Goal: Task Accomplishment & Management: Manage account settings

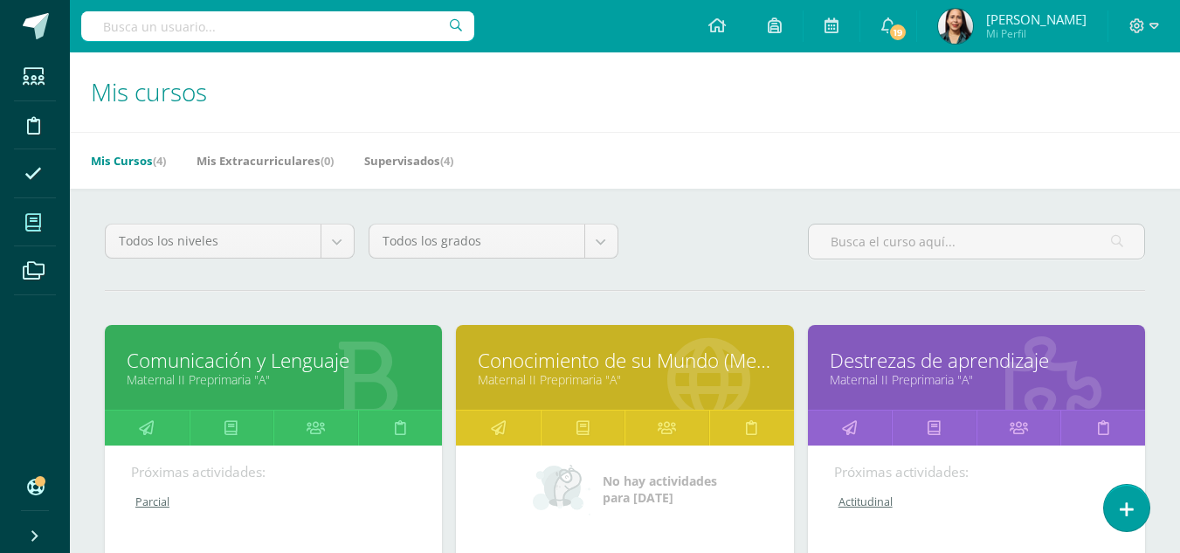
click at [695, 373] on link "Conocimiento de su Mundo (Medio Social y Natural)" at bounding box center [624, 360] width 293 height 27
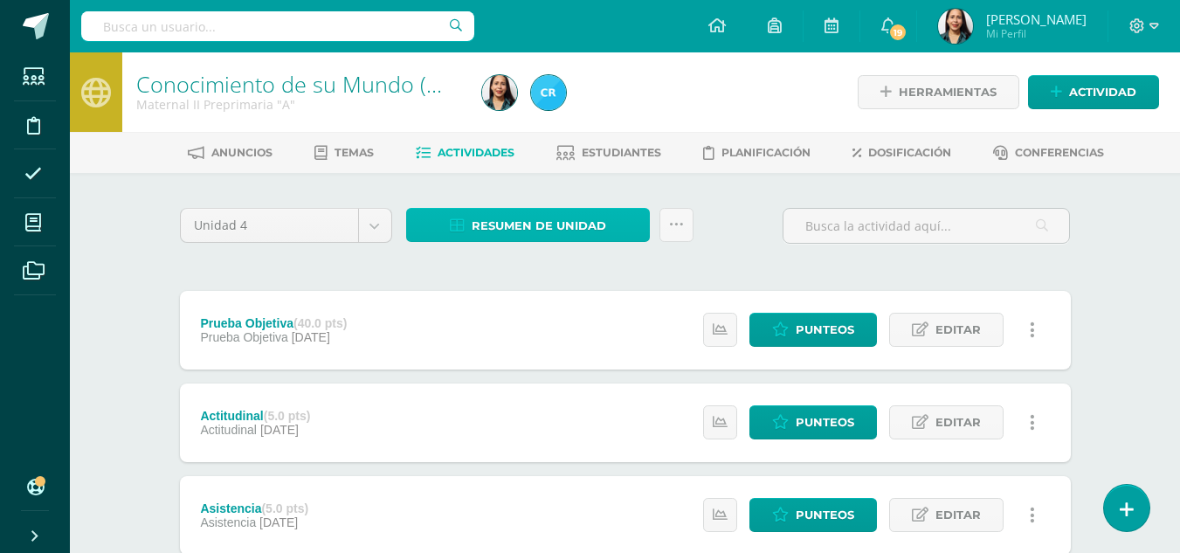
click at [506, 213] on span "Resumen de unidad" at bounding box center [539, 226] width 134 height 32
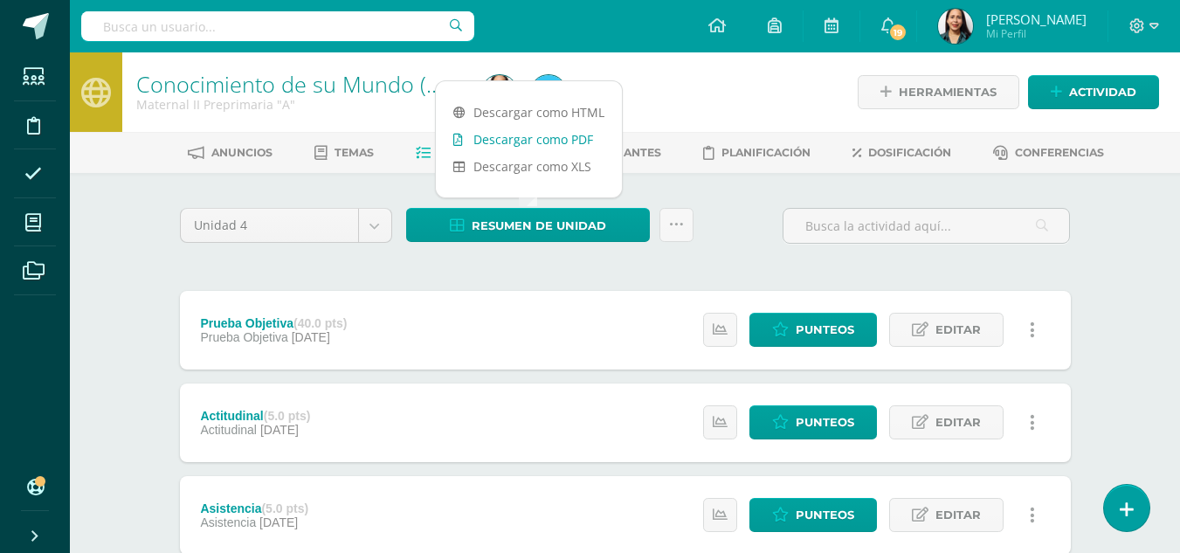
click at [535, 128] on link "Descargar como PDF" at bounding box center [529, 139] width 186 height 27
click at [550, 133] on link "Descargar como PDF" at bounding box center [529, 139] width 186 height 27
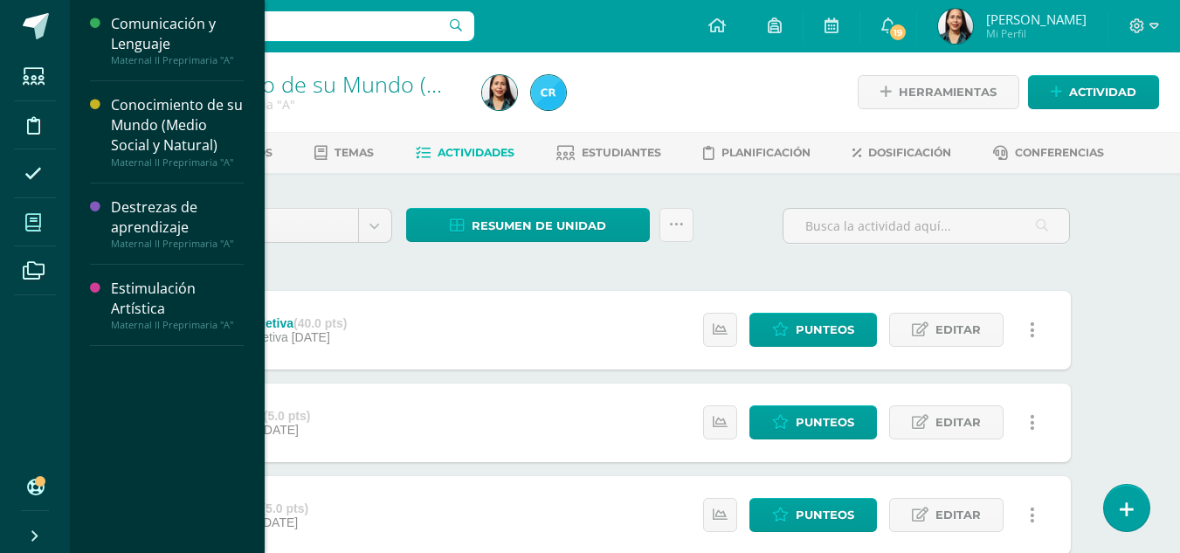
click at [30, 217] on icon at bounding box center [33, 222] width 16 height 17
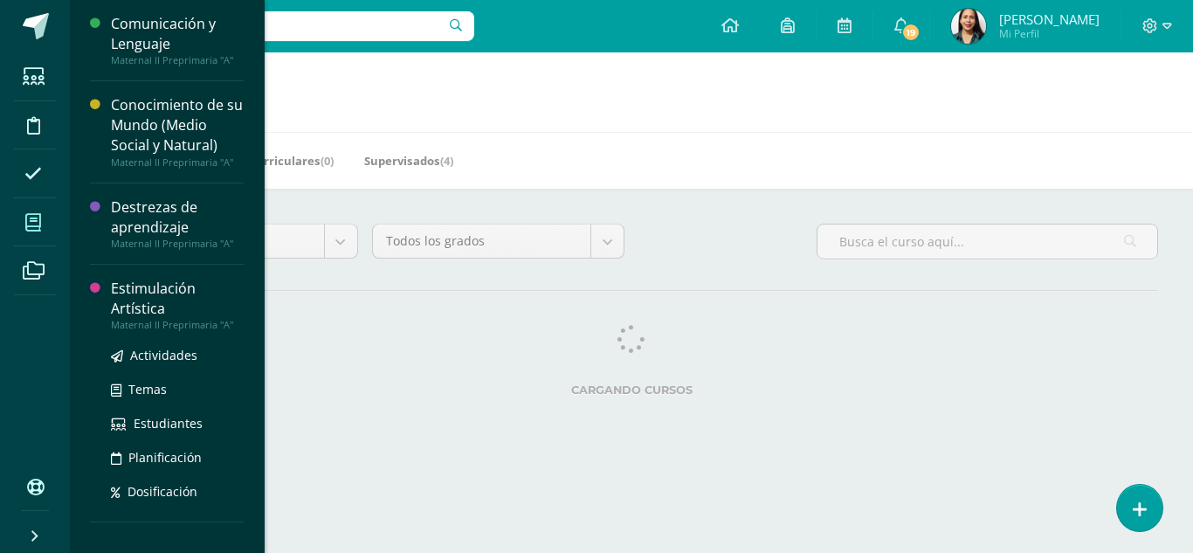
click at [134, 307] on div "Estimulación Artística" at bounding box center [177, 299] width 133 height 40
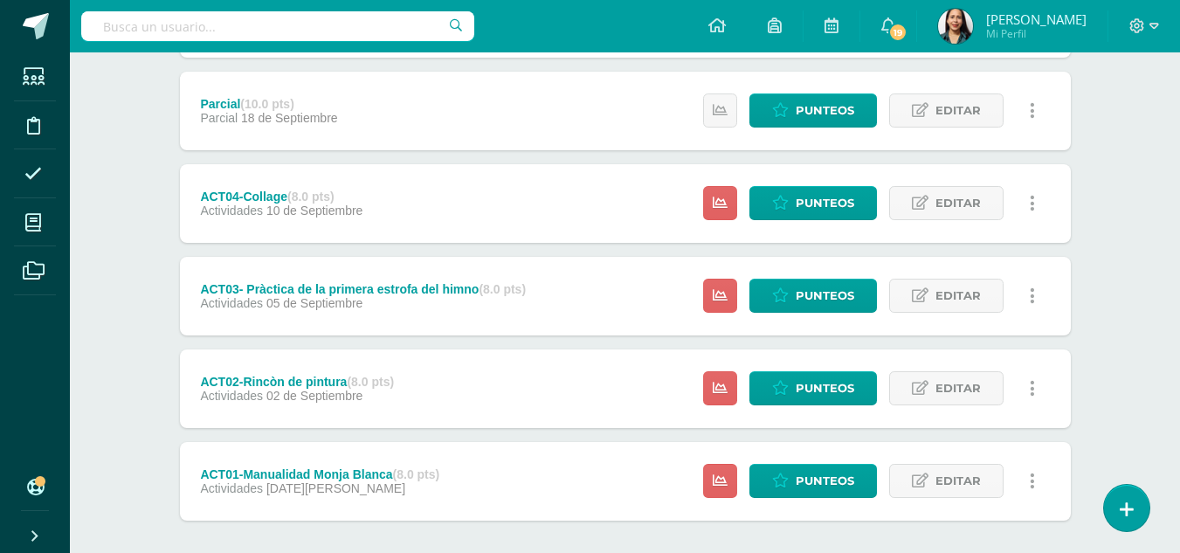
scroll to position [605, 0]
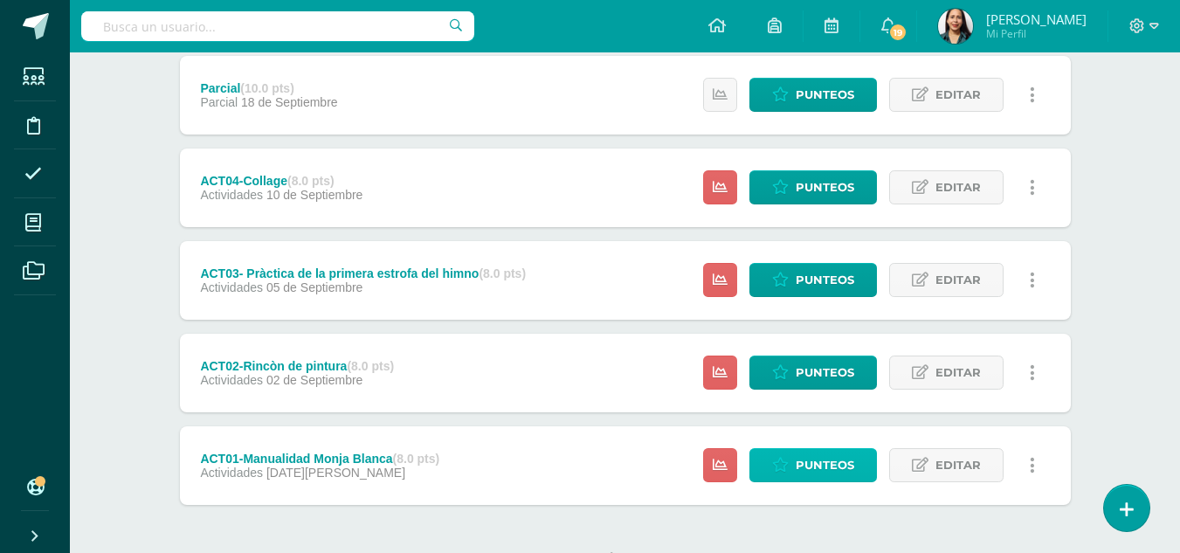
click at [824, 458] on span "Punteos" at bounding box center [825, 465] width 59 height 32
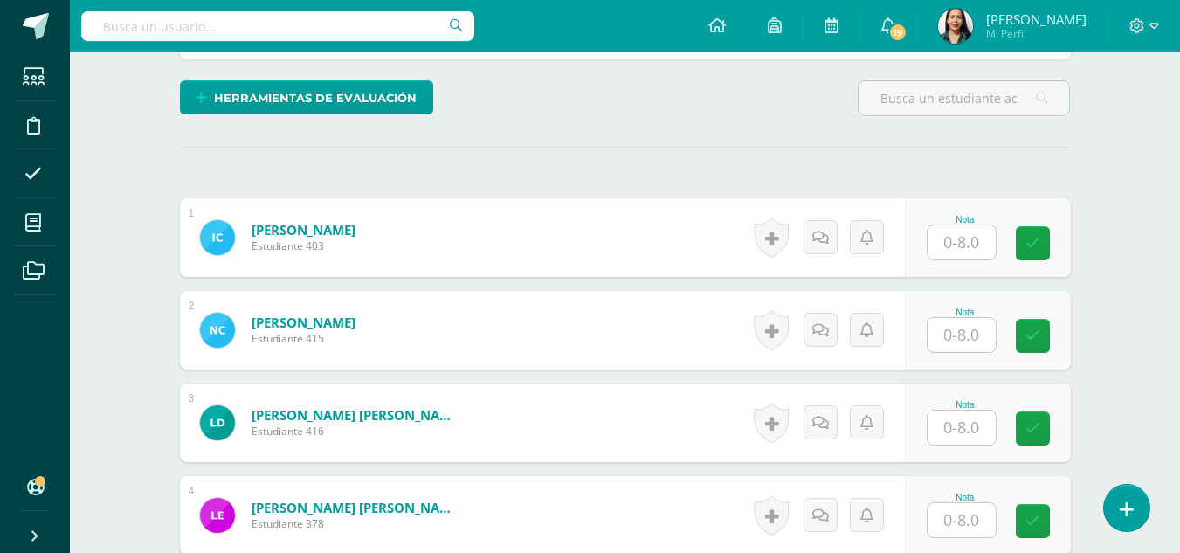
scroll to position [410, 0]
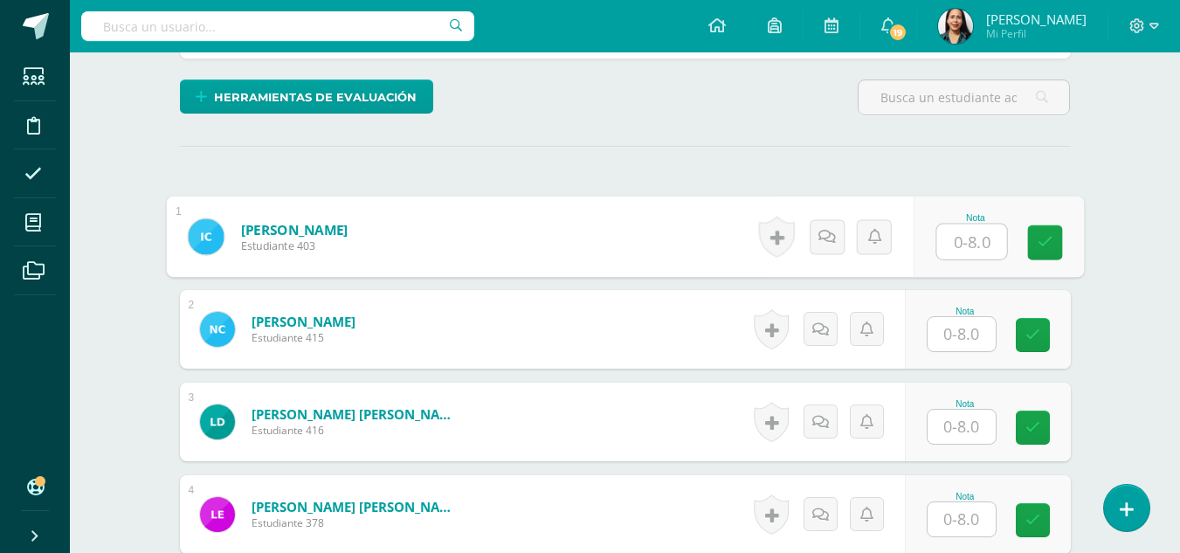
click at [969, 238] on input "text" at bounding box center [971, 241] width 70 height 35
type input "8"
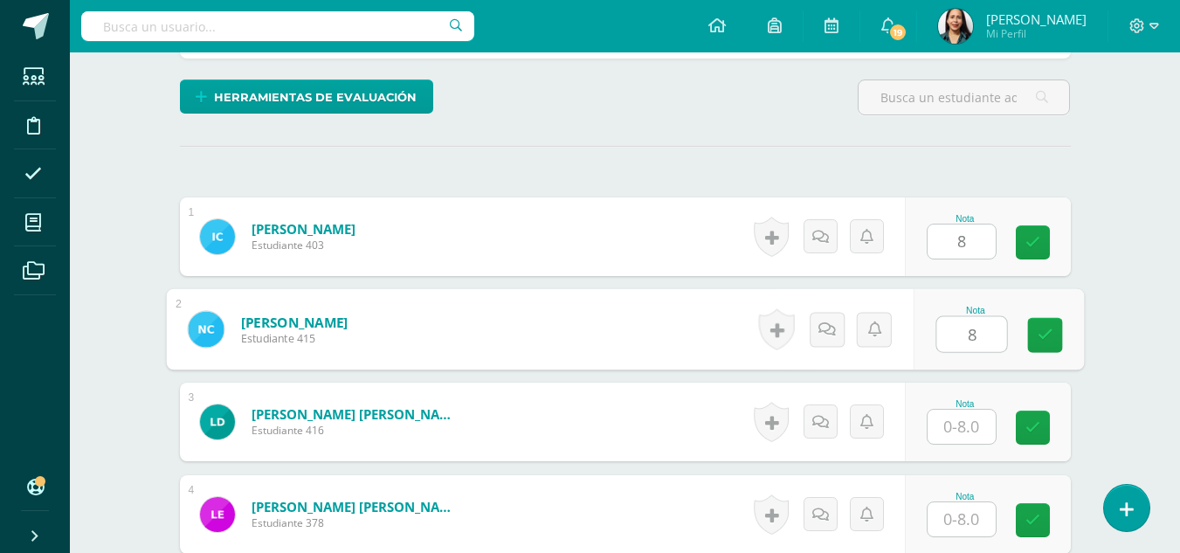
type input "8"
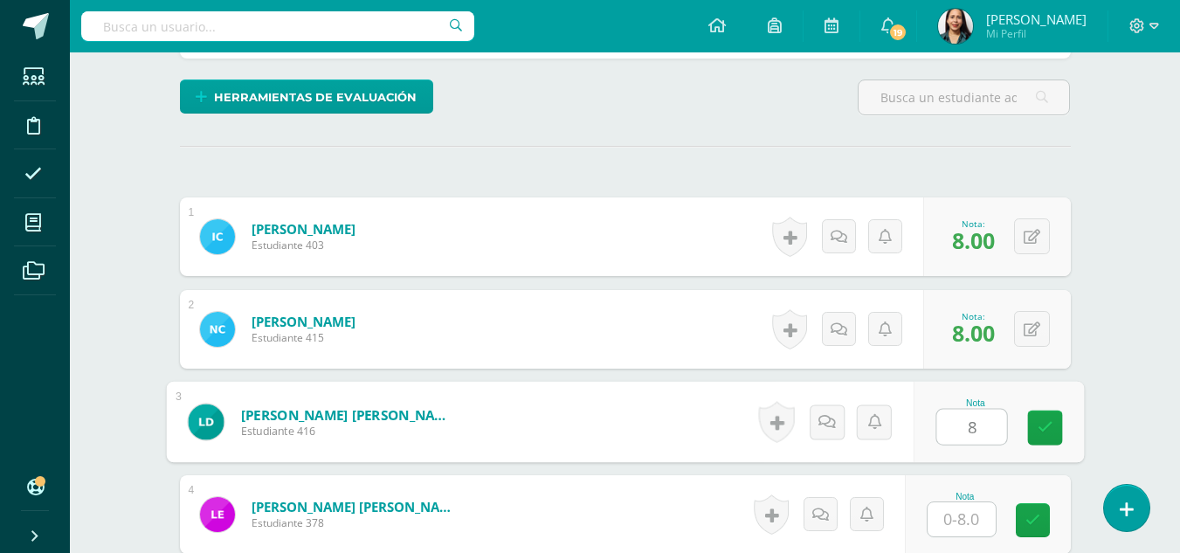
type input "8"
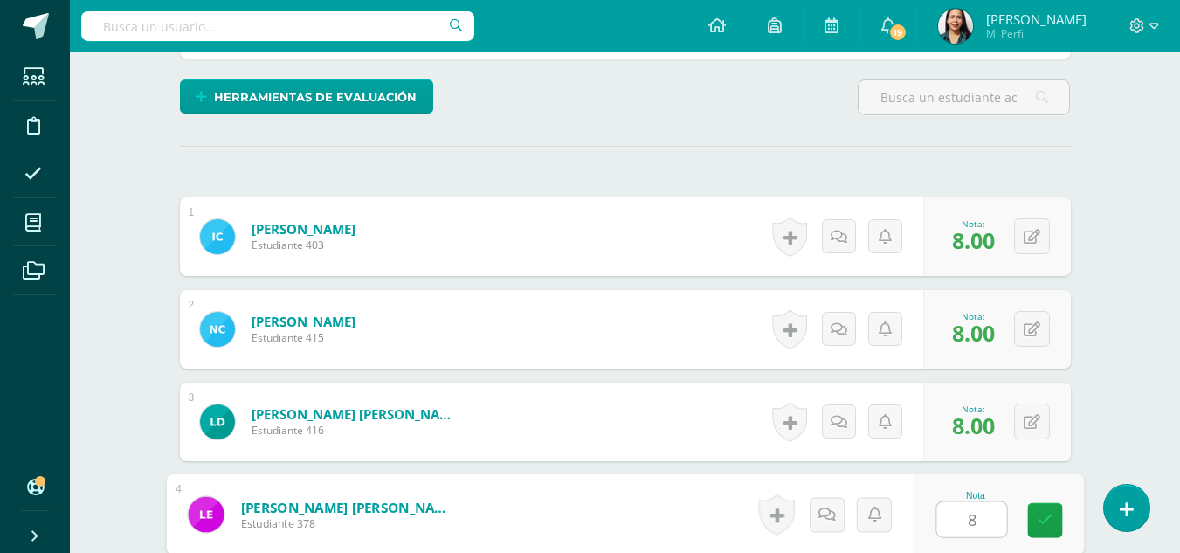
type input "8"
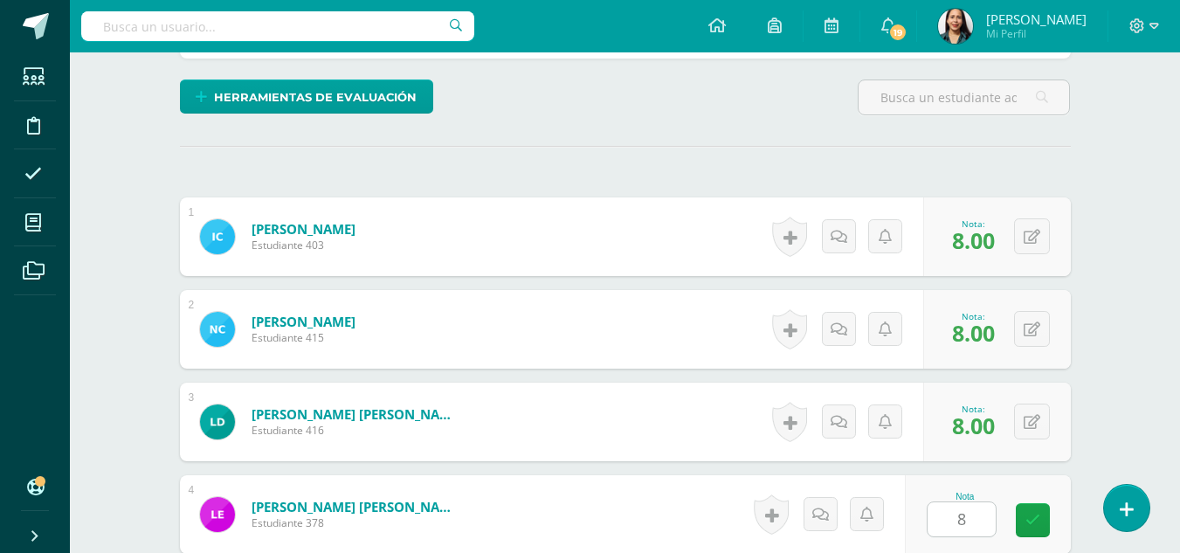
scroll to position [745, 0]
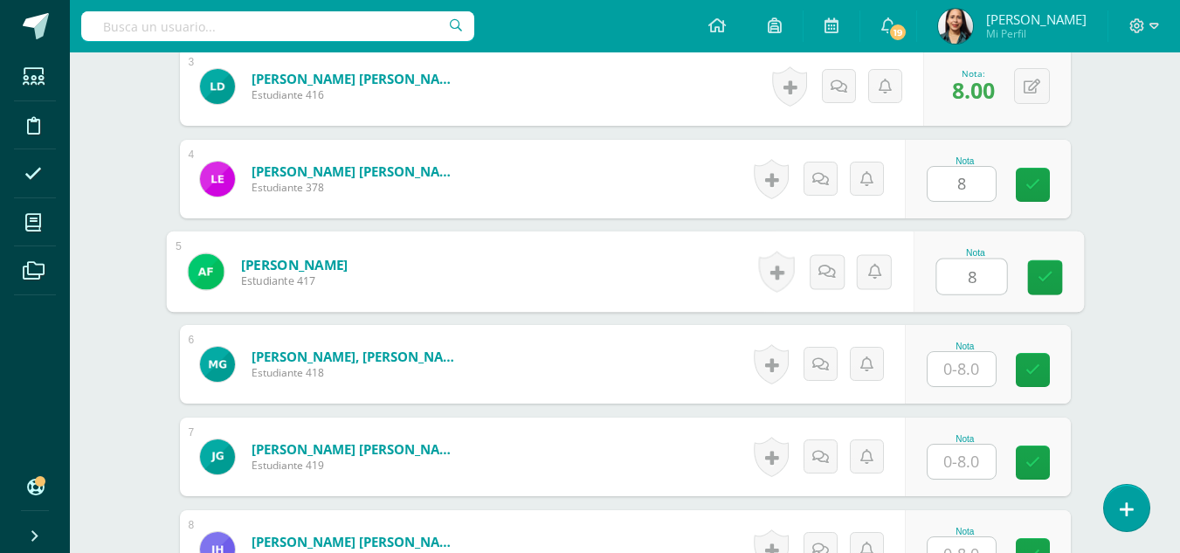
type input "8"
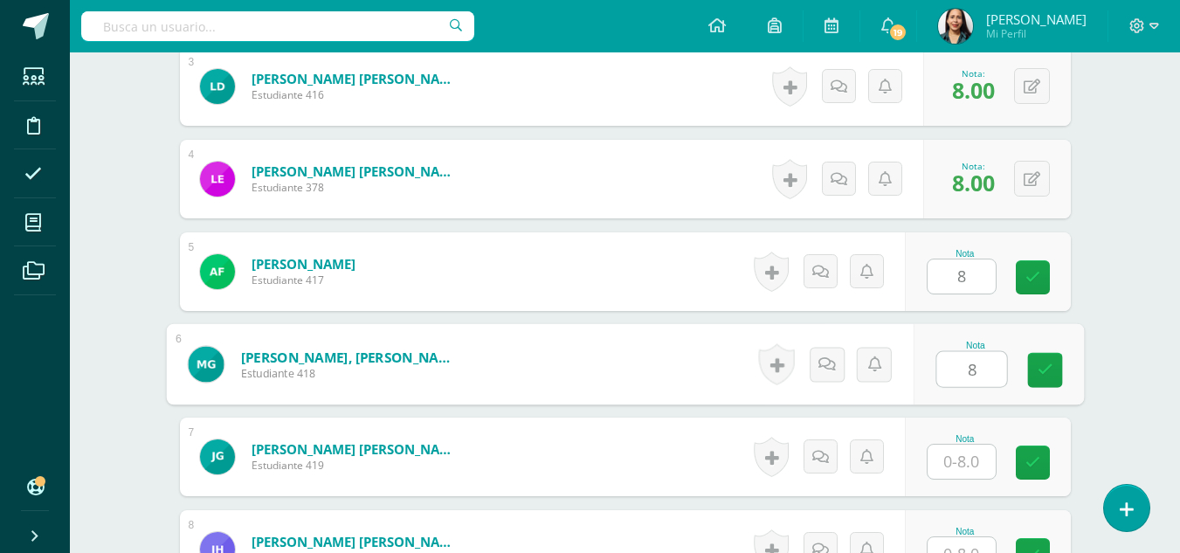
type input "8"
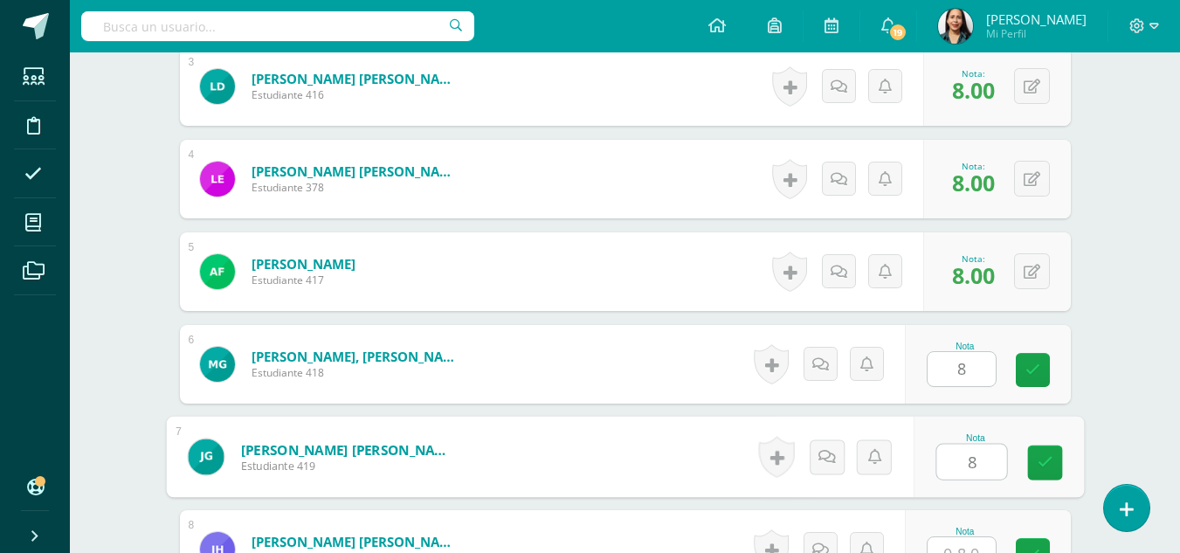
type input "8"
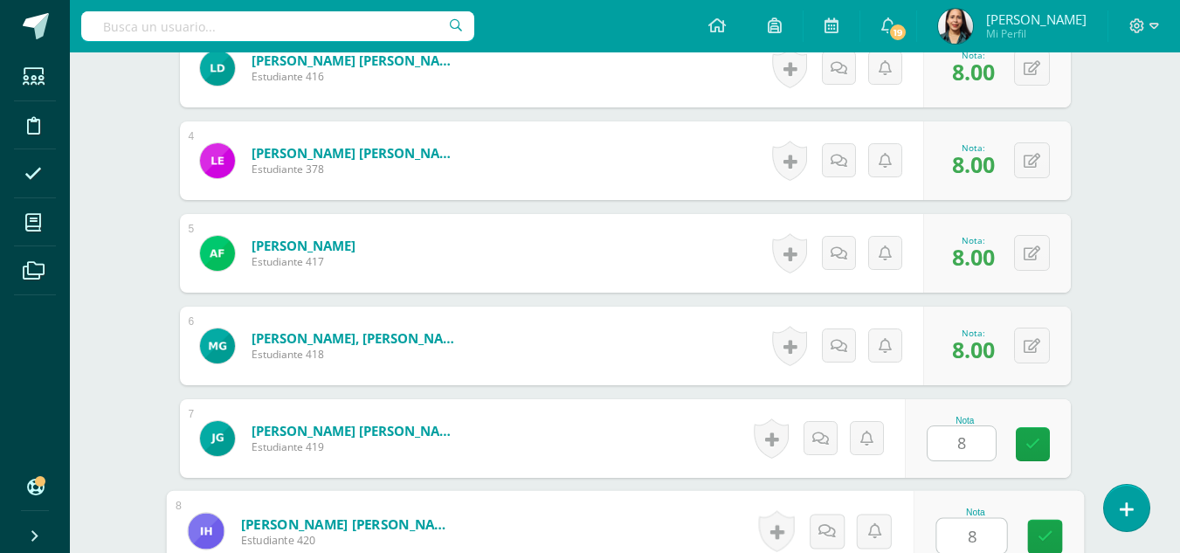
type input "8"
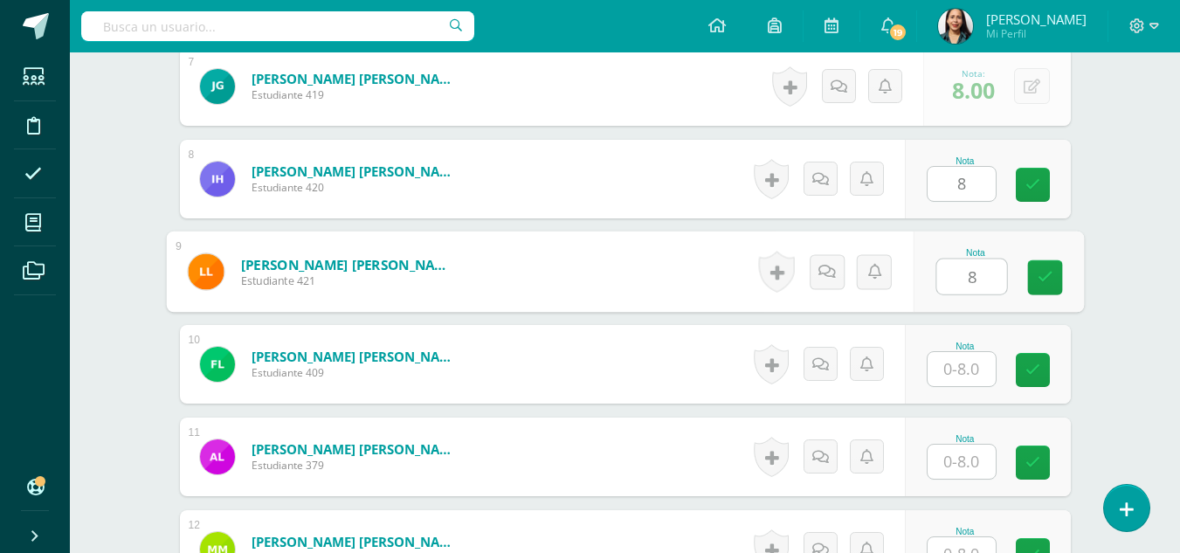
type input "8"
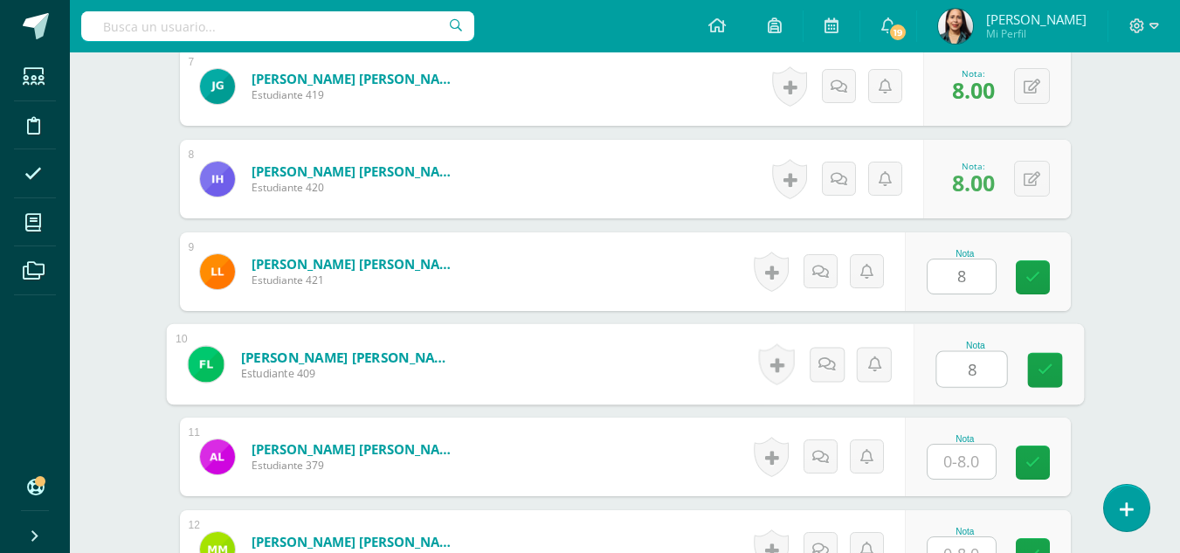
type input "8"
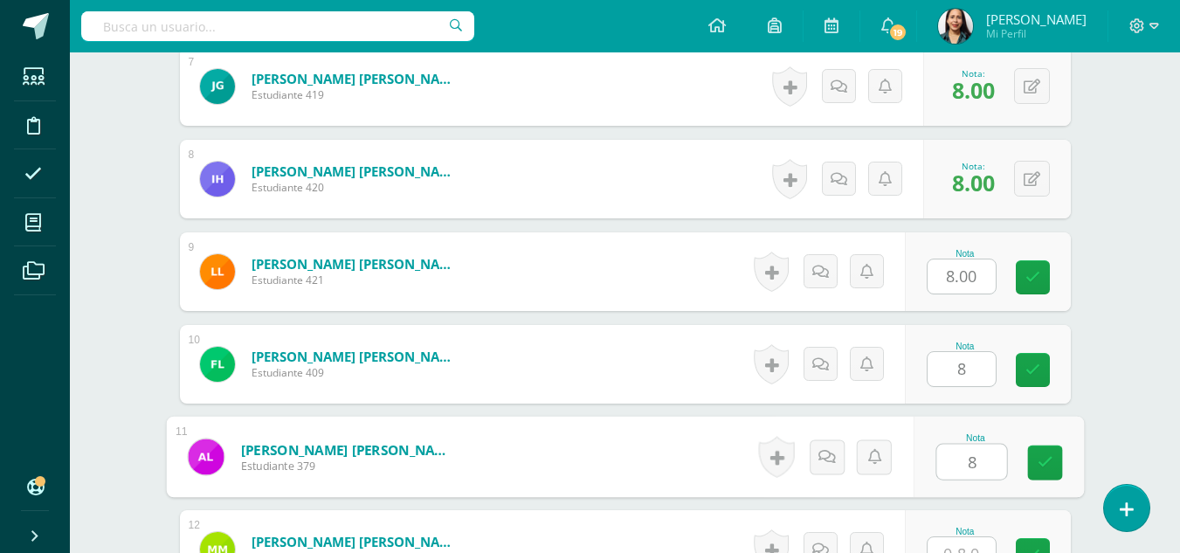
type input "8"
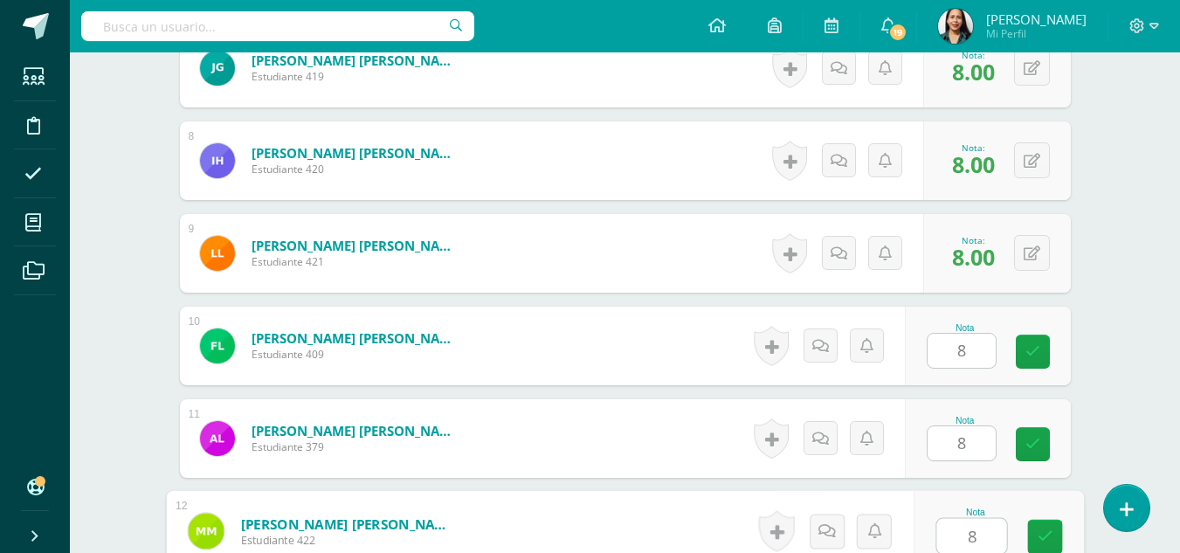
type input "8"
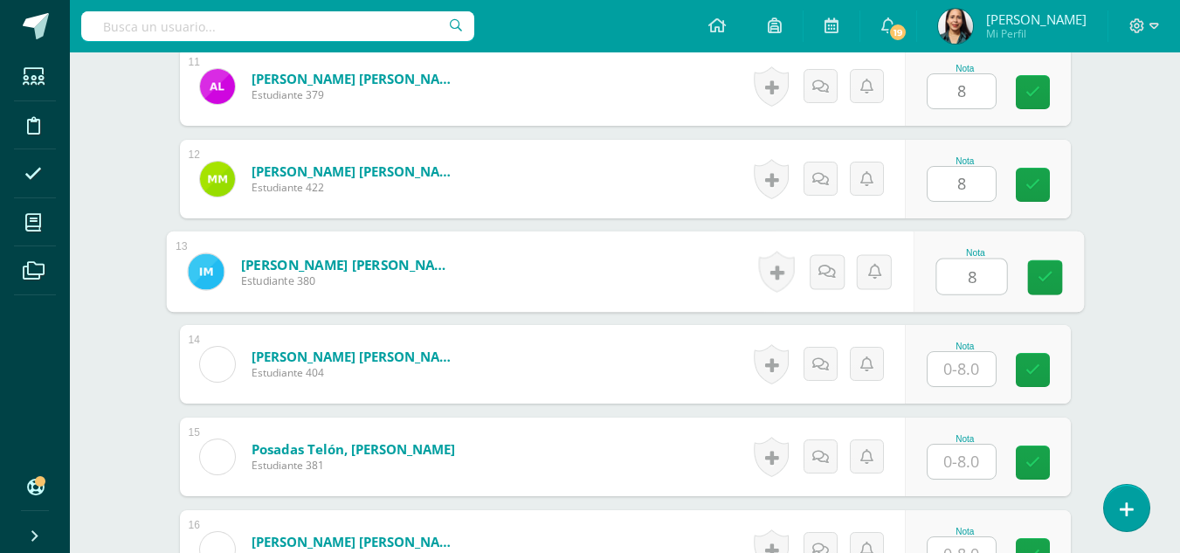
type input "8"
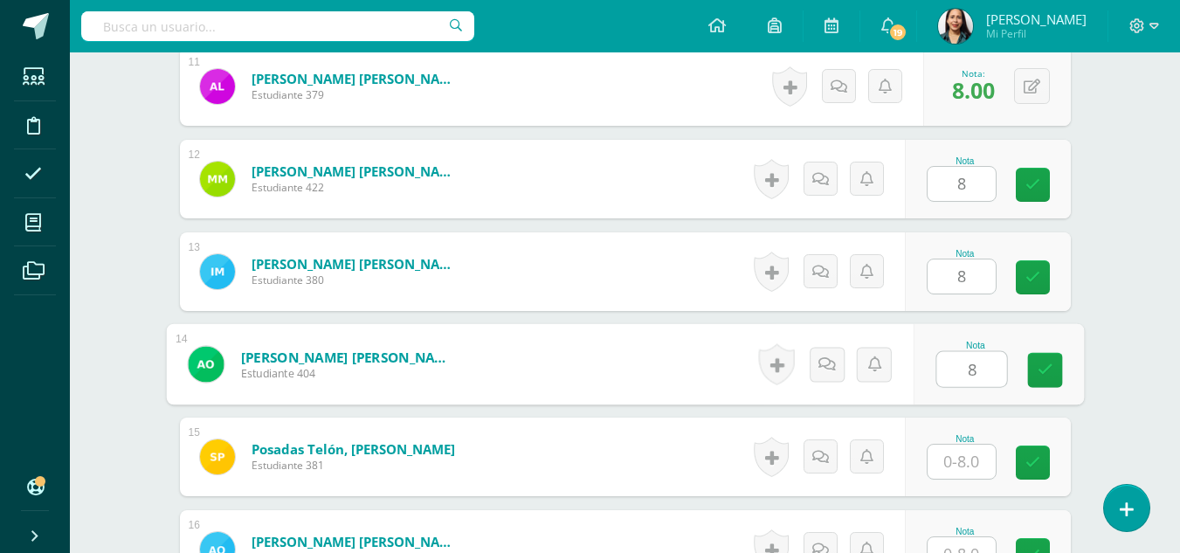
type input "8"
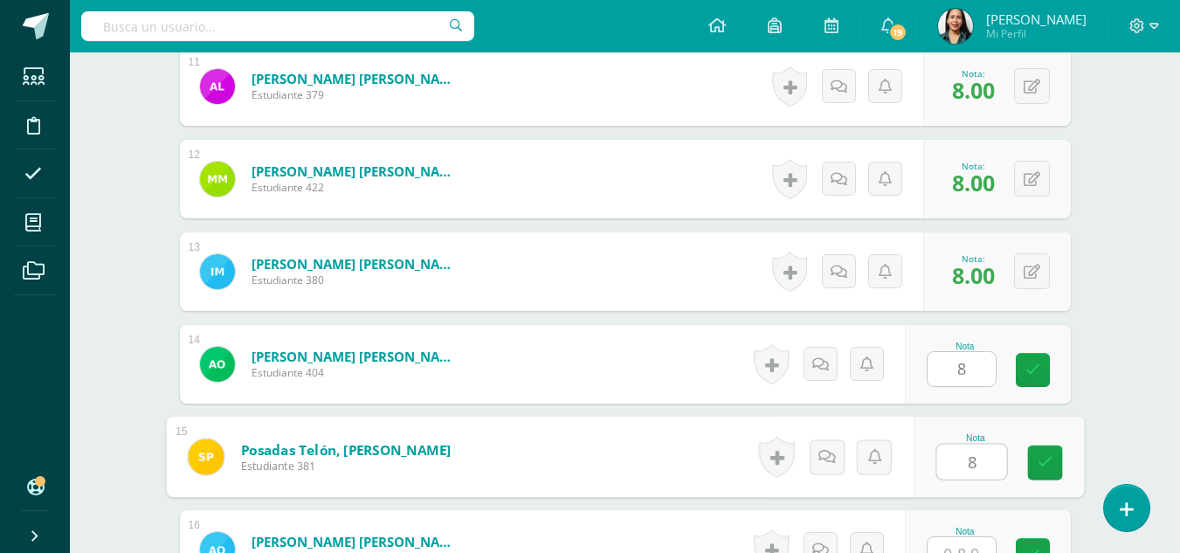
type input "8"
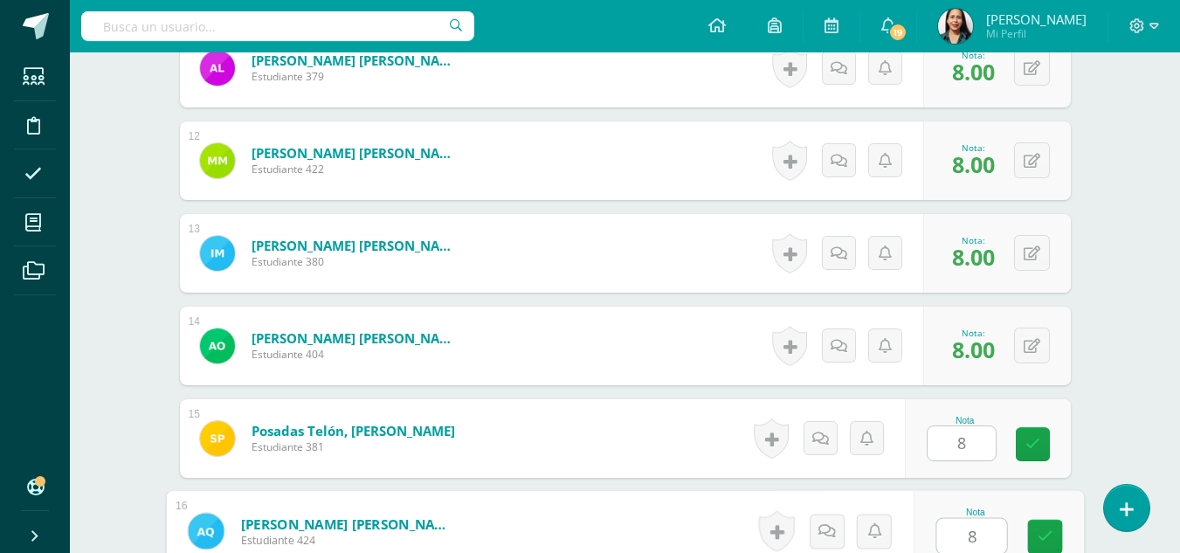
type input "8"
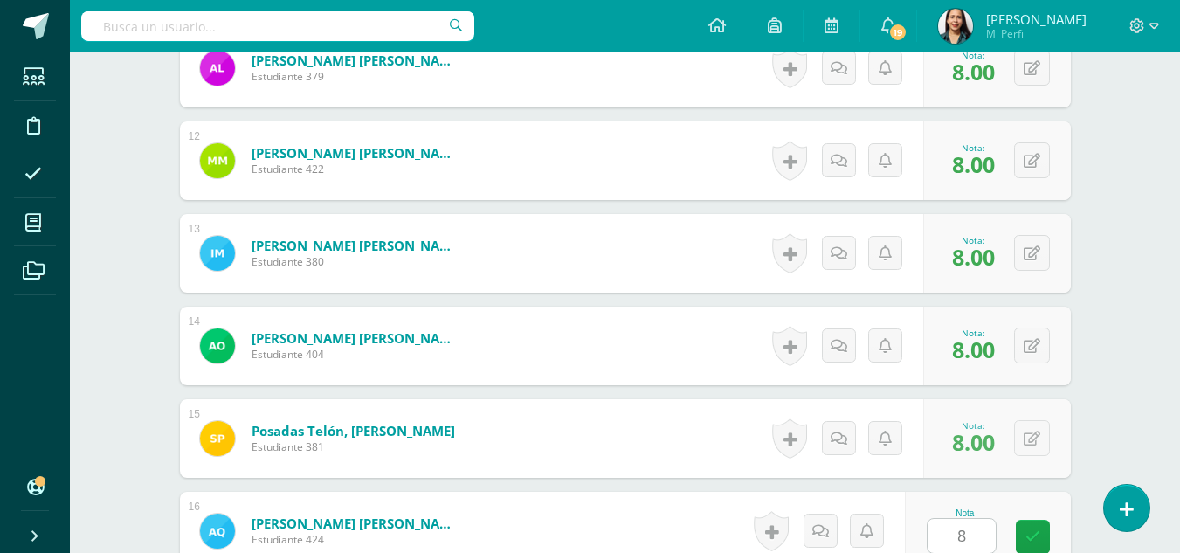
scroll to position [1856, 0]
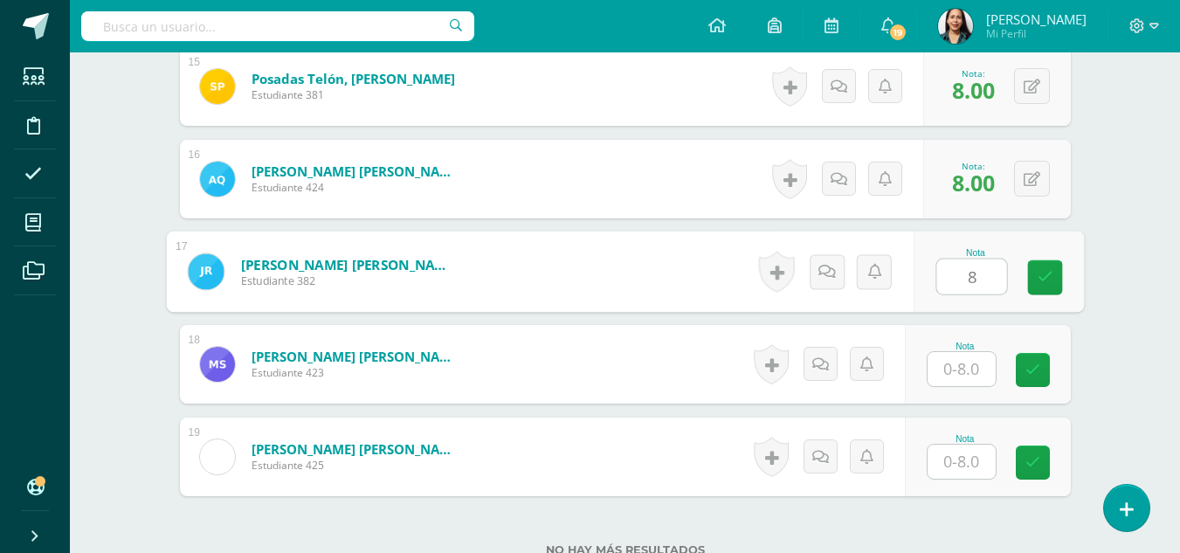
type input "8"
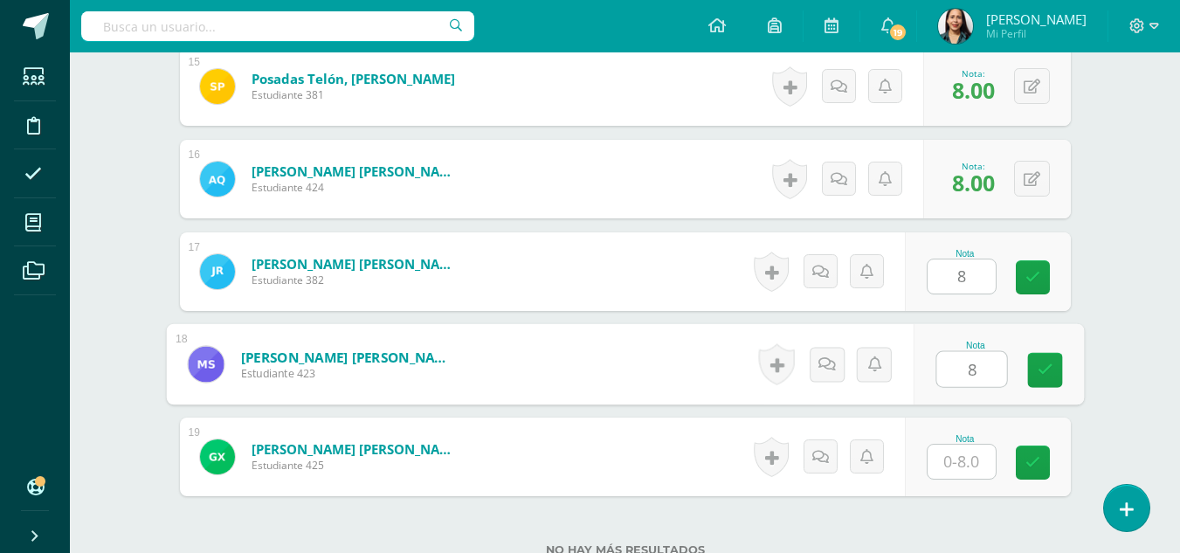
type input "8"
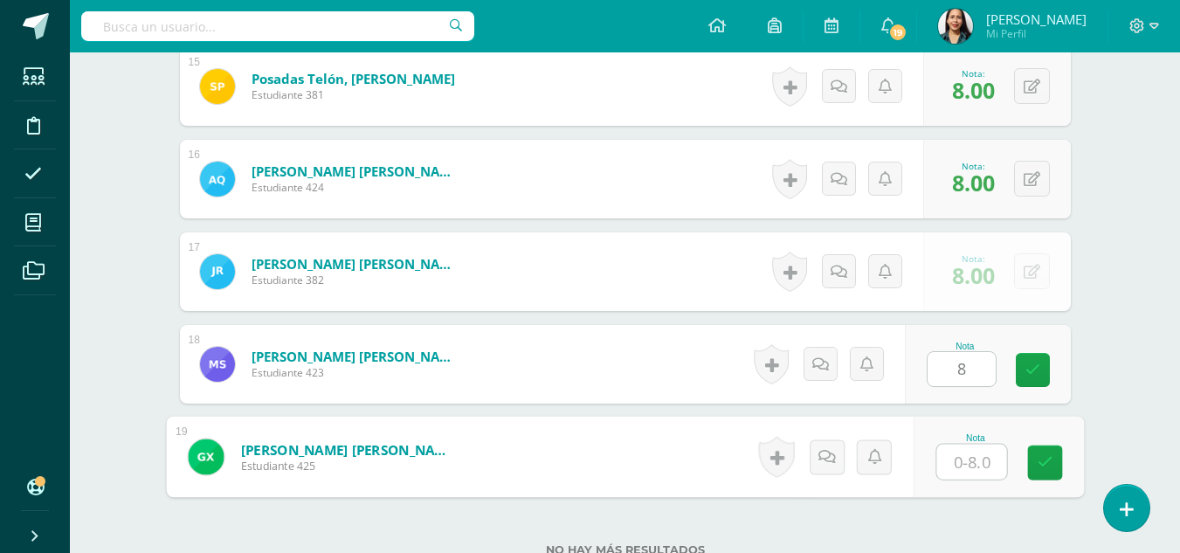
type input "8"
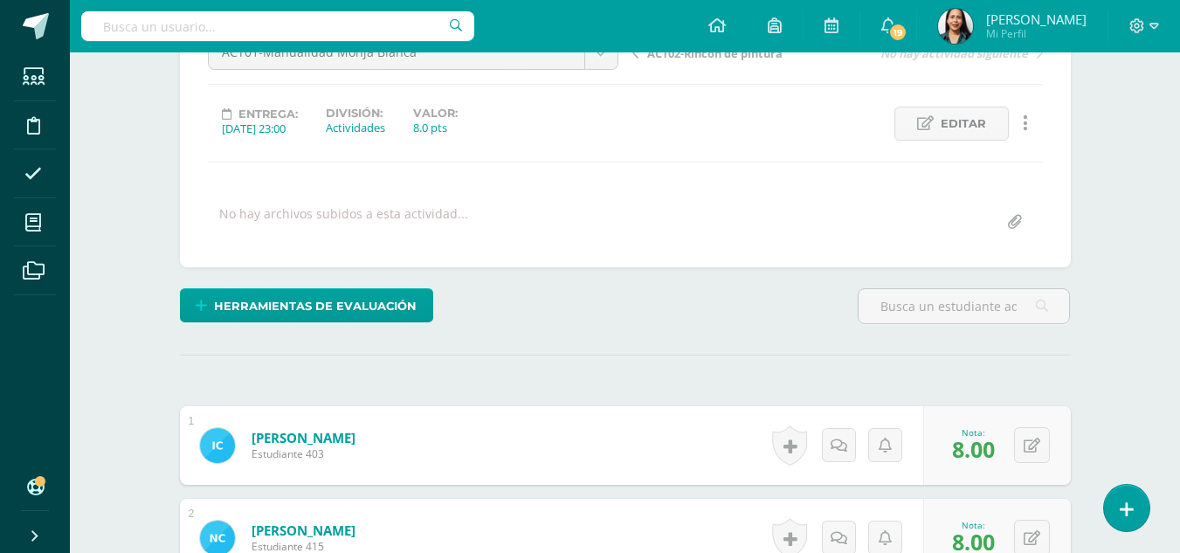
scroll to position [0, 0]
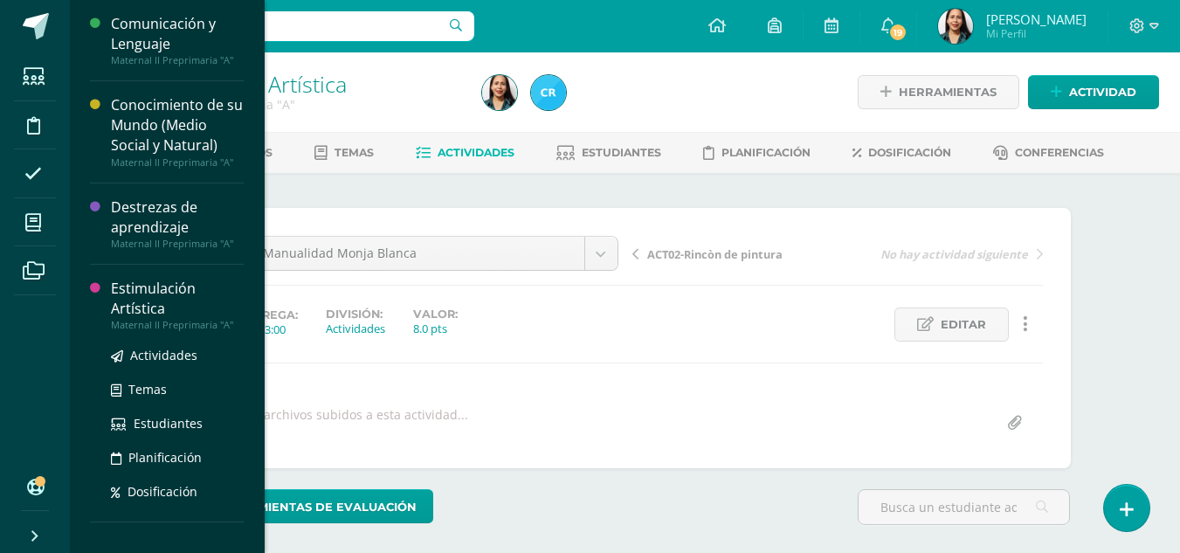
click at [135, 305] on div "Estimulación Artística" at bounding box center [177, 299] width 133 height 40
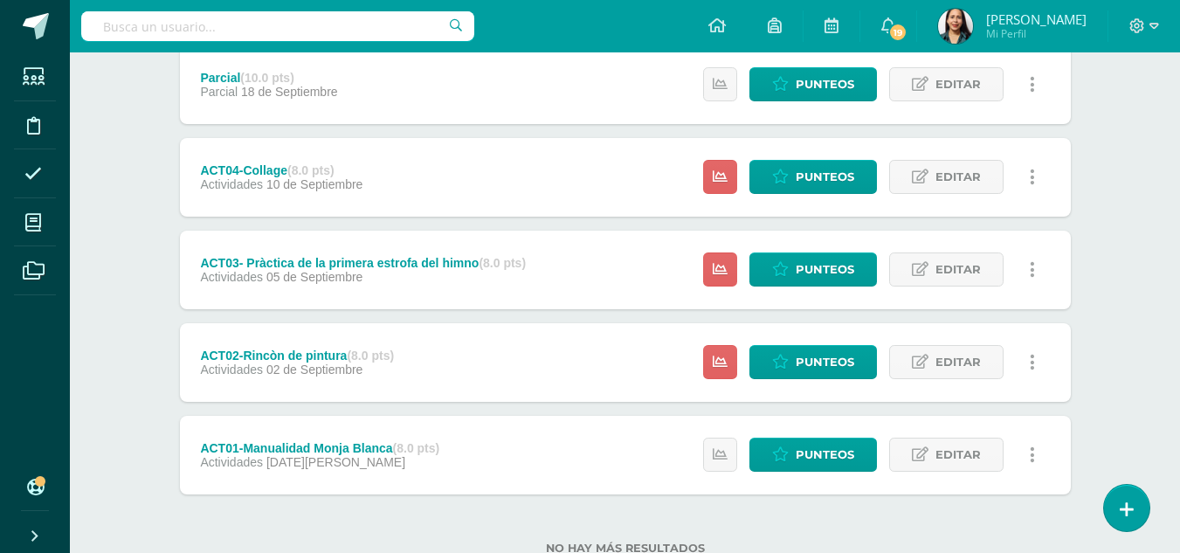
scroll to position [640, 0]
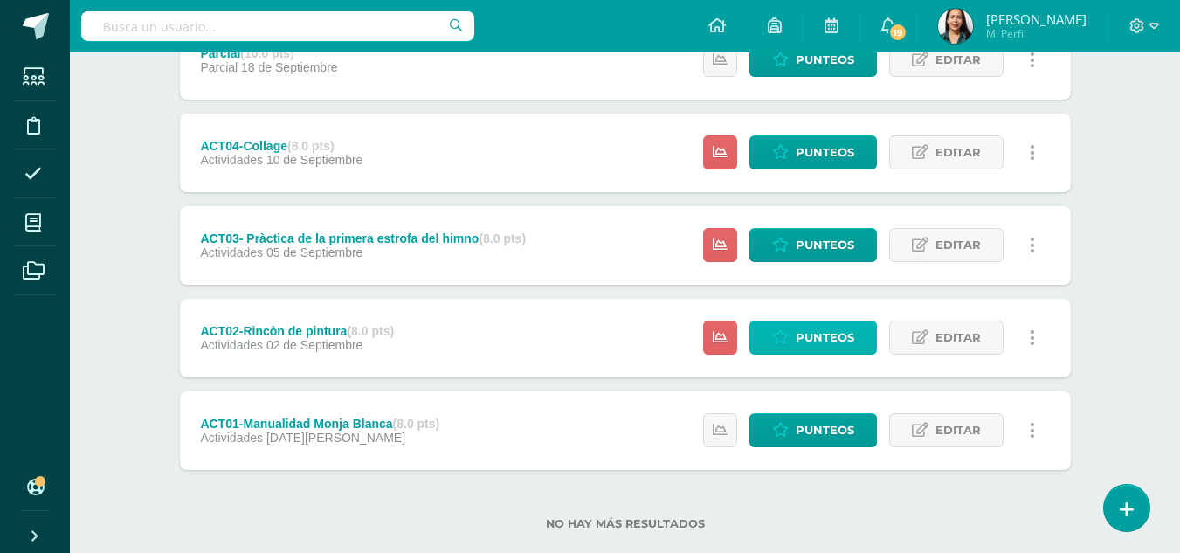
click at [810, 331] on span "Punteos" at bounding box center [825, 337] width 59 height 32
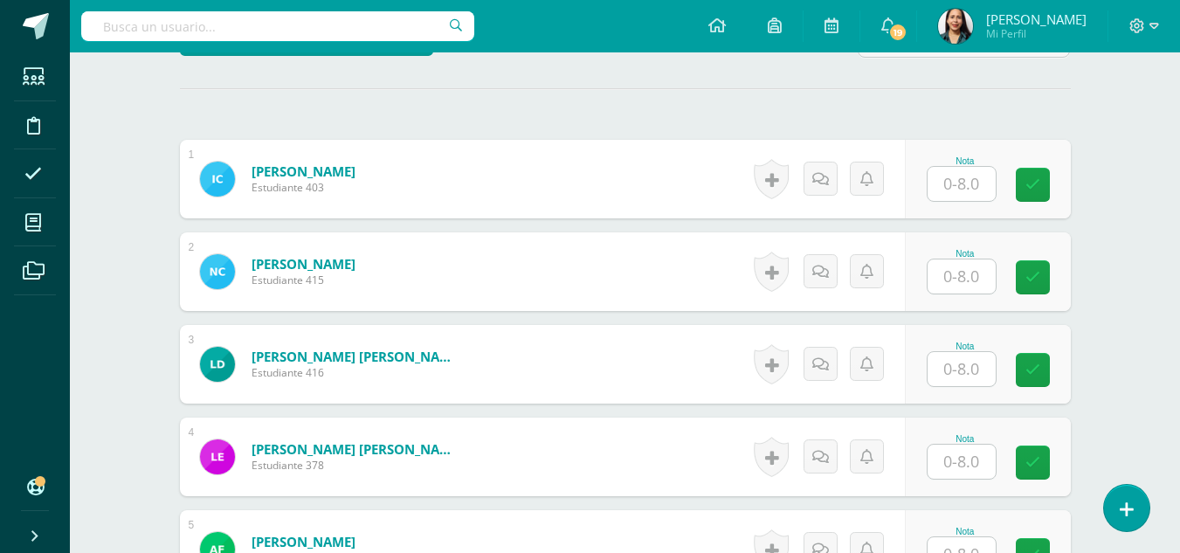
scroll to position [468, 0]
click at [955, 183] on input "text" at bounding box center [961, 183] width 68 height 34
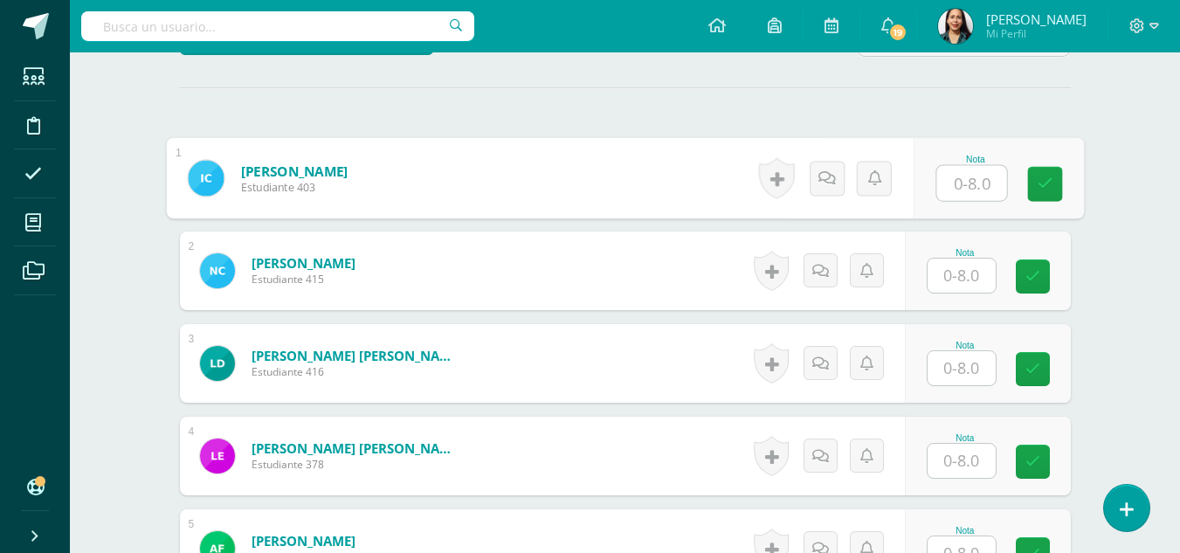
scroll to position [469, 0]
type input "6"
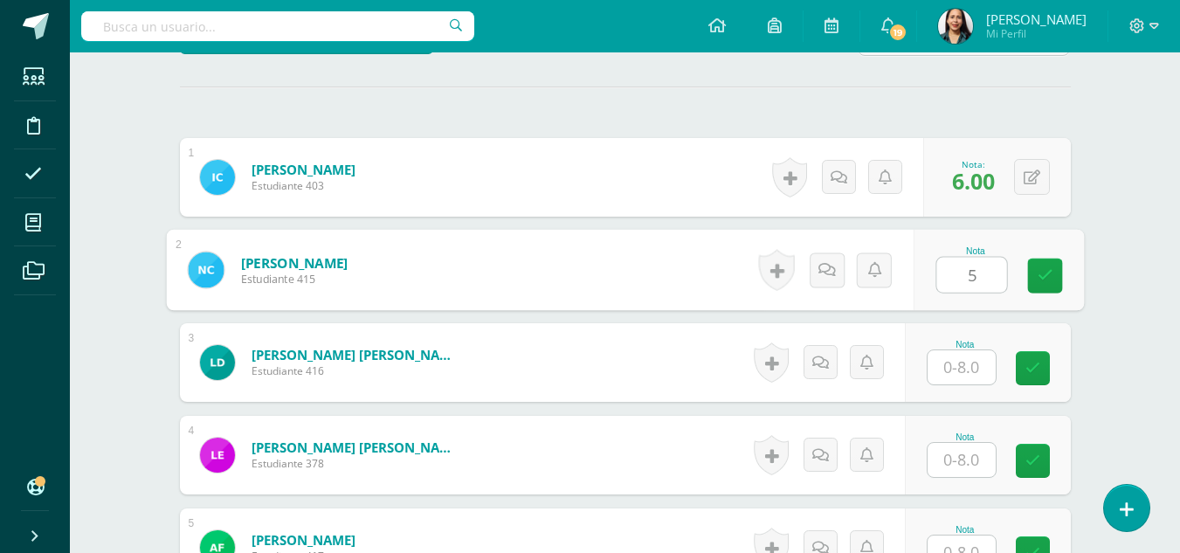
type input "5"
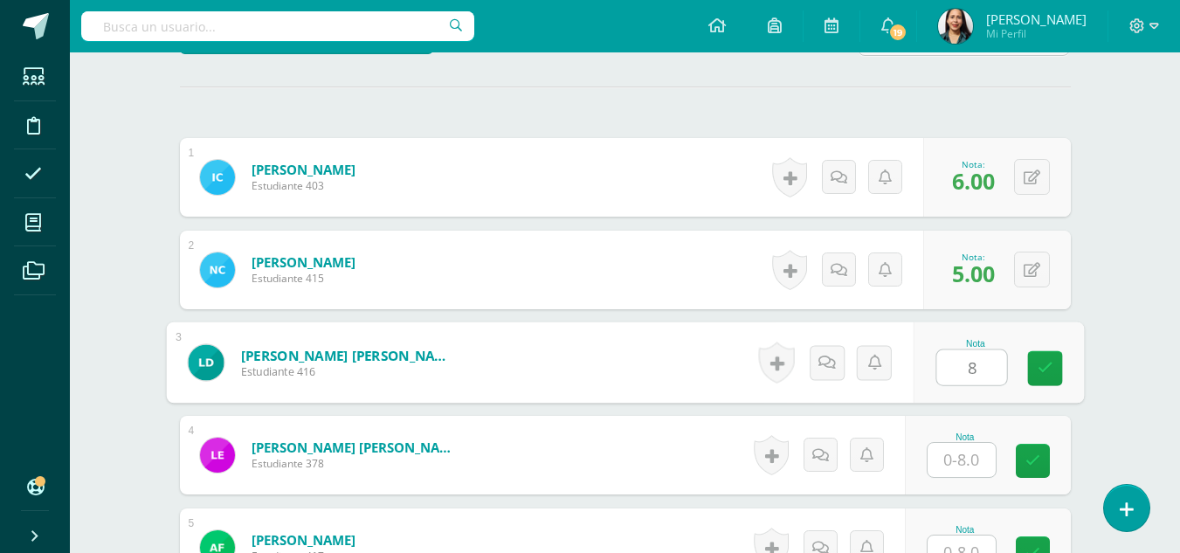
type input "8"
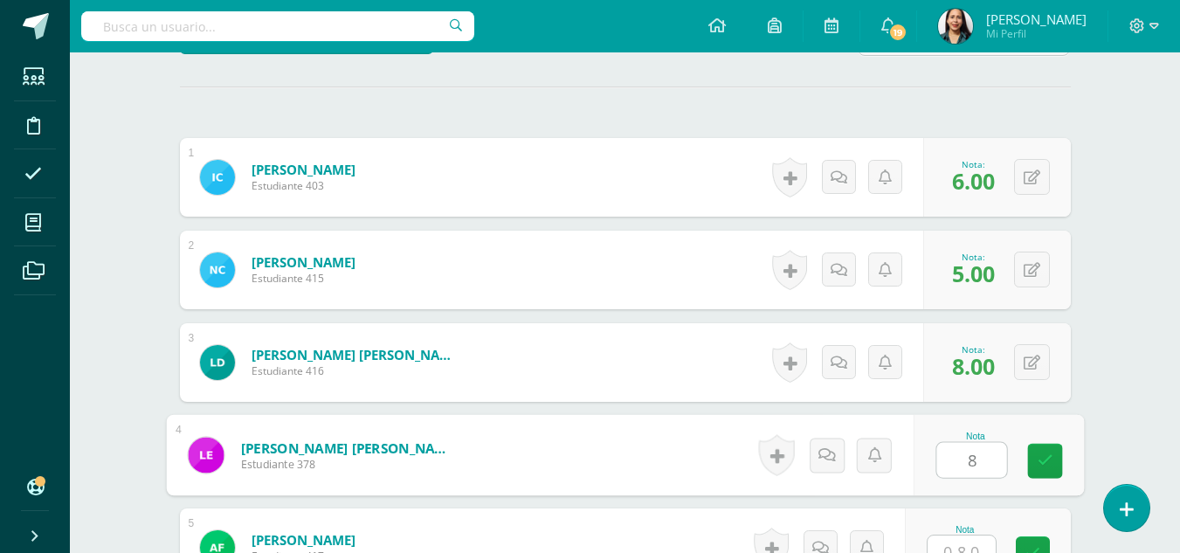
type input "8"
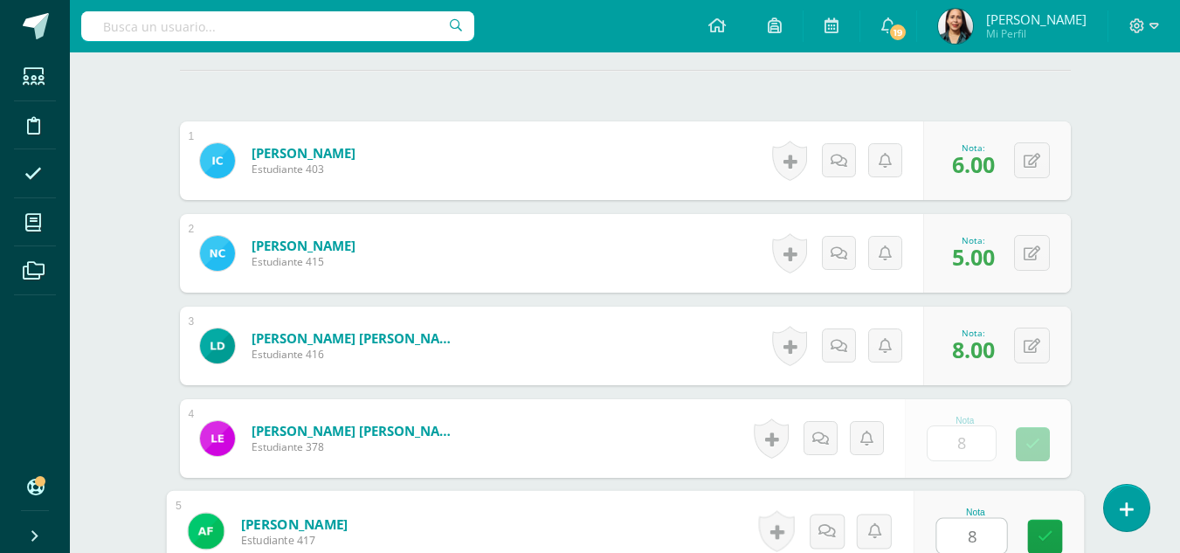
type input "8"
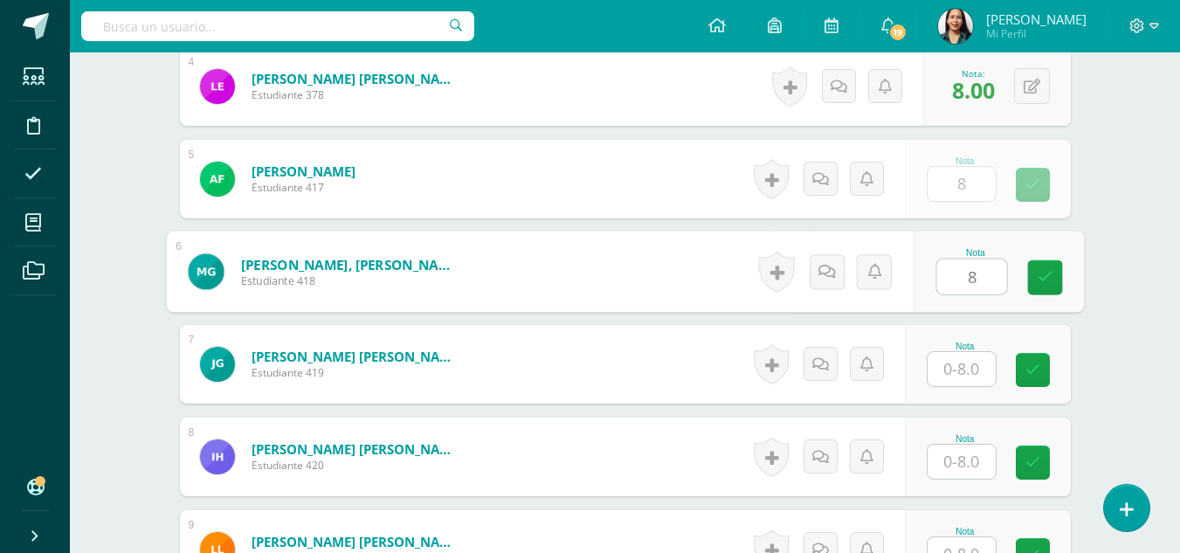
type input "8"
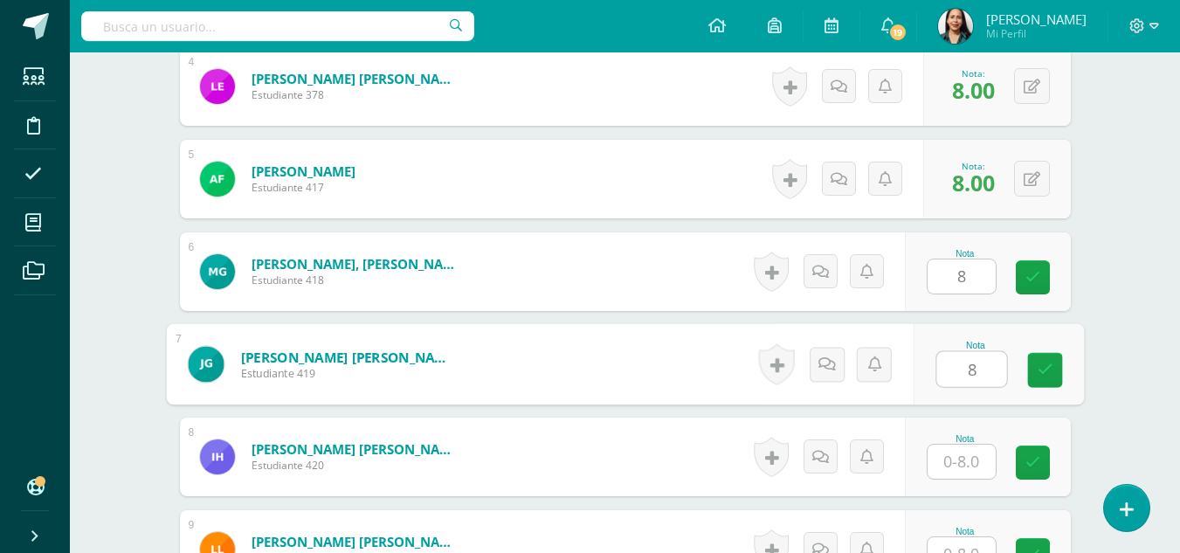
type input "8"
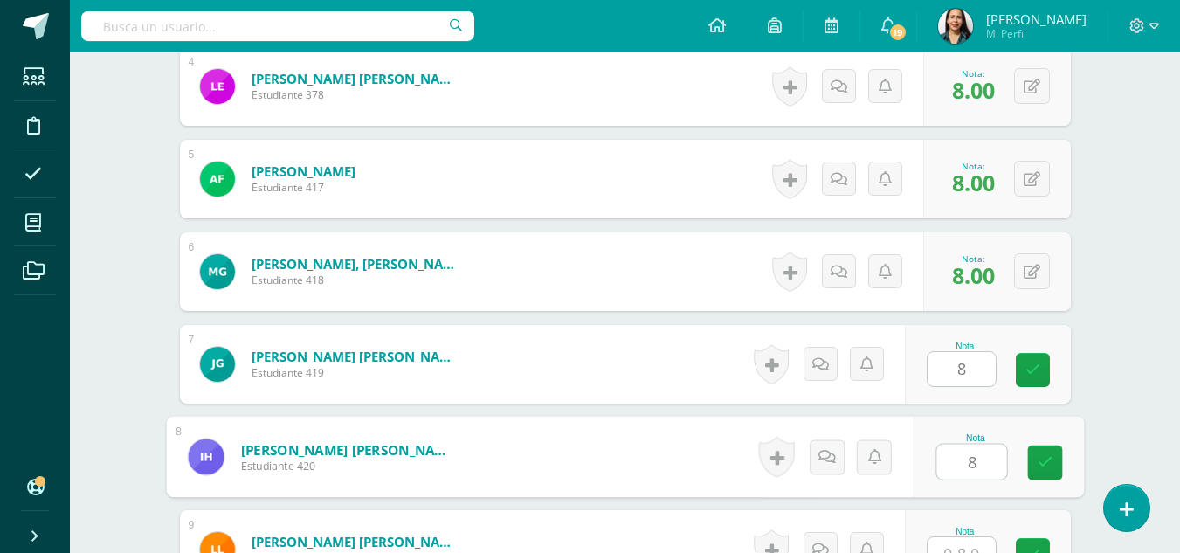
type input "8"
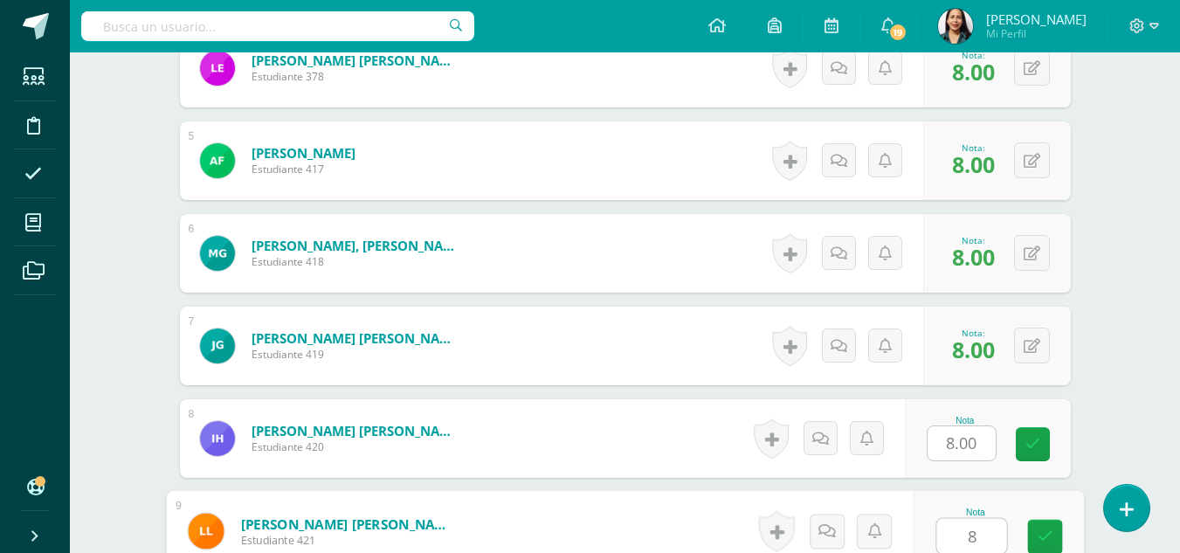
type input "8"
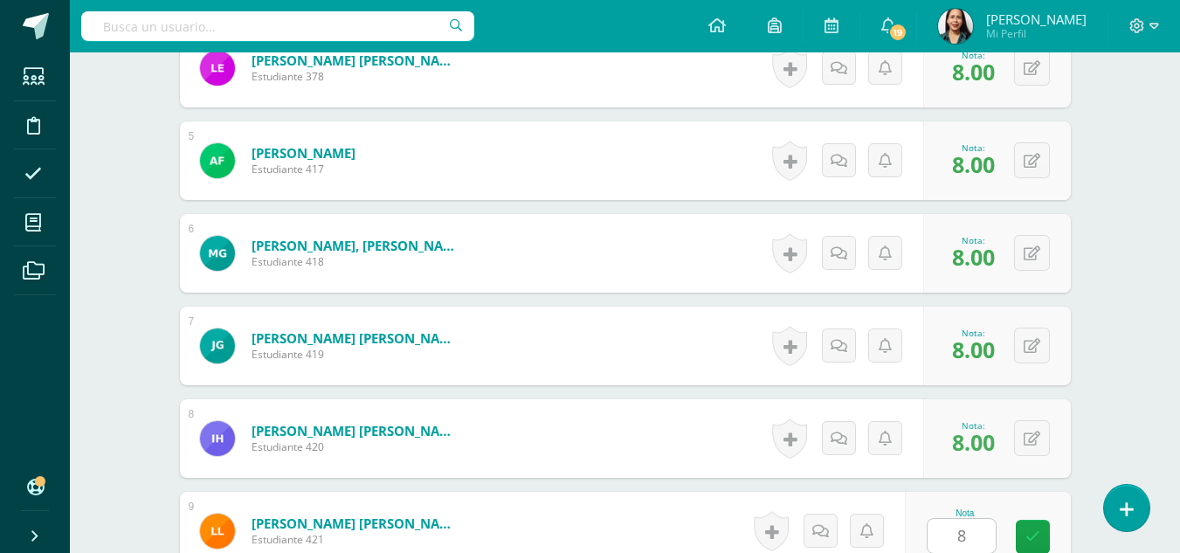
scroll to position [1208, 0]
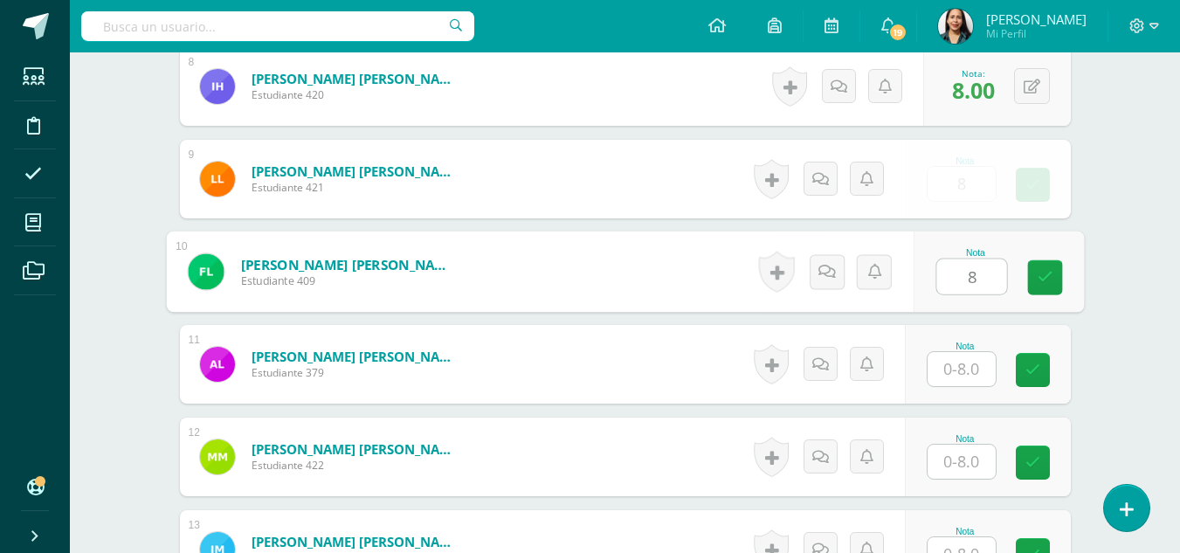
type input "8"
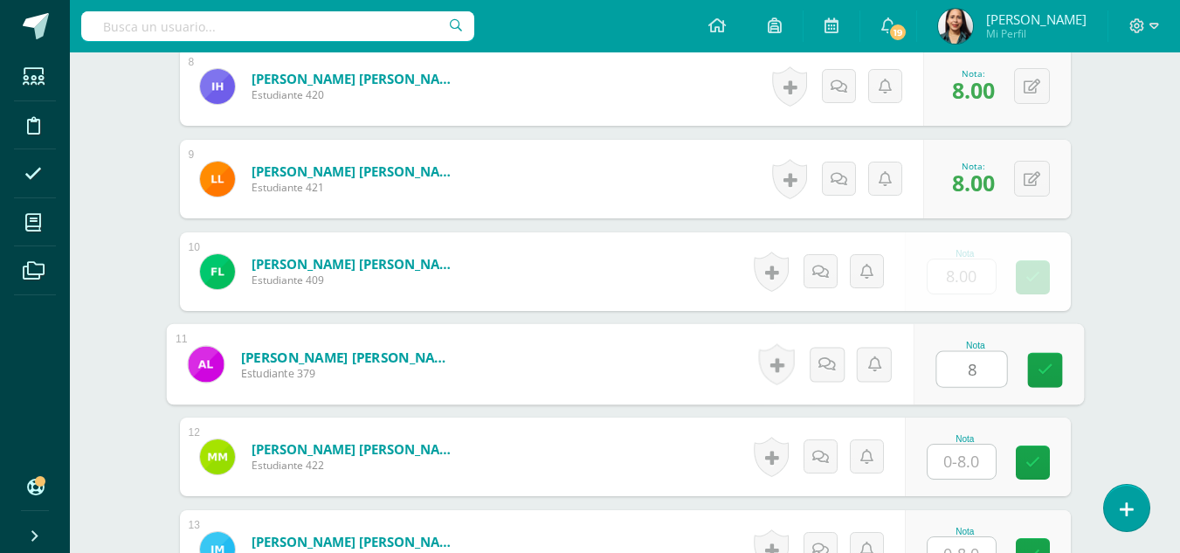
type input "8"
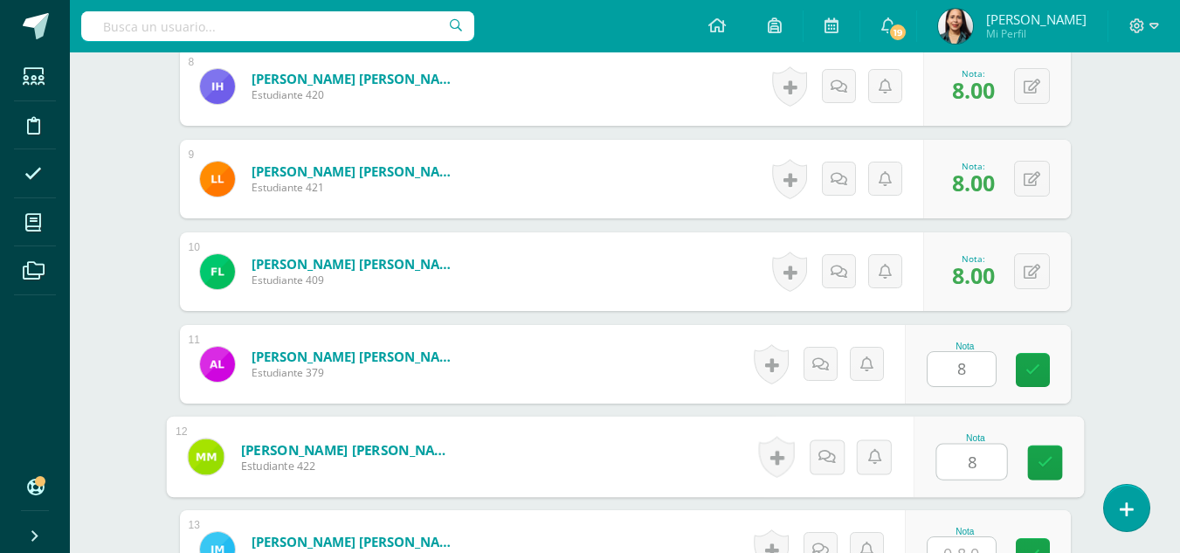
type input "8"
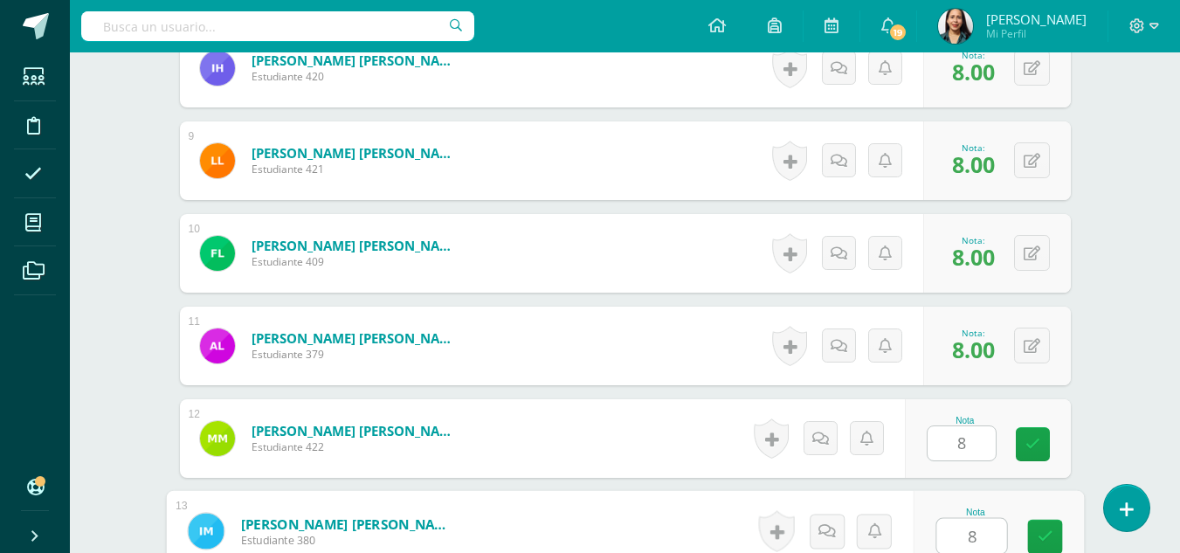
type input "8"
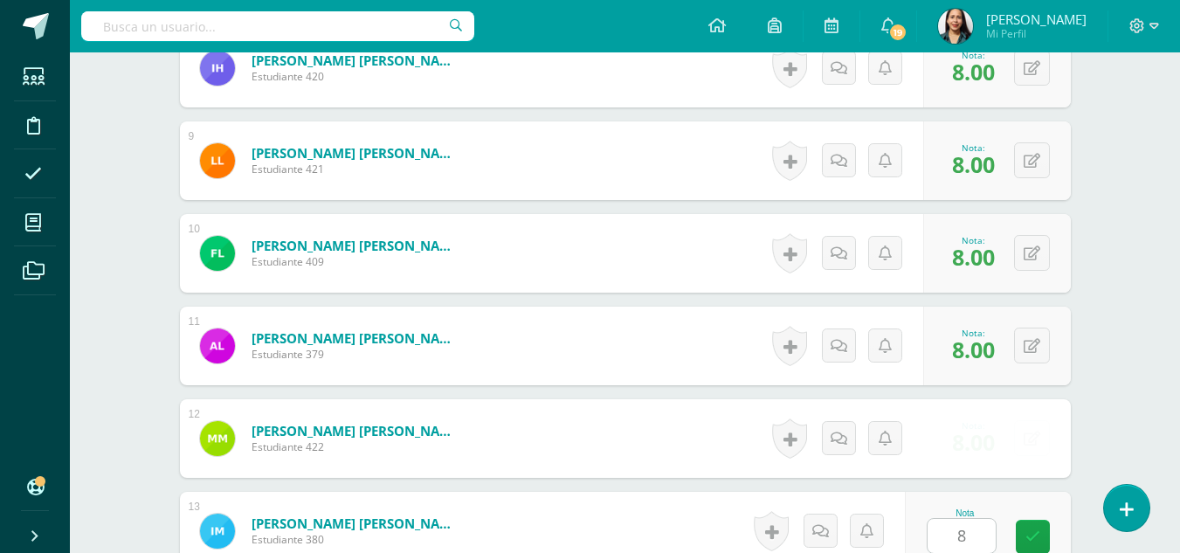
scroll to position [1578, 0]
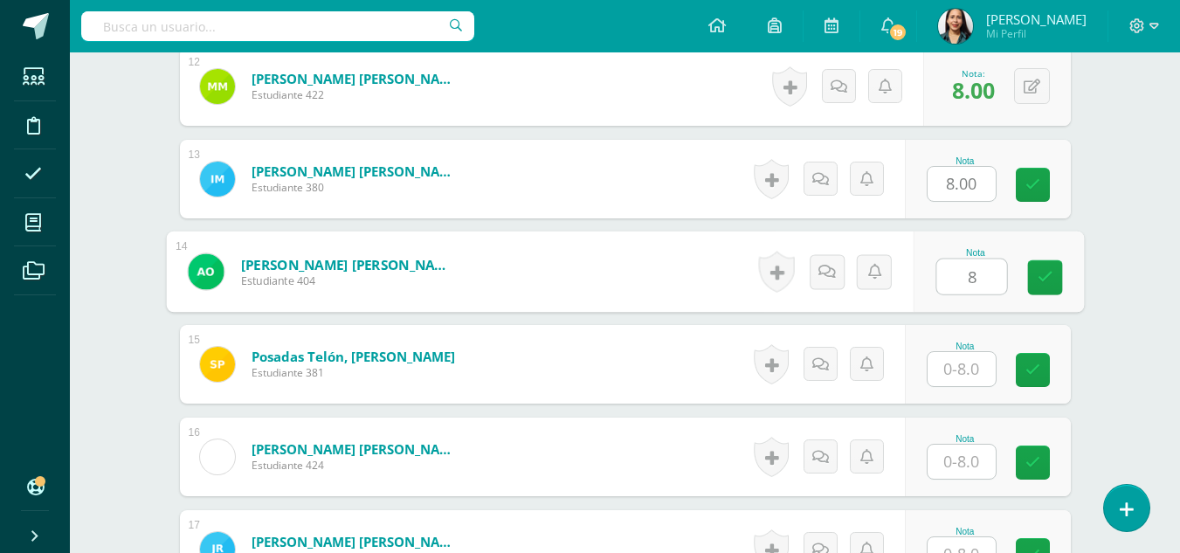
type input "8"
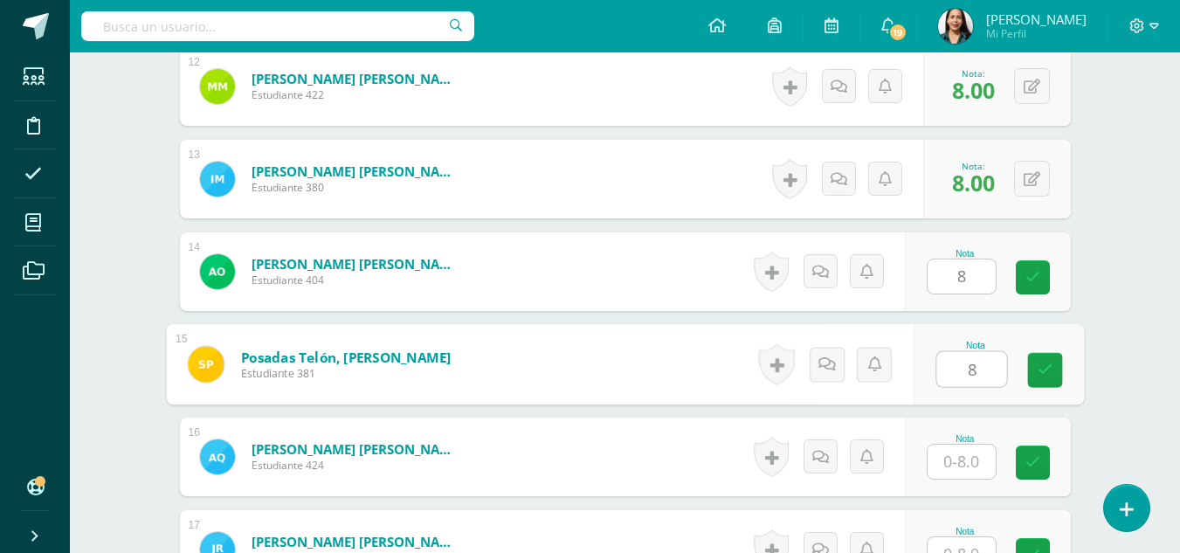
type input "8"
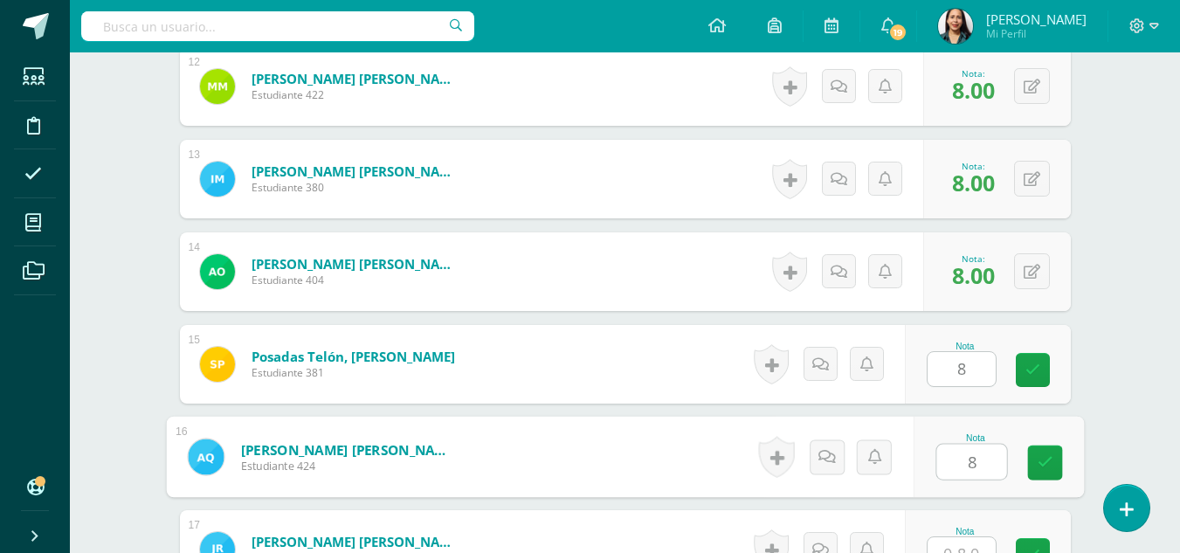
type input "8"
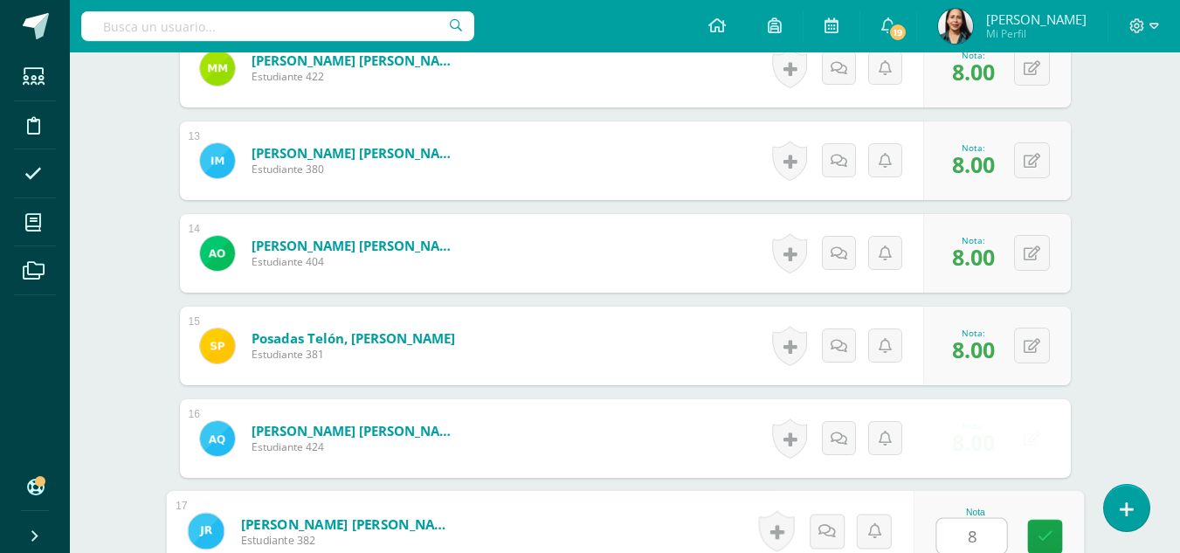
type input "8"
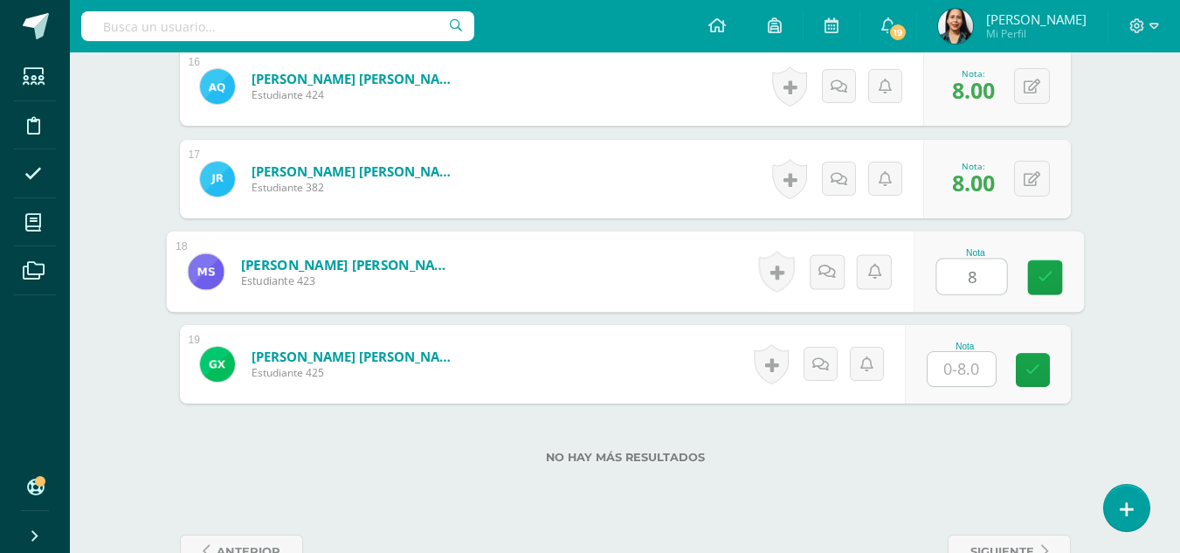
type input "8"
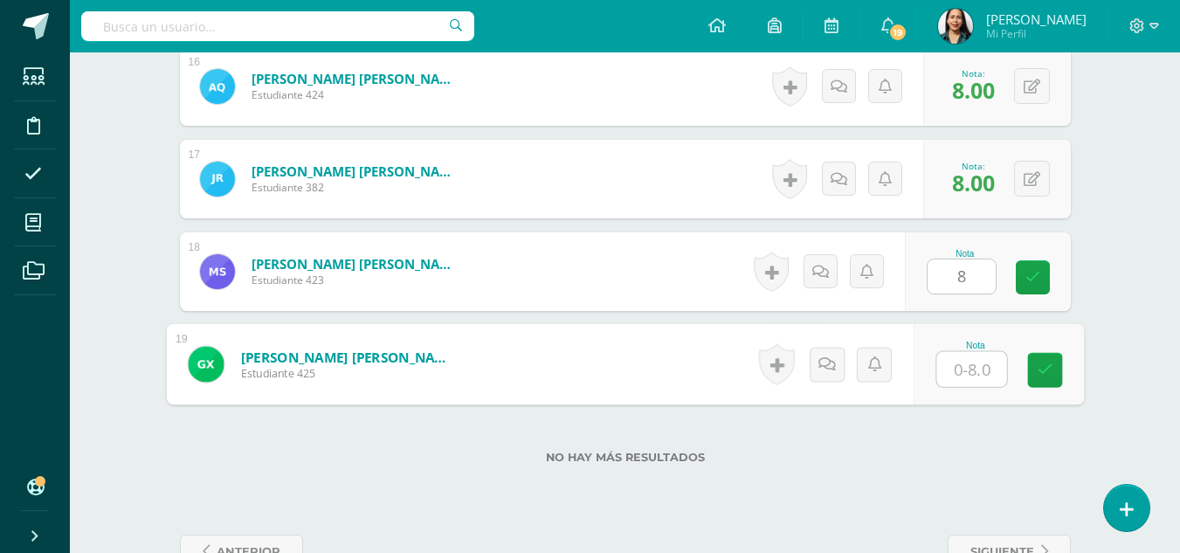
type input "8"
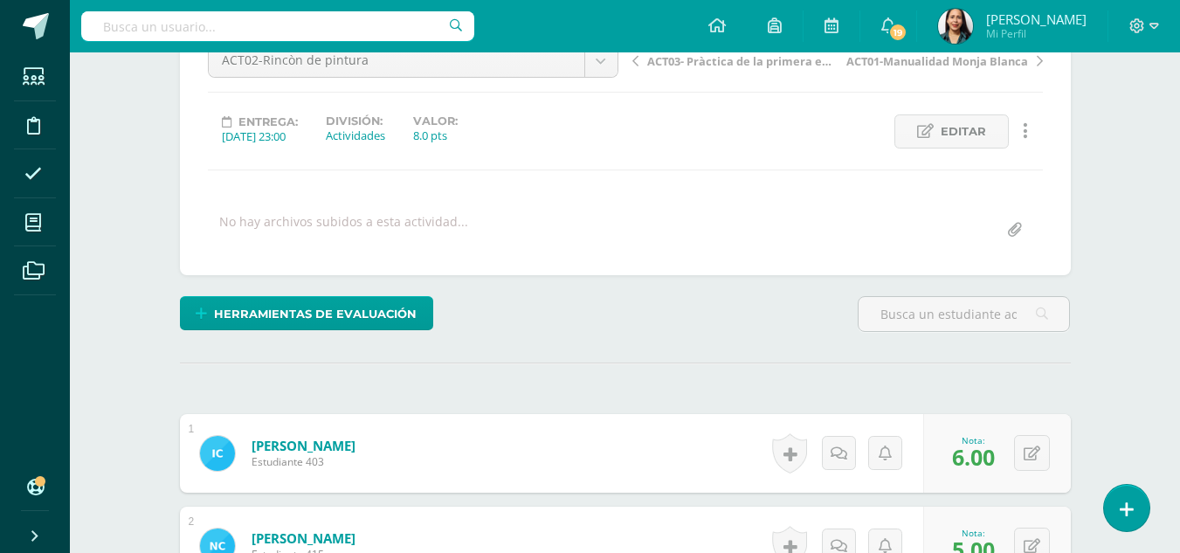
scroll to position [0, 0]
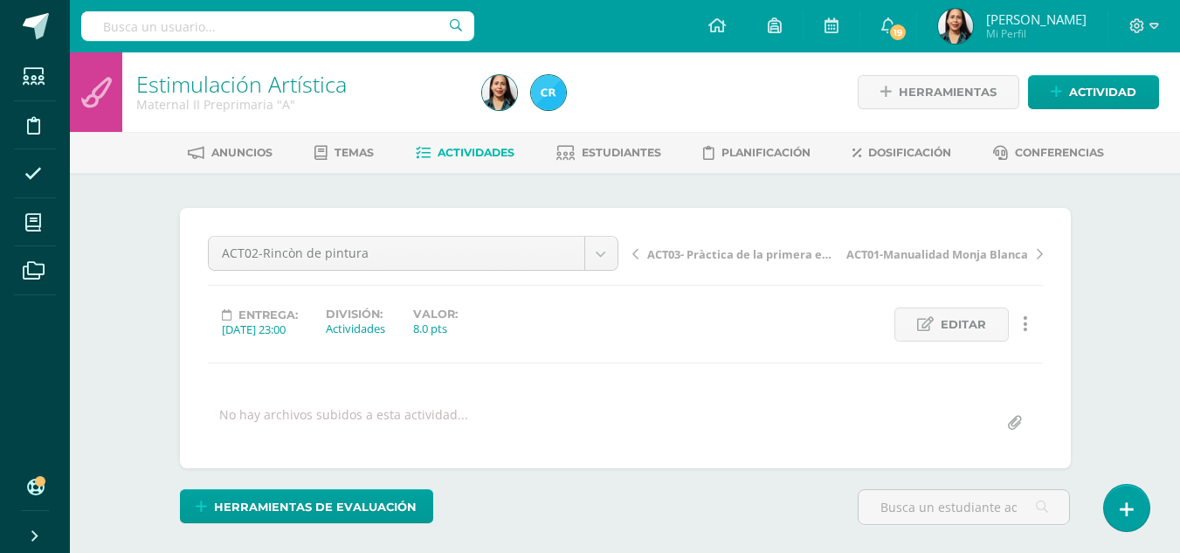
click at [480, 151] on span "Actividades" at bounding box center [476, 152] width 77 height 13
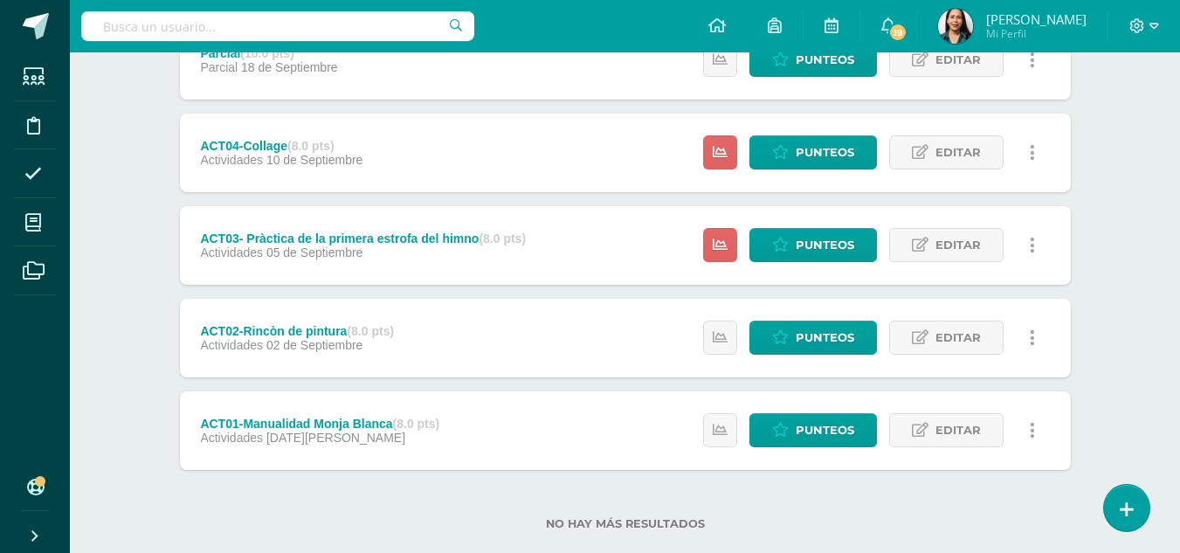
scroll to position [632, 0]
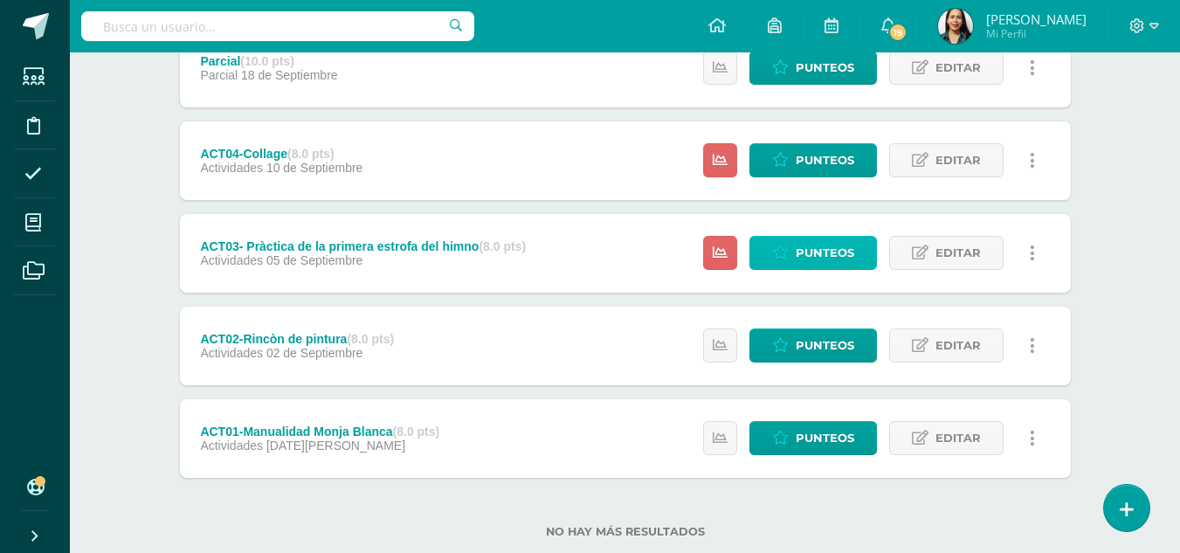
click at [826, 246] on span "Punteos" at bounding box center [825, 253] width 59 height 32
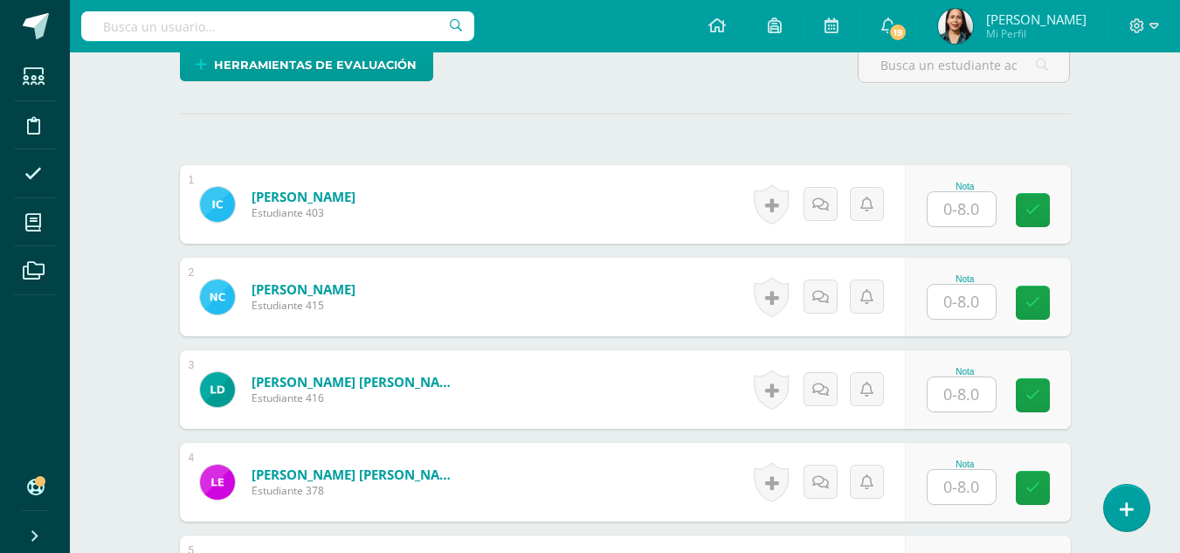
scroll to position [250, 0]
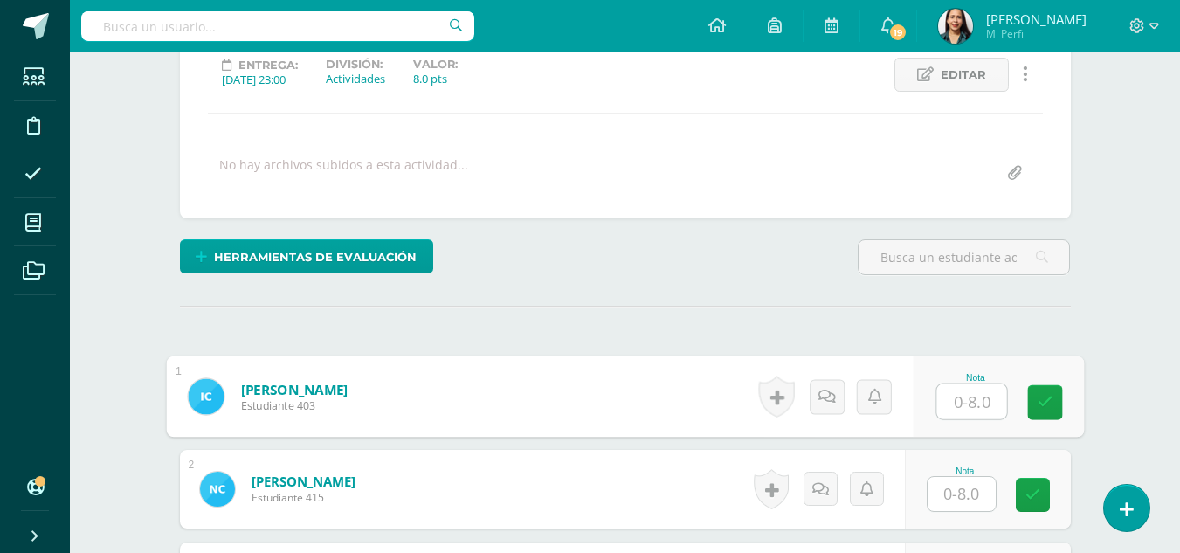
click at [953, 393] on input "text" at bounding box center [971, 401] width 70 height 35
type input "8"
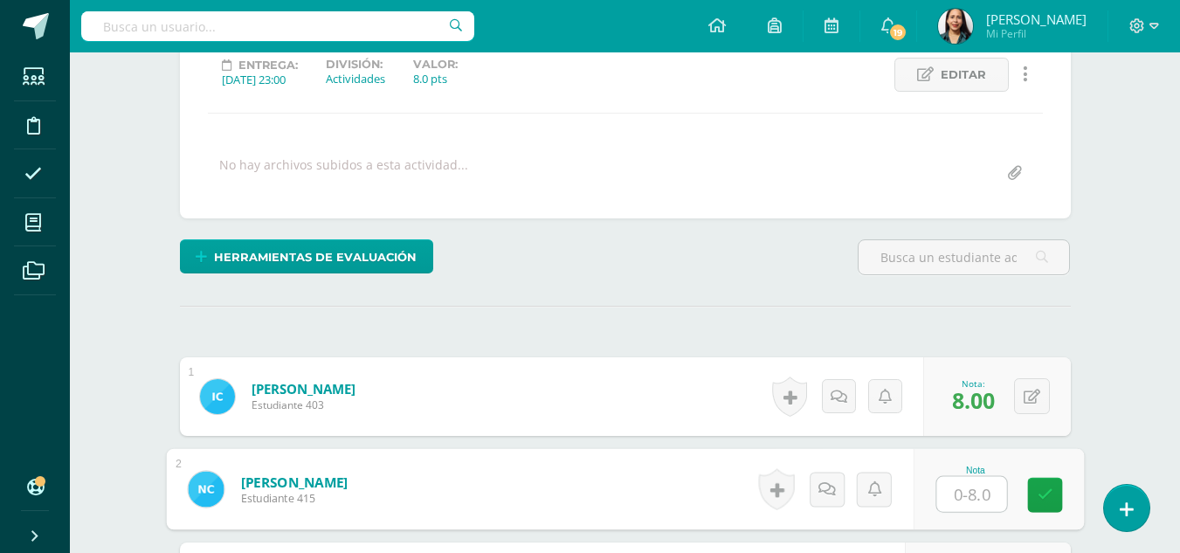
scroll to position [251, 0]
type input "8"
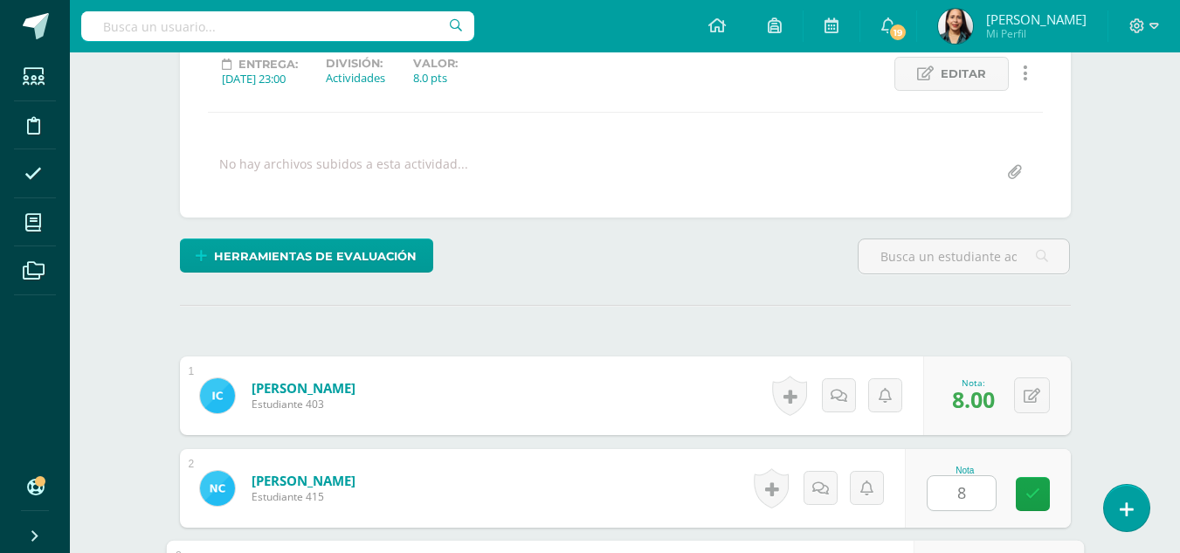
scroll to position [560, 0]
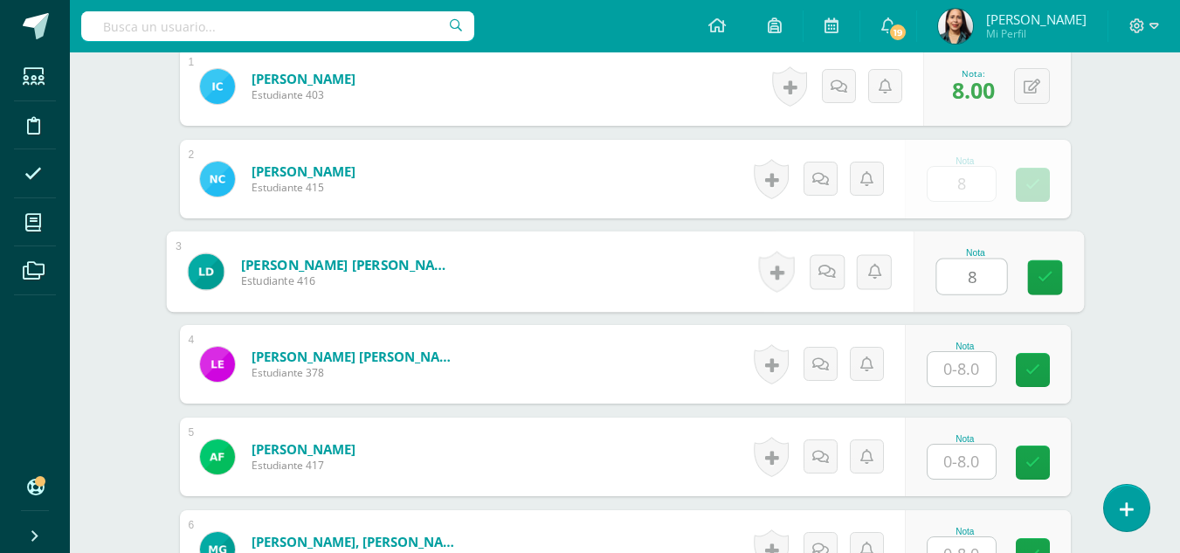
type input "8"
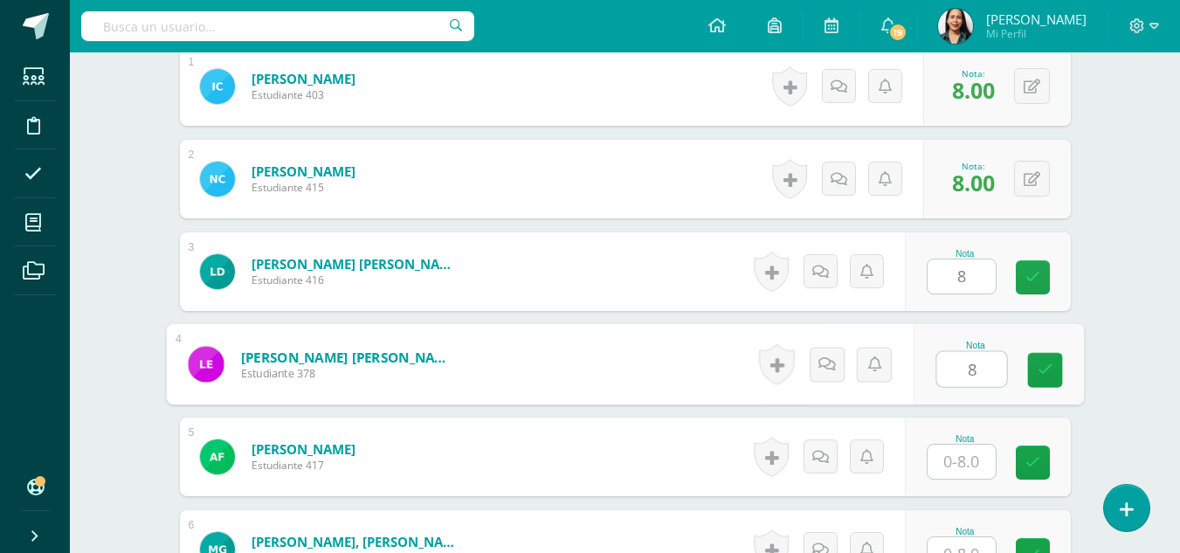
type input "8"
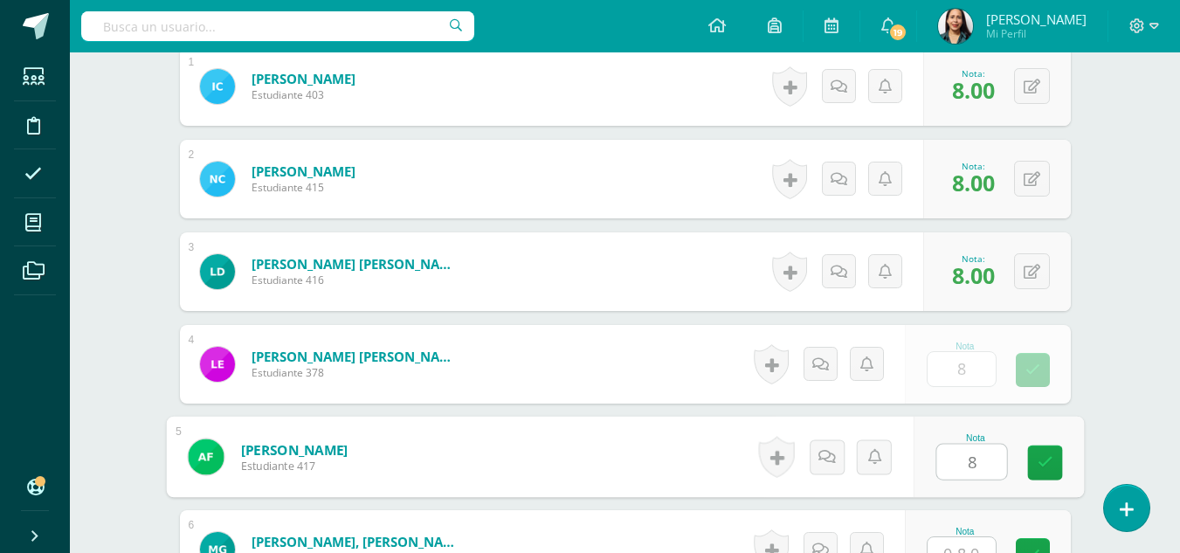
type input "8"
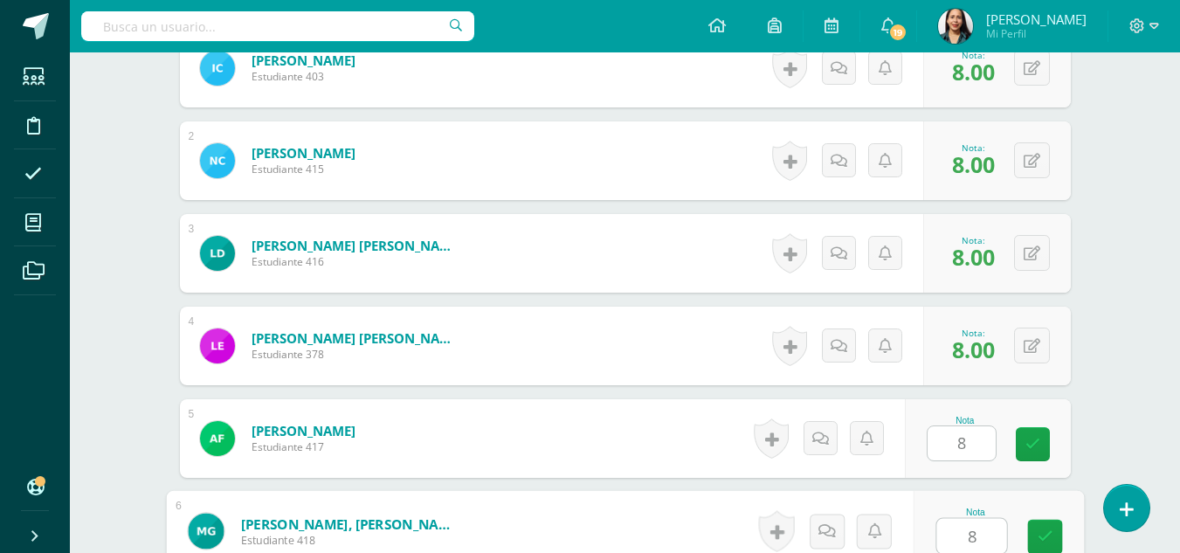
type input "8"
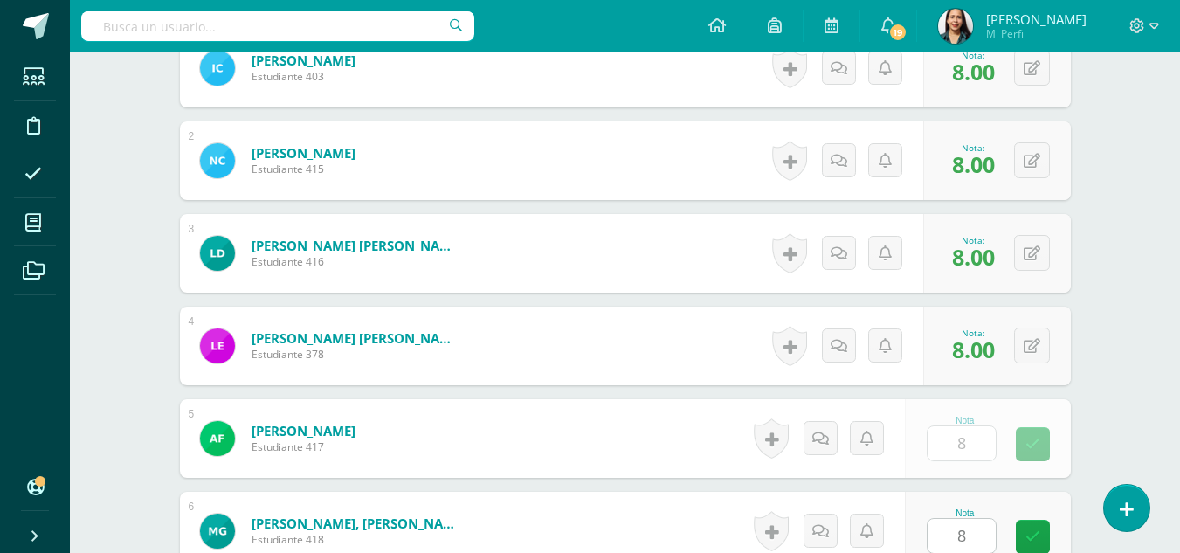
scroll to position [930, 0]
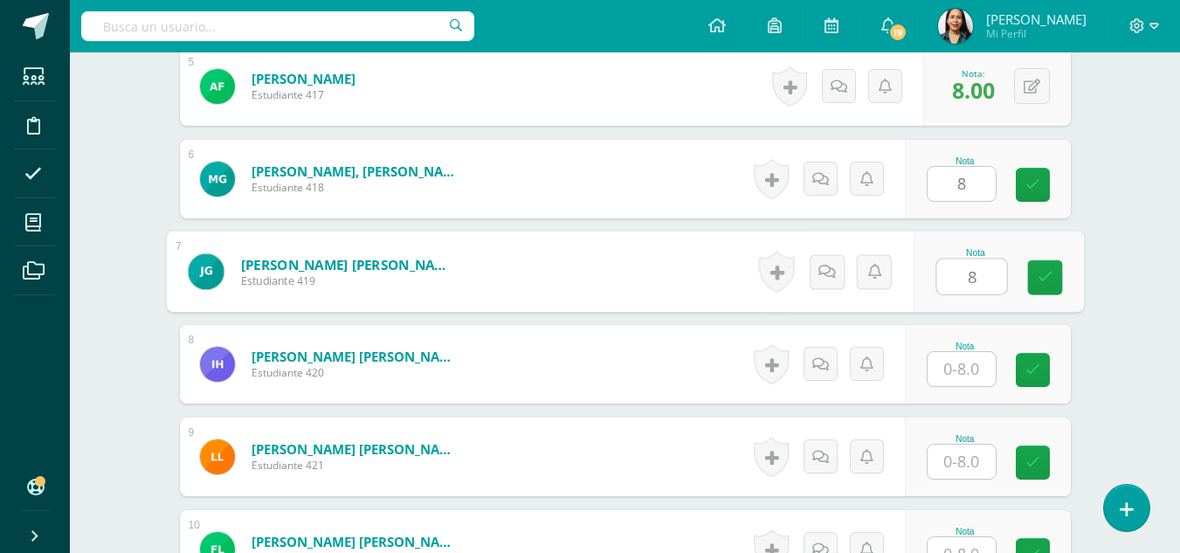
type input "8"
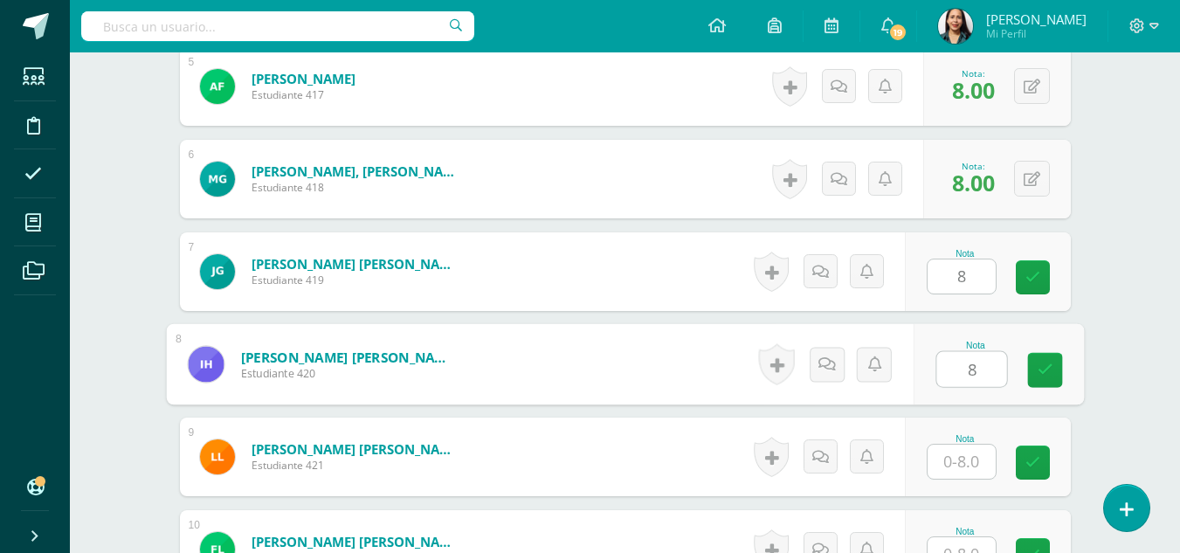
type input "8"
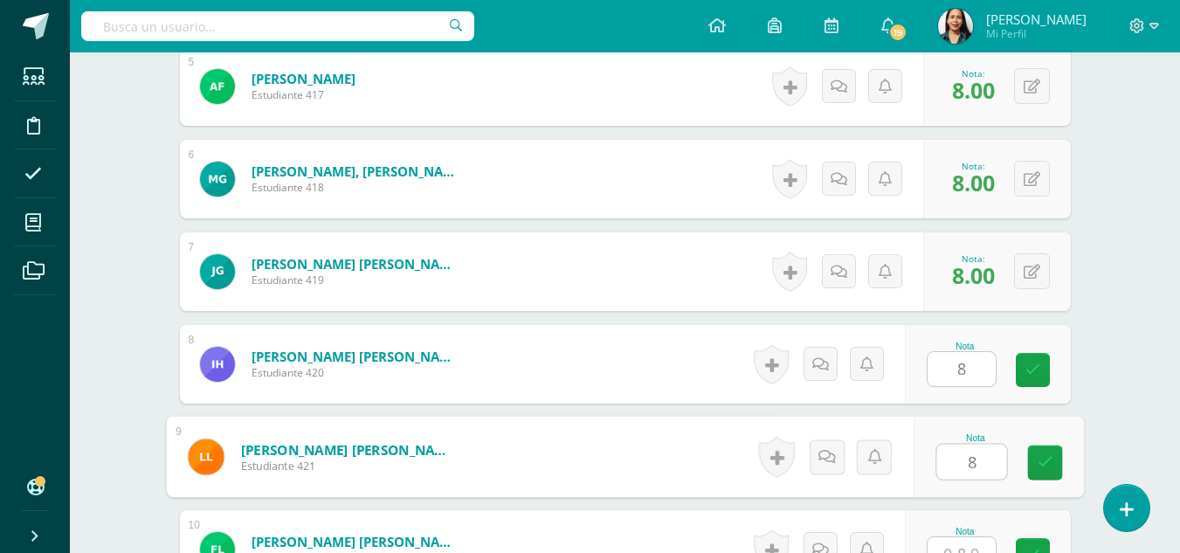
type input "8"
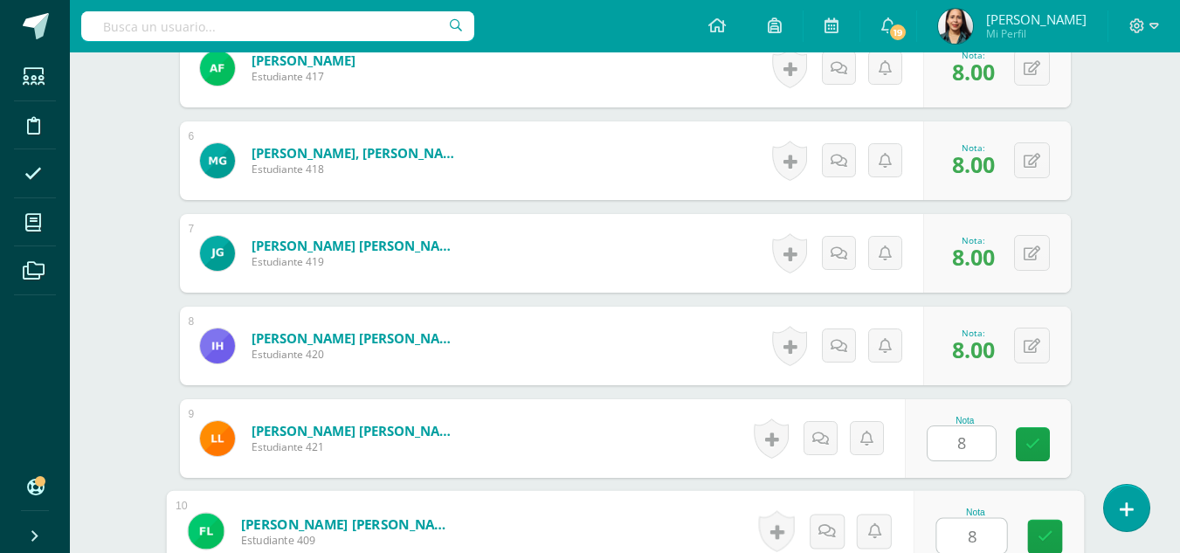
type input "8"
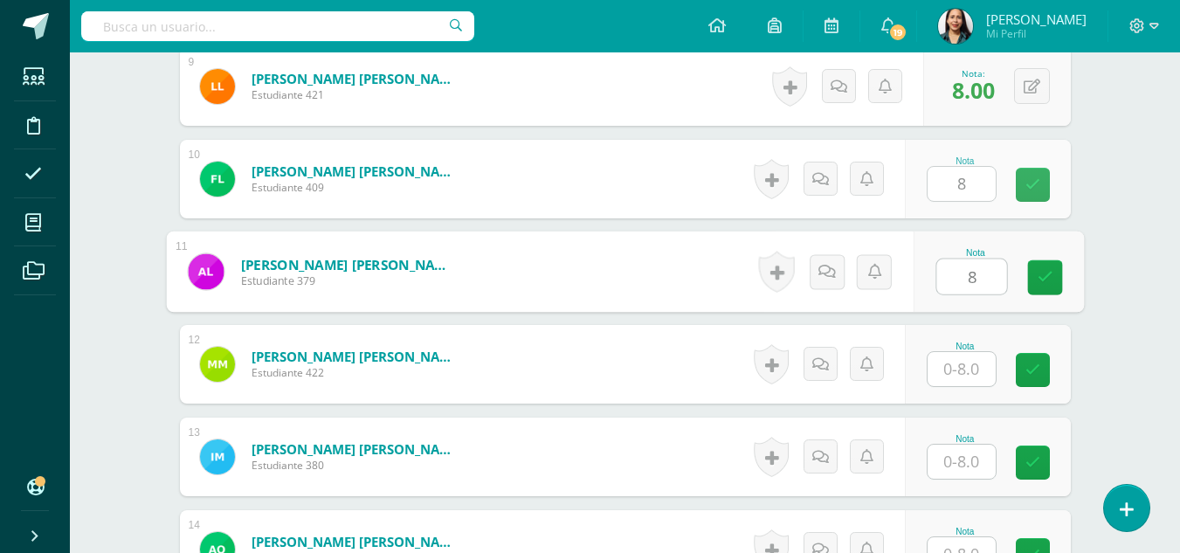
type input "8"
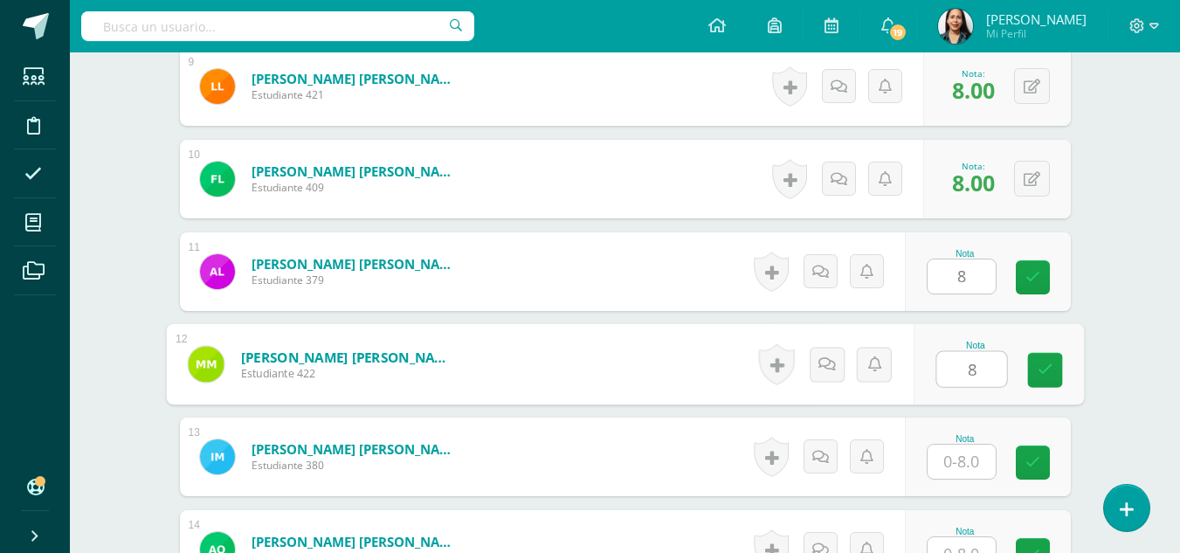
type input "8"
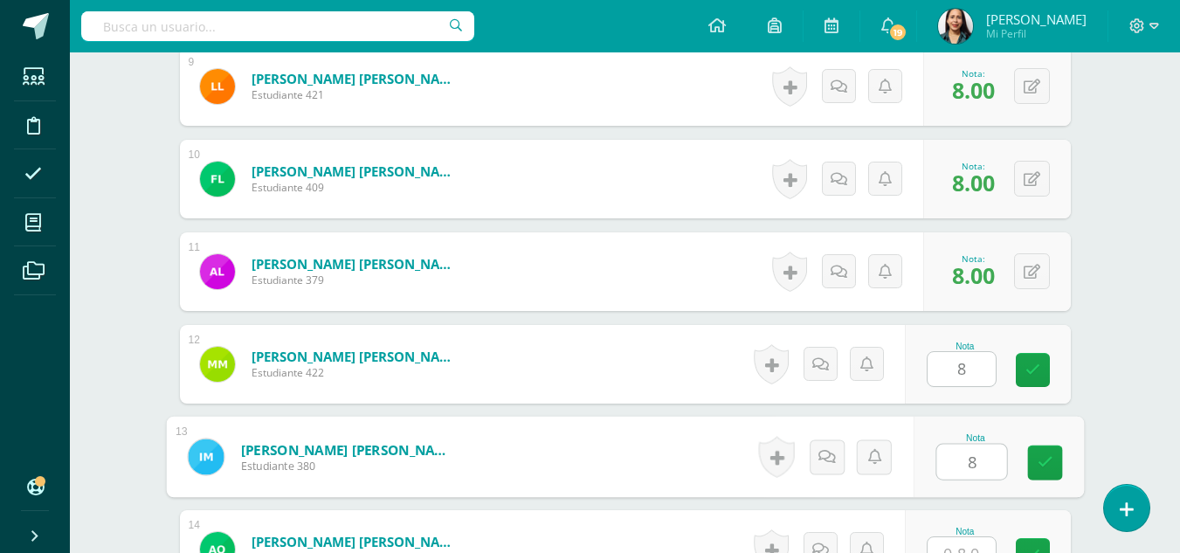
type input "8"
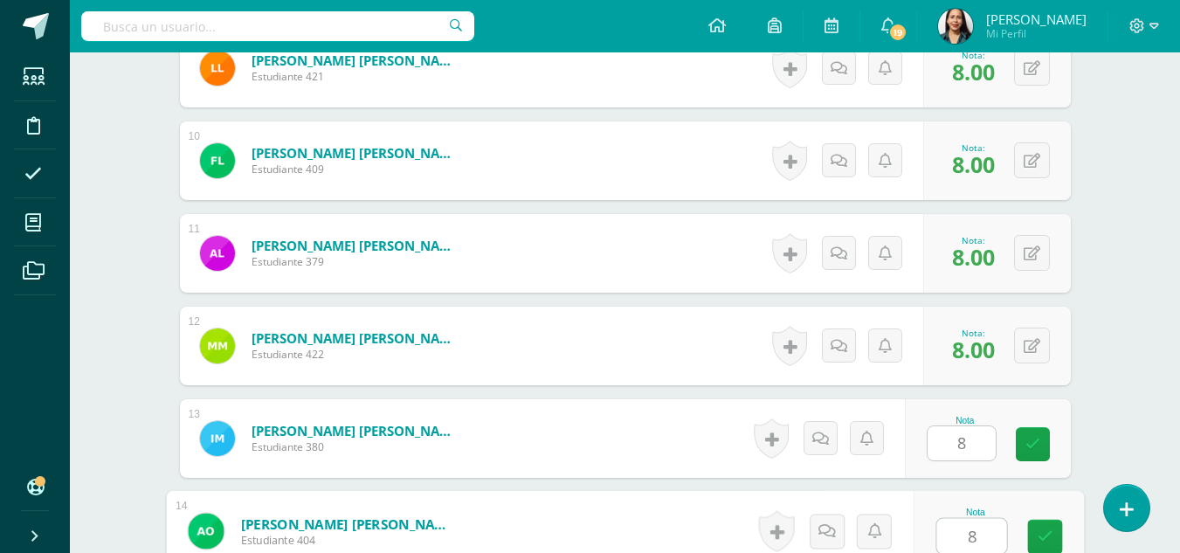
type input "8"
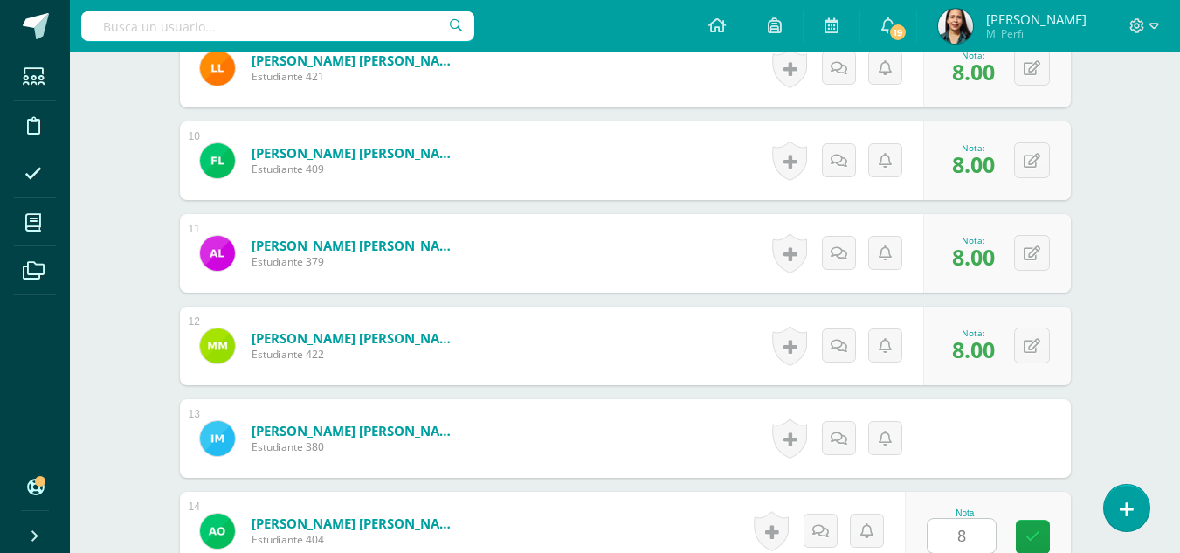
scroll to position [1671, 0]
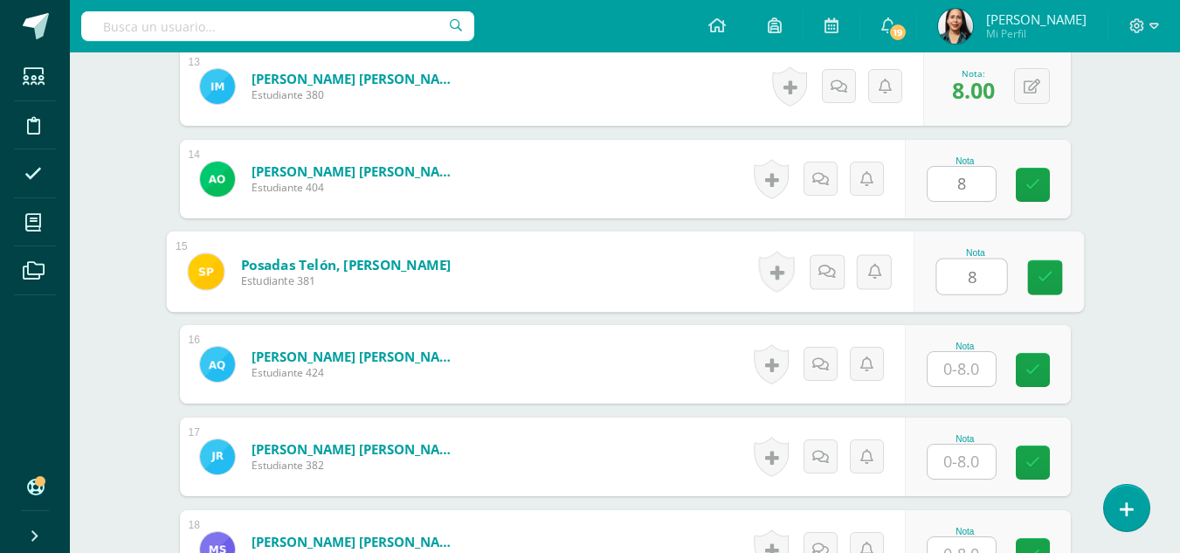
type input "8"
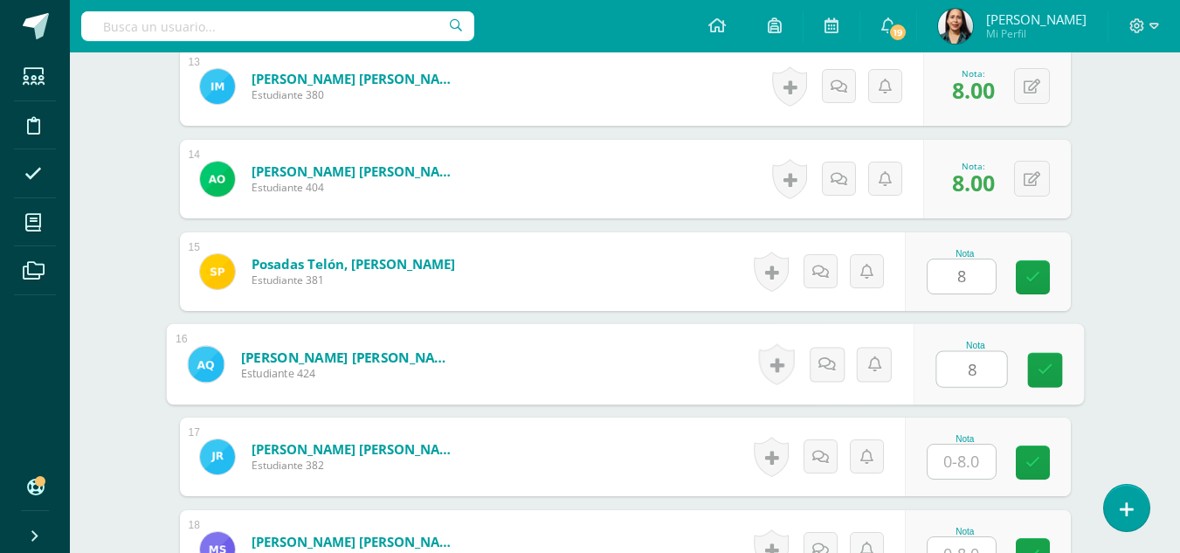
type input "8"
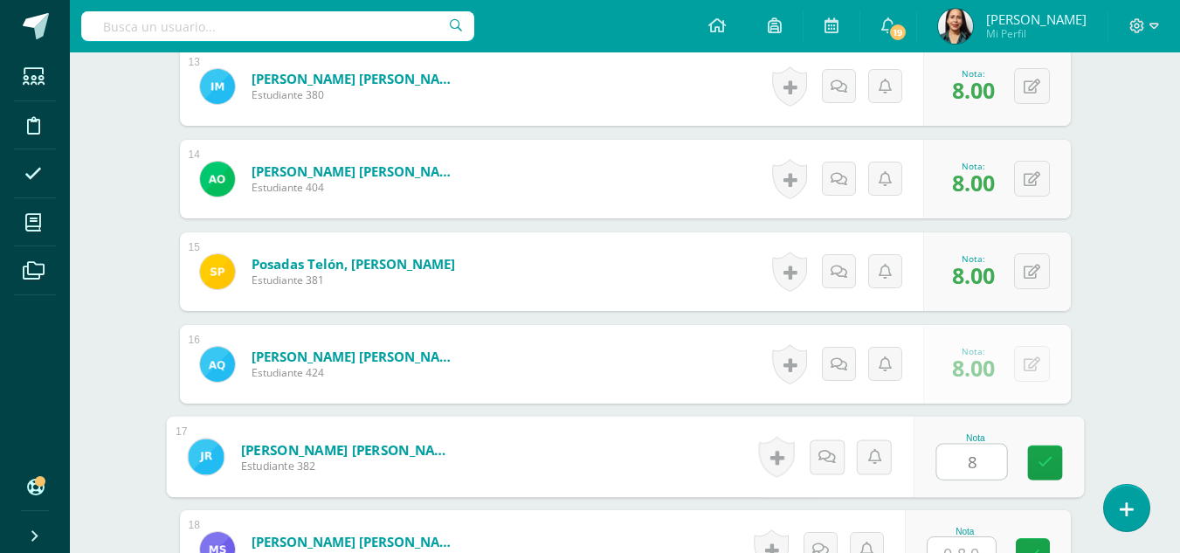
type input "8"
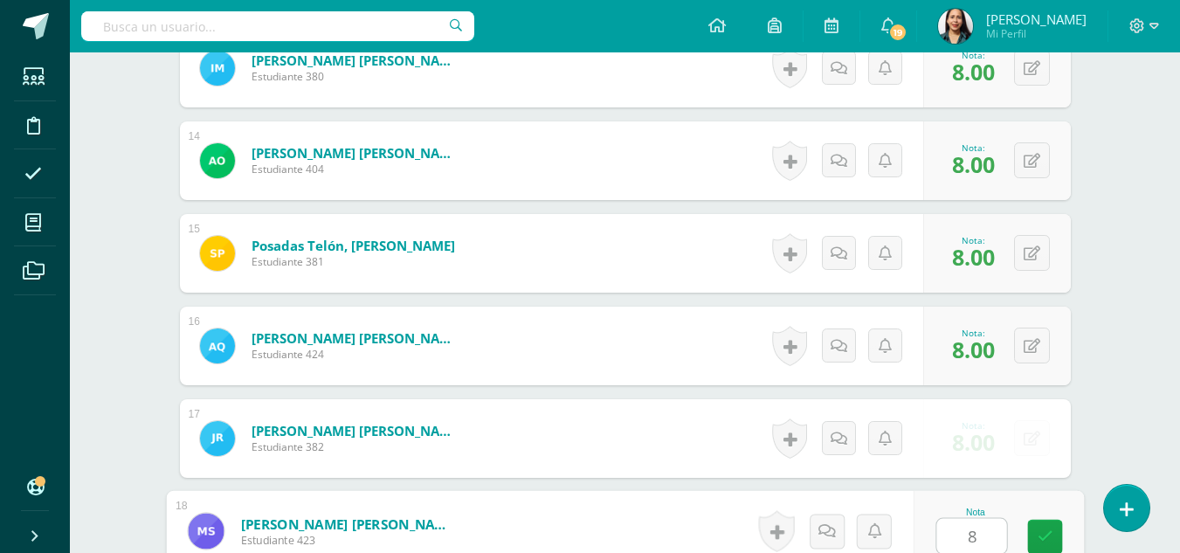
type input "8"
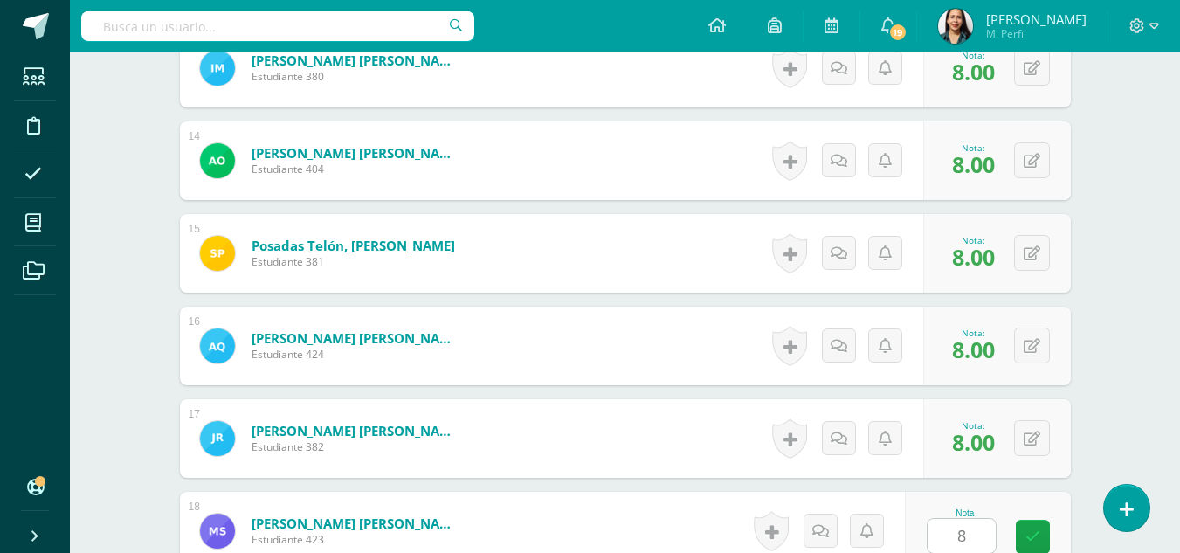
scroll to position [1999, 0]
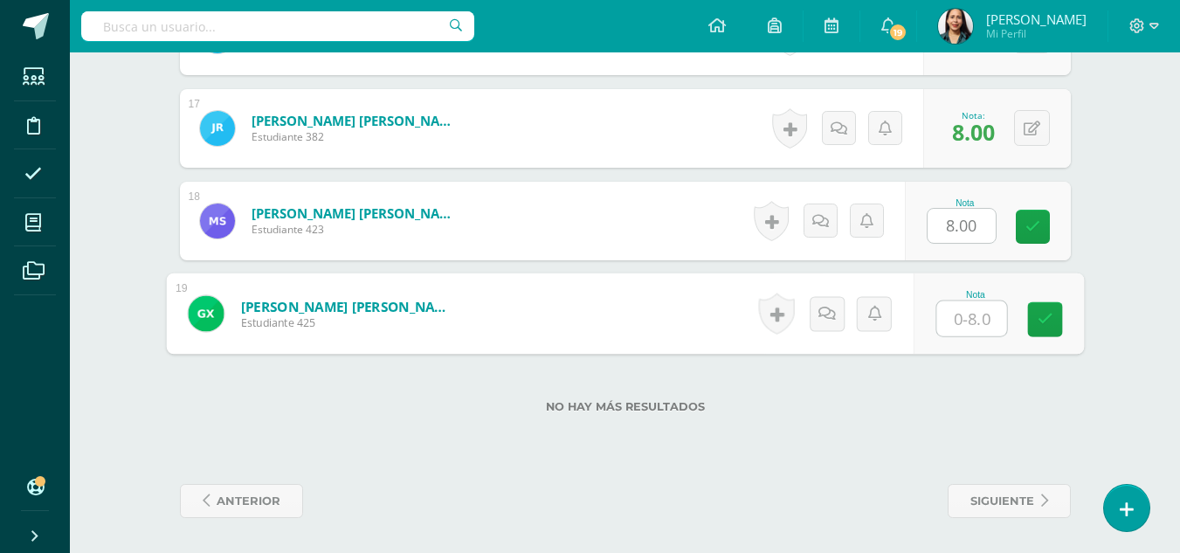
type input "8"
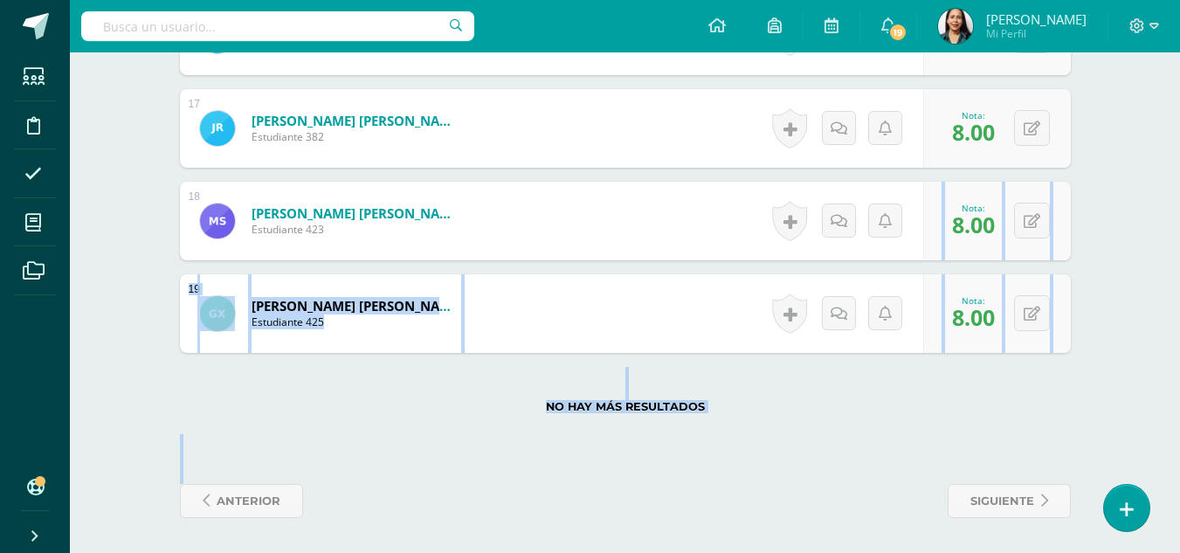
drag, startPoint x: 1179, startPoint y: 502, endPoint x: 1192, endPoint y: 232, distance: 270.2
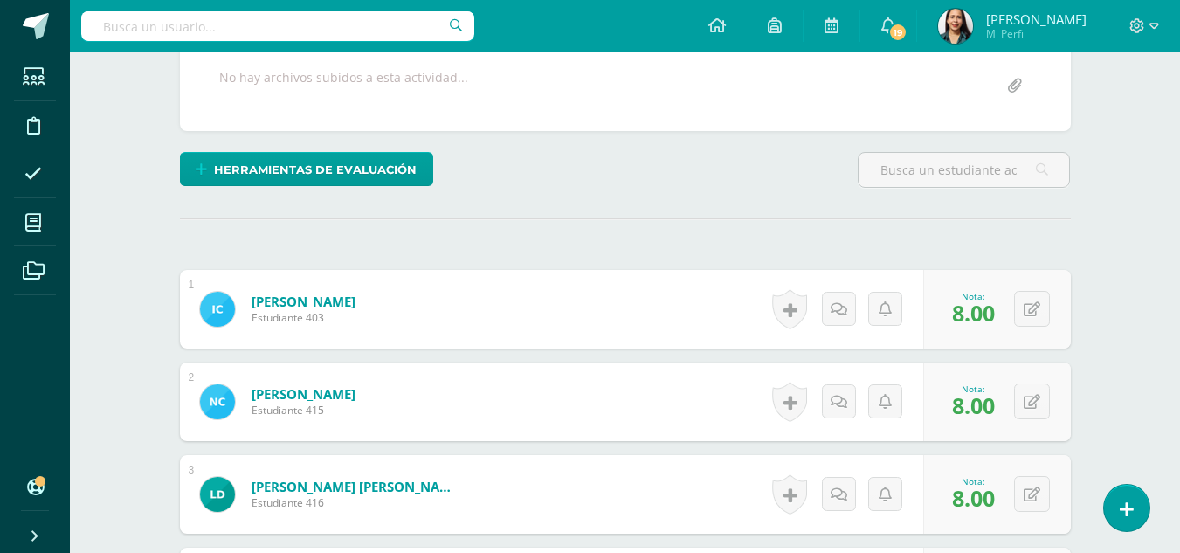
scroll to position [329, 0]
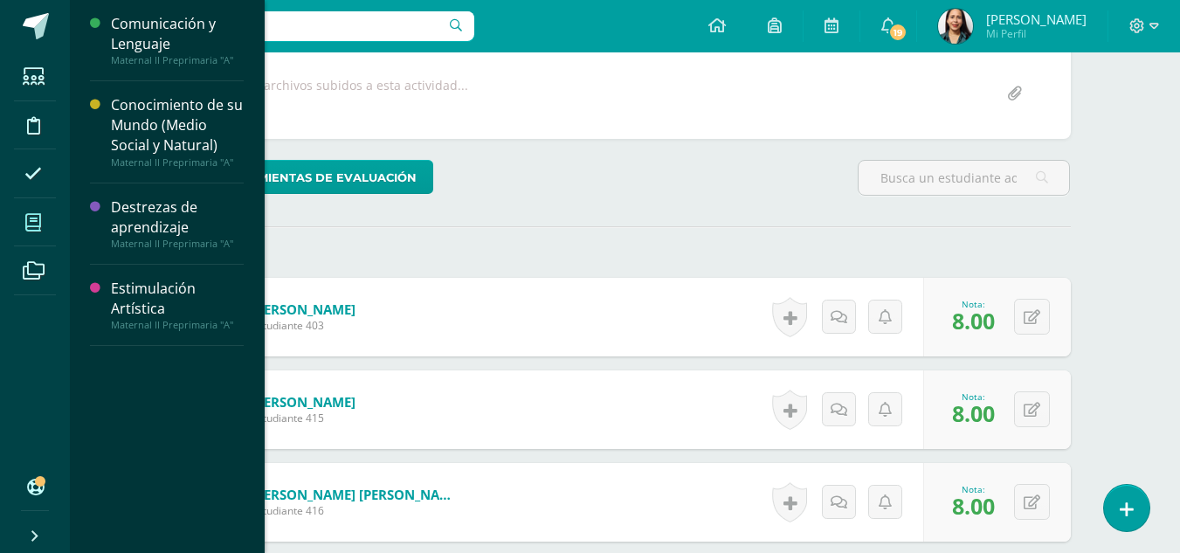
click at [45, 214] on span at bounding box center [33, 222] width 39 height 39
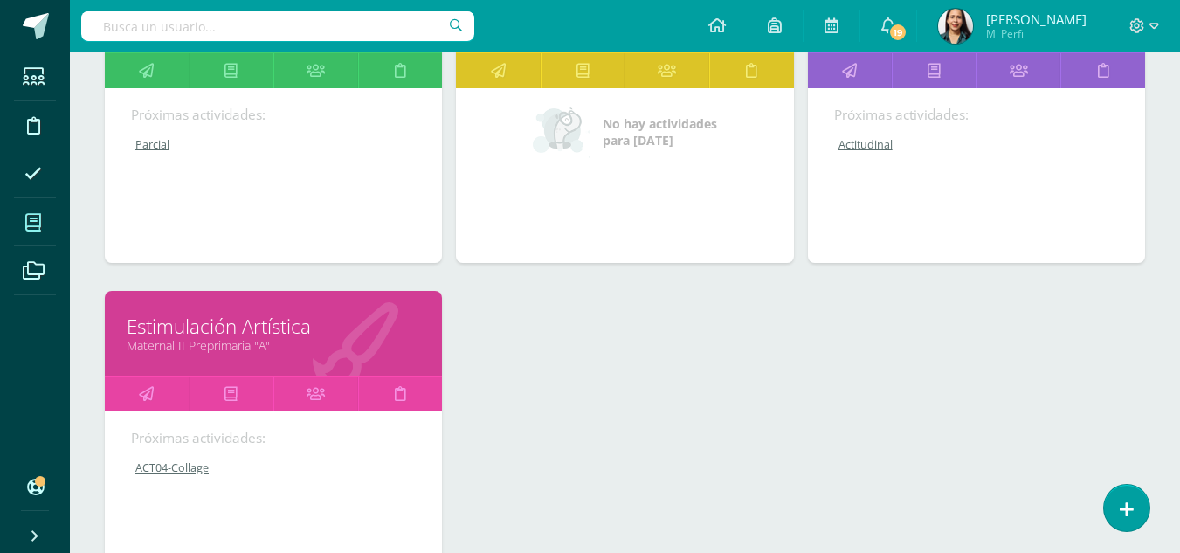
scroll to position [372, 0]
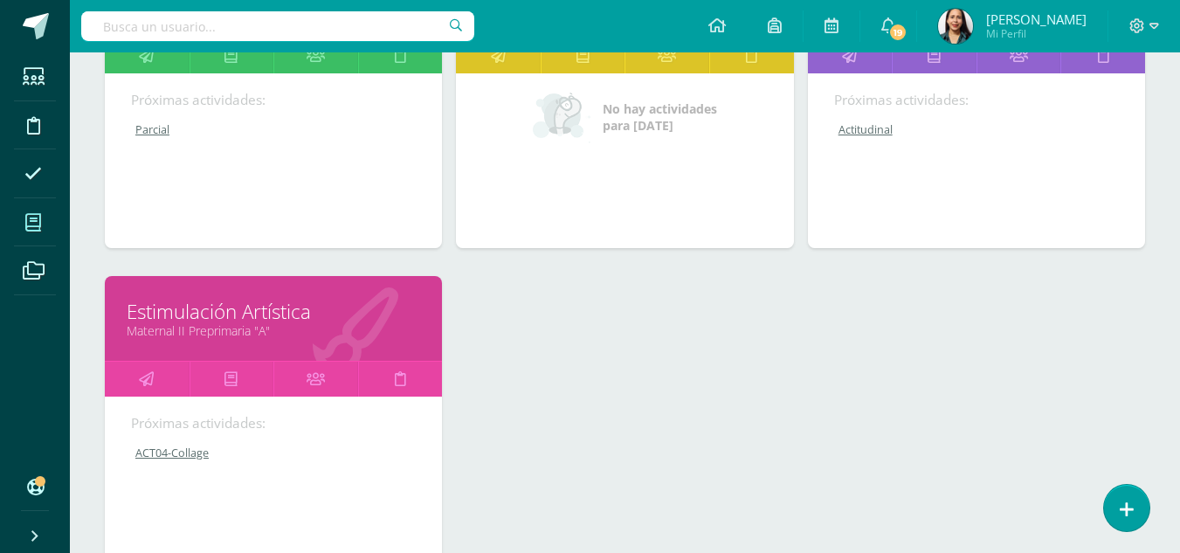
click at [317, 325] on link "Maternal II Preprimaria "A"" at bounding box center [273, 330] width 293 height 17
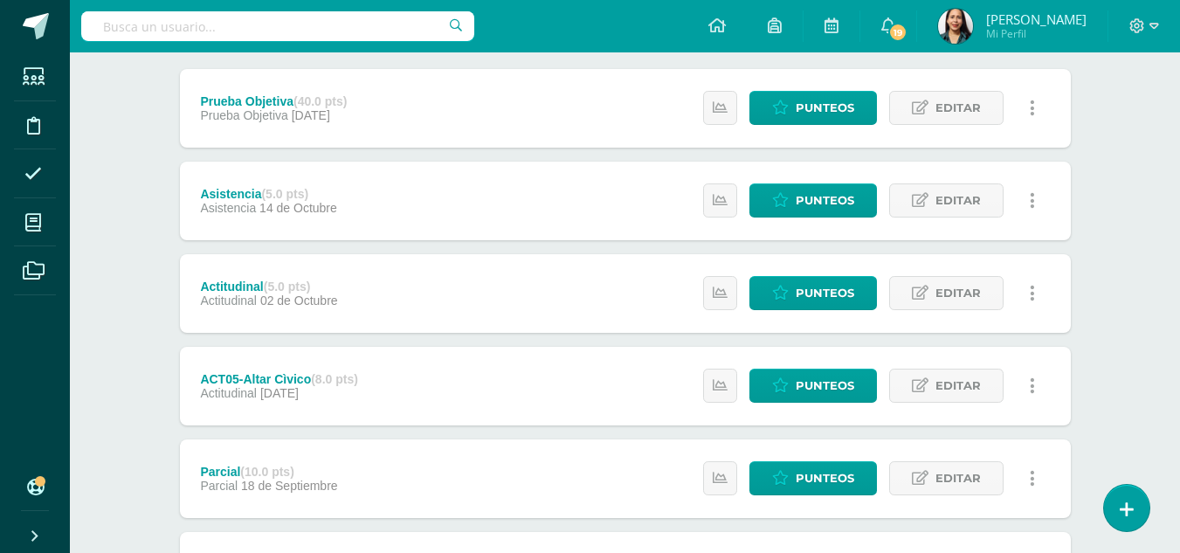
scroll to position [125, 0]
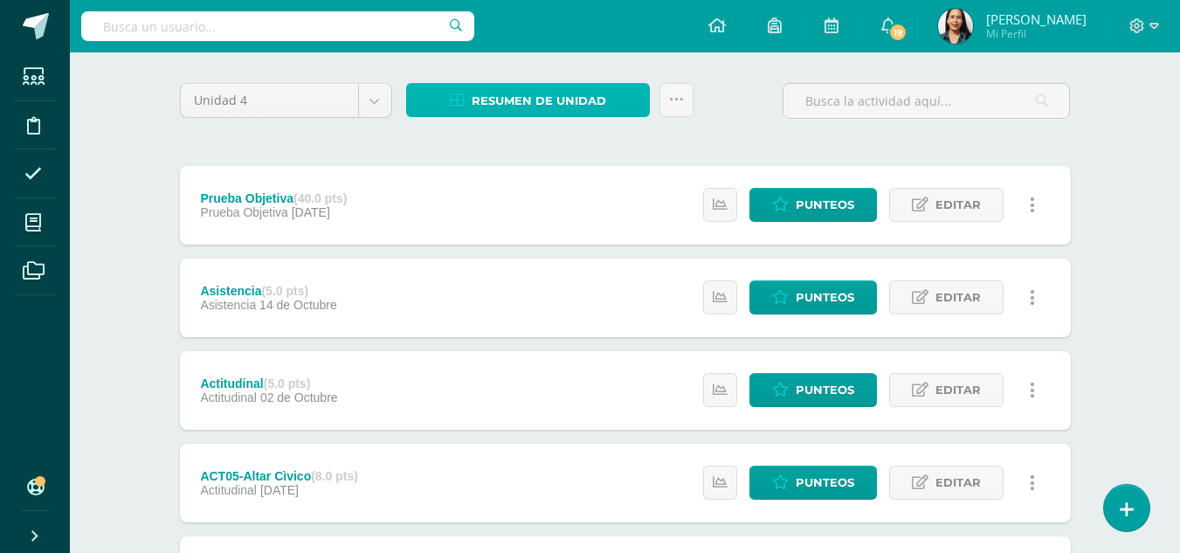
click at [574, 91] on span "Resumen de unidad" at bounding box center [539, 101] width 134 height 32
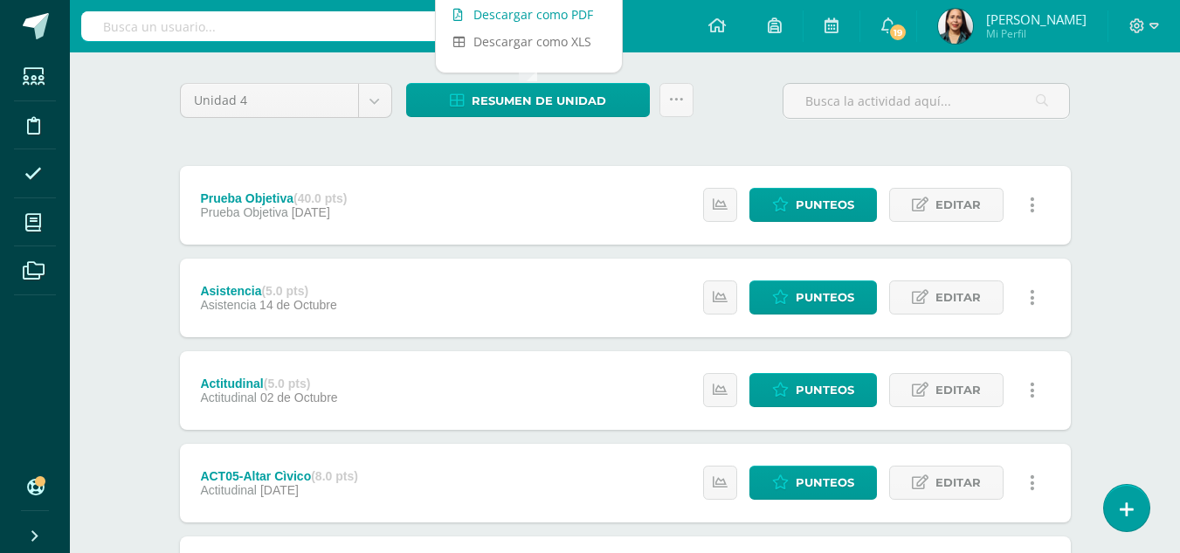
click at [555, 15] on link "Descargar como PDF" at bounding box center [529, 14] width 186 height 27
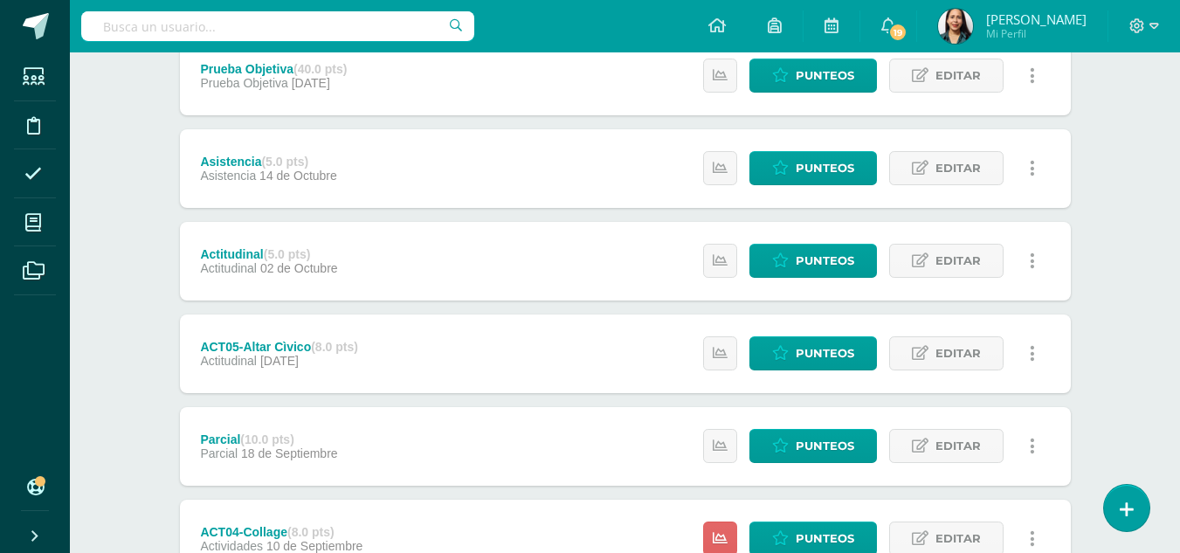
scroll to position [138, 0]
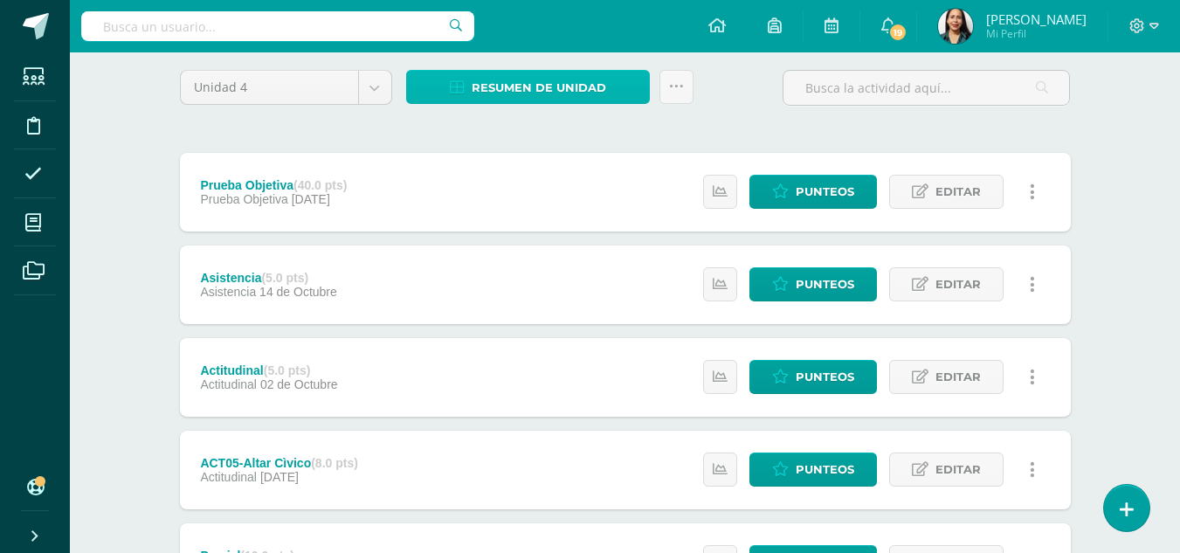
click at [585, 92] on span "Resumen de unidad" at bounding box center [539, 88] width 134 height 32
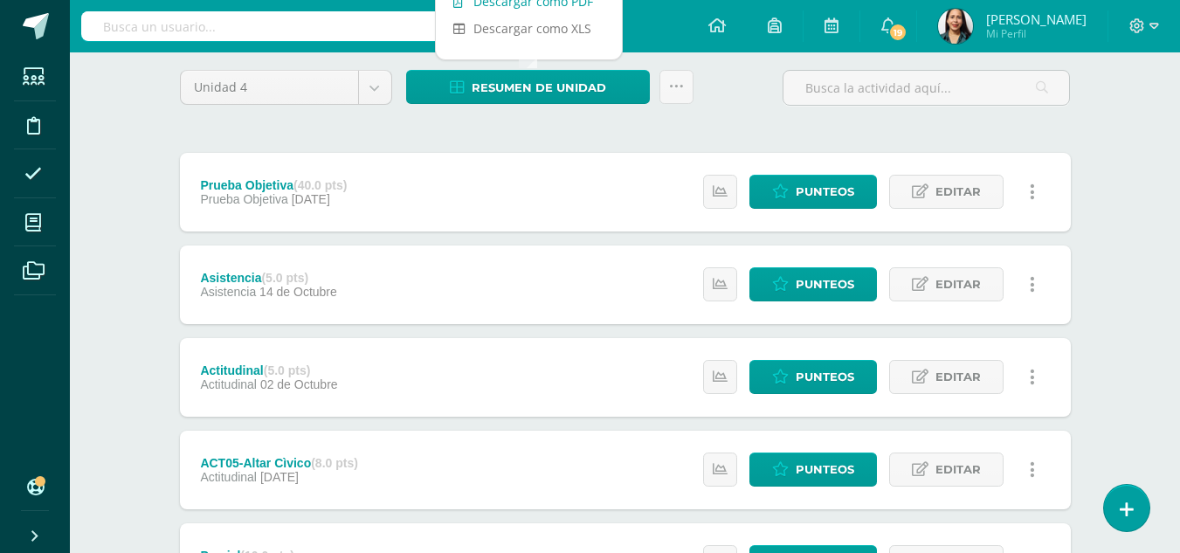
click at [567, 7] on link "Descargar como PDF" at bounding box center [529, 1] width 186 height 27
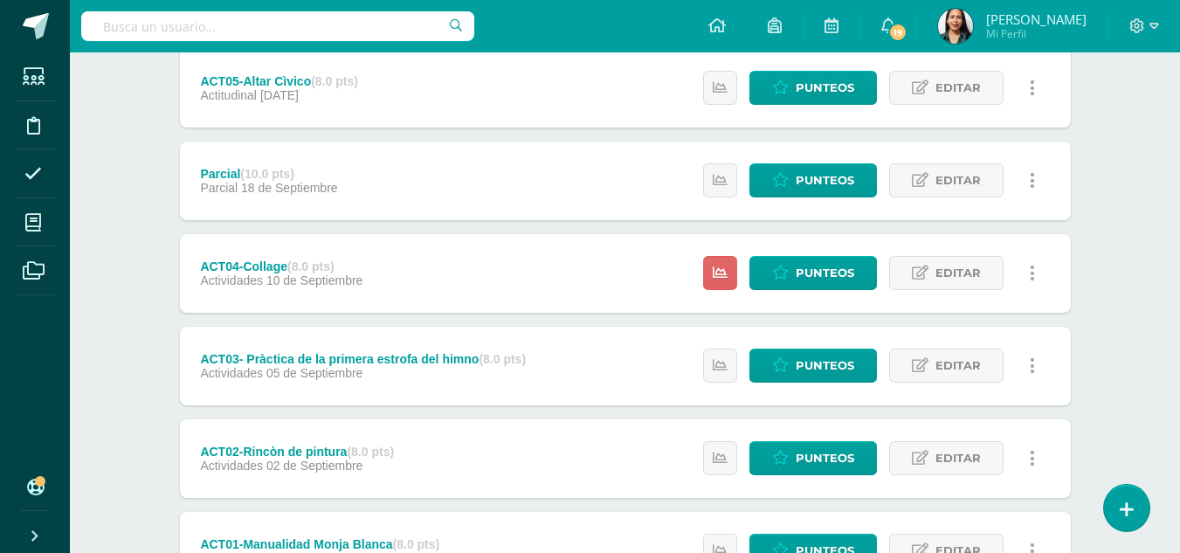
scroll to position [673, 0]
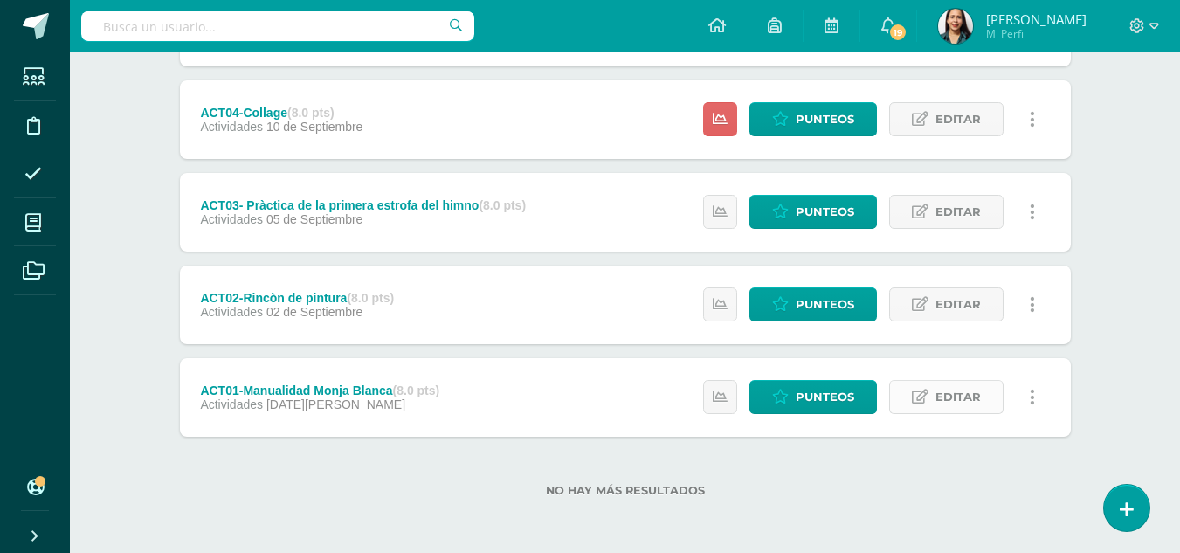
click at [943, 392] on span "Editar" at bounding box center [957, 397] width 45 height 32
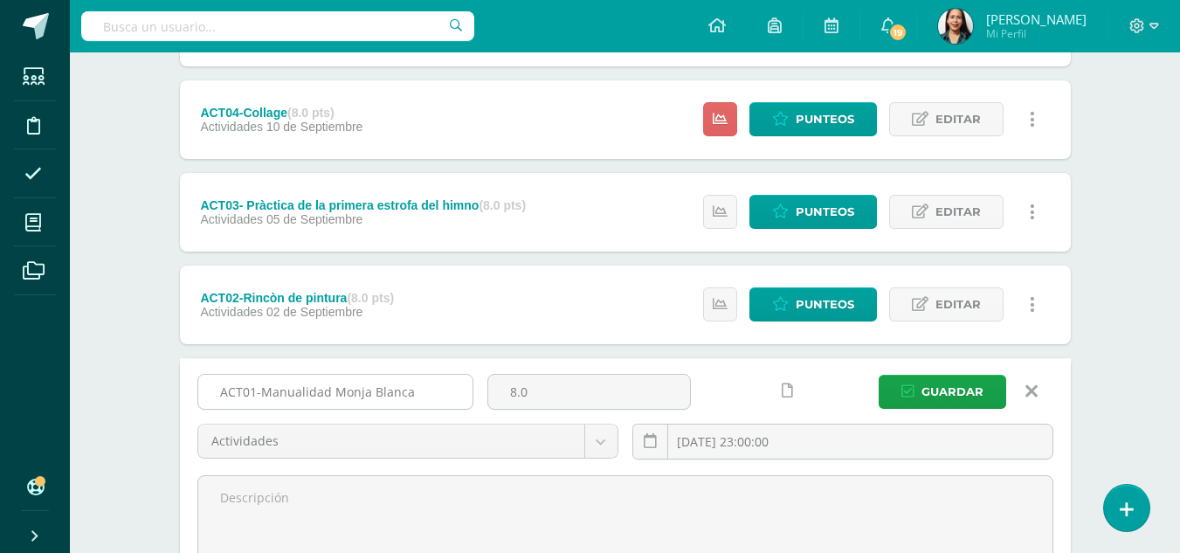
drag, startPoint x: 529, startPoint y: 391, endPoint x: 451, endPoint y: 399, distance: 78.1
click at [451, 399] on div "ACT01-Manualidad Monja Blanca 8.0 Actividades Prueba Objetiva Asistencia Actitu…" at bounding box center [625, 424] width 870 height 100
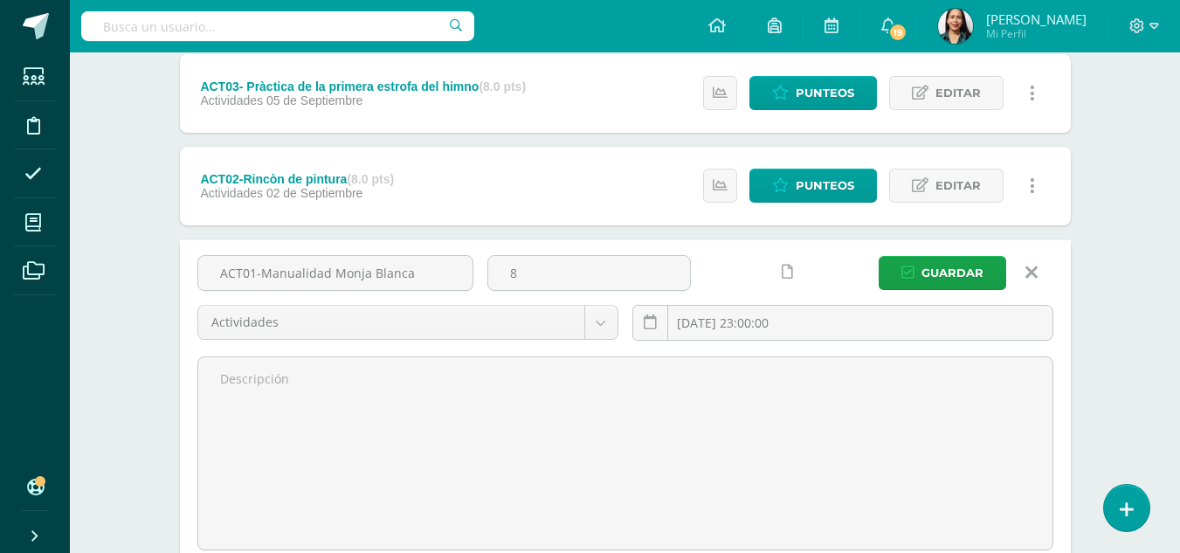
scroll to position [772, 0]
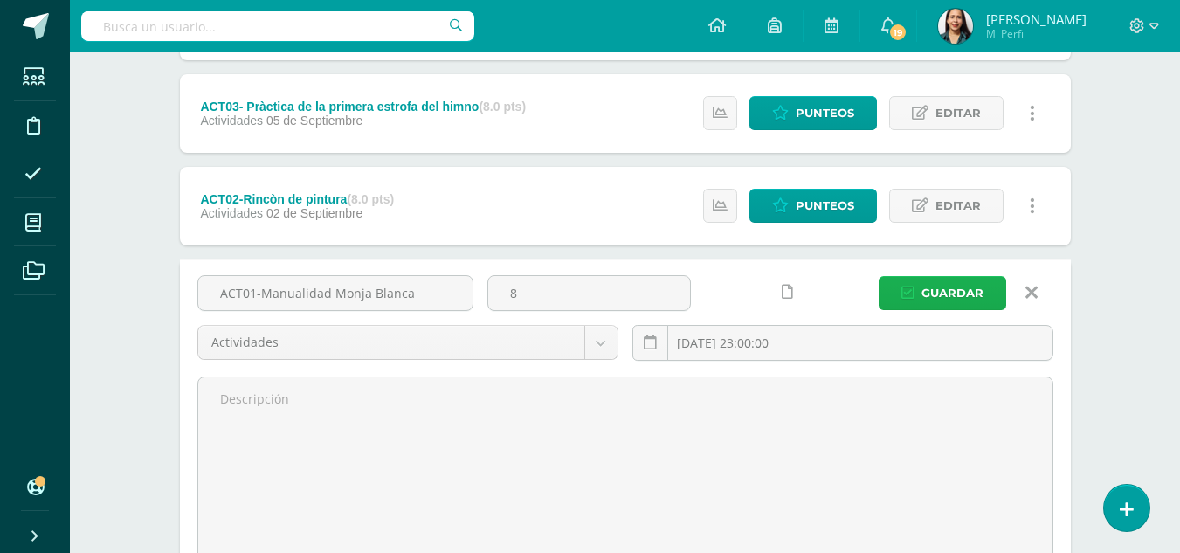
type input "8"
click at [959, 298] on span "Guardar" at bounding box center [952, 293] width 62 height 32
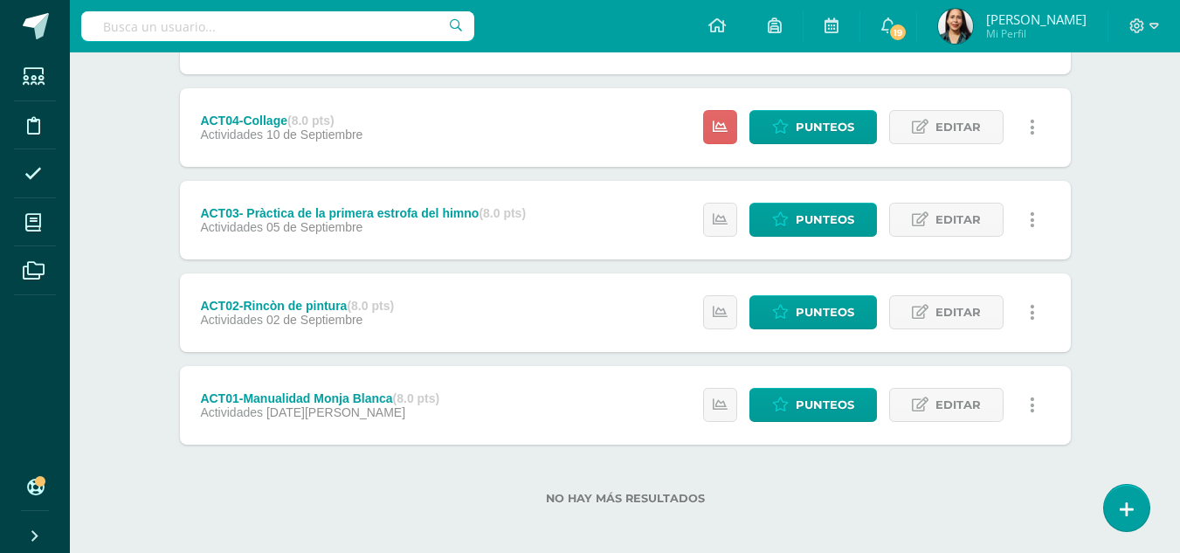
scroll to position [661, 0]
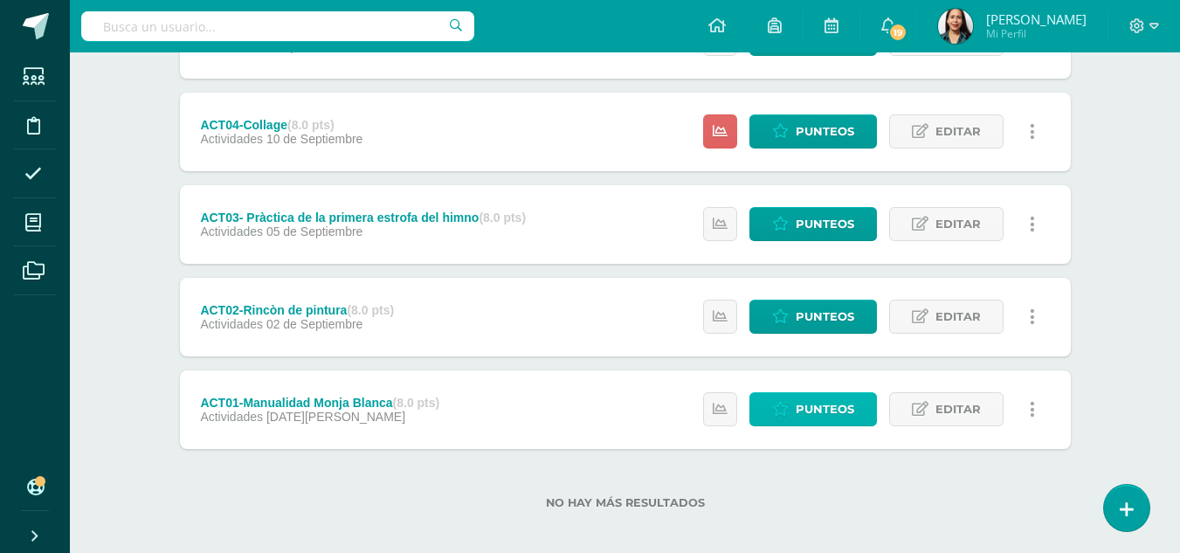
click at [821, 402] on span "Punteos" at bounding box center [825, 409] width 59 height 32
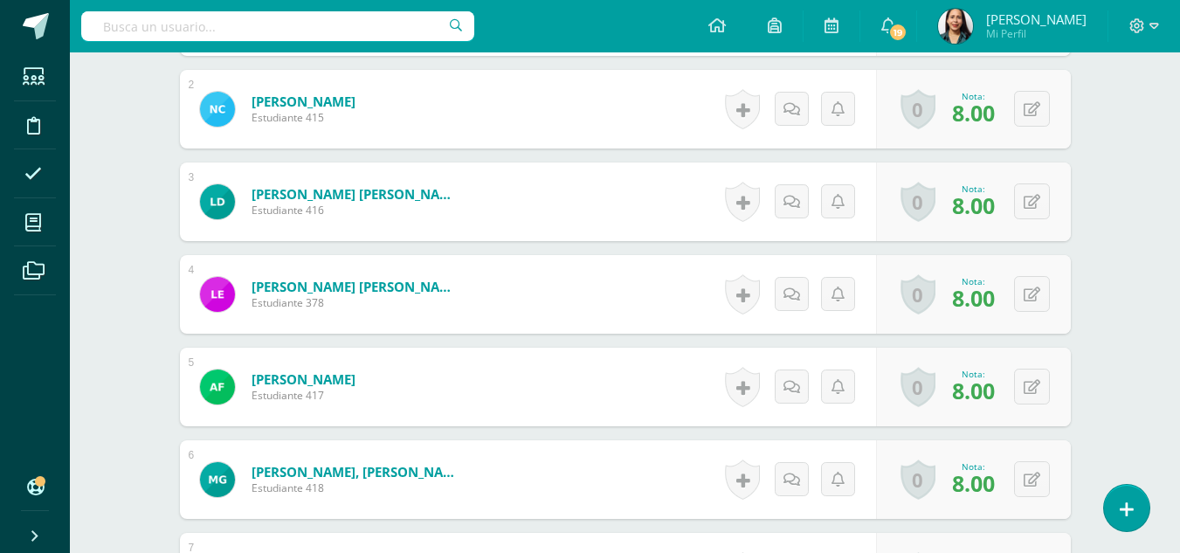
scroll to position [383, 0]
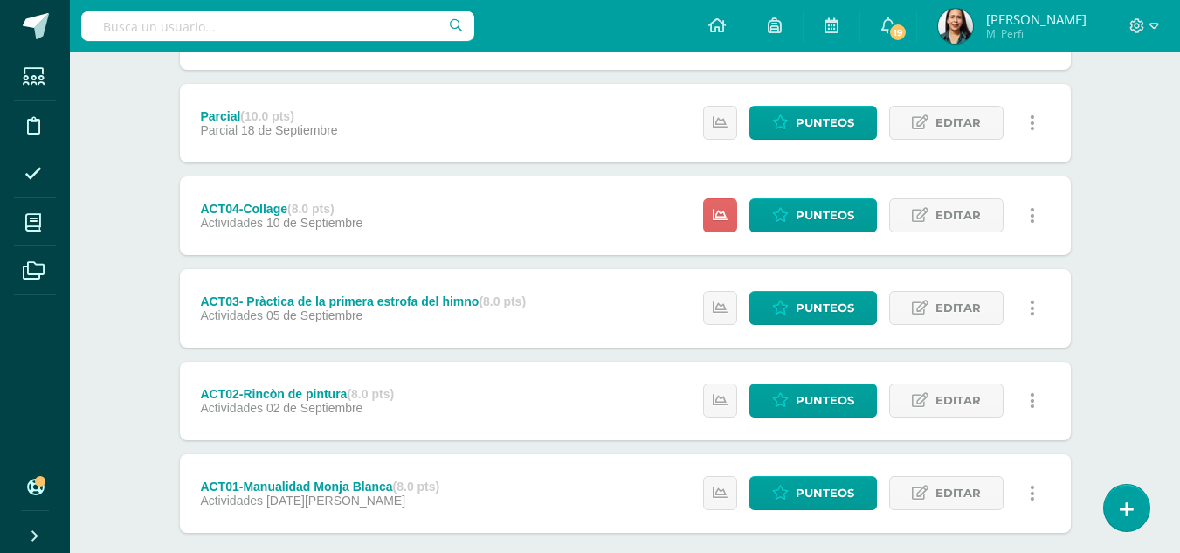
scroll to position [673, 0]
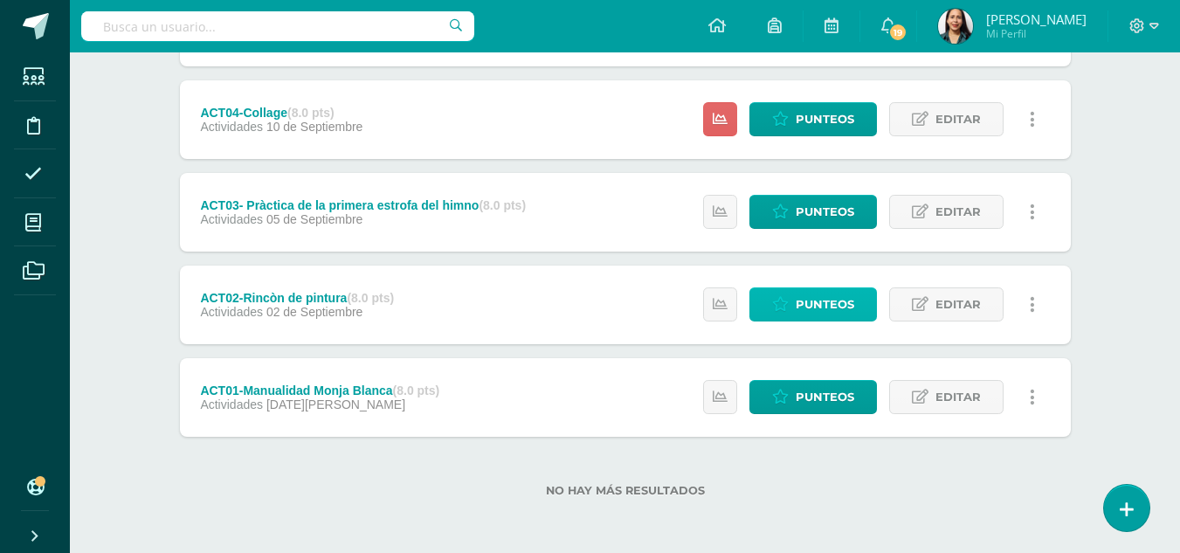
click at [842, 294] on span "Punteos" at bounding box center [825, 304] width 59 height 32
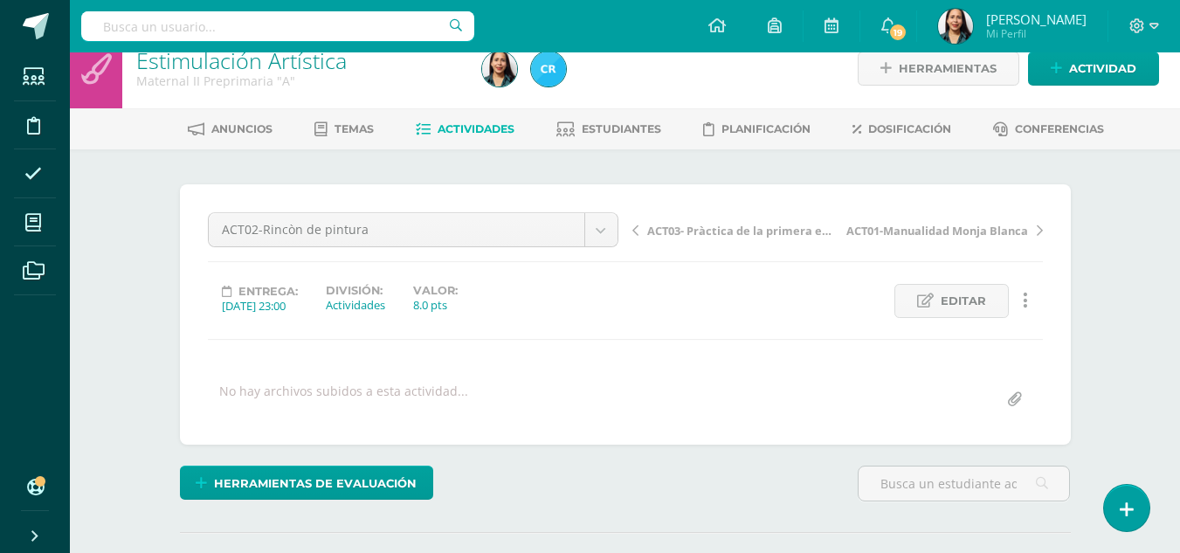
scroll to position [28, 0]
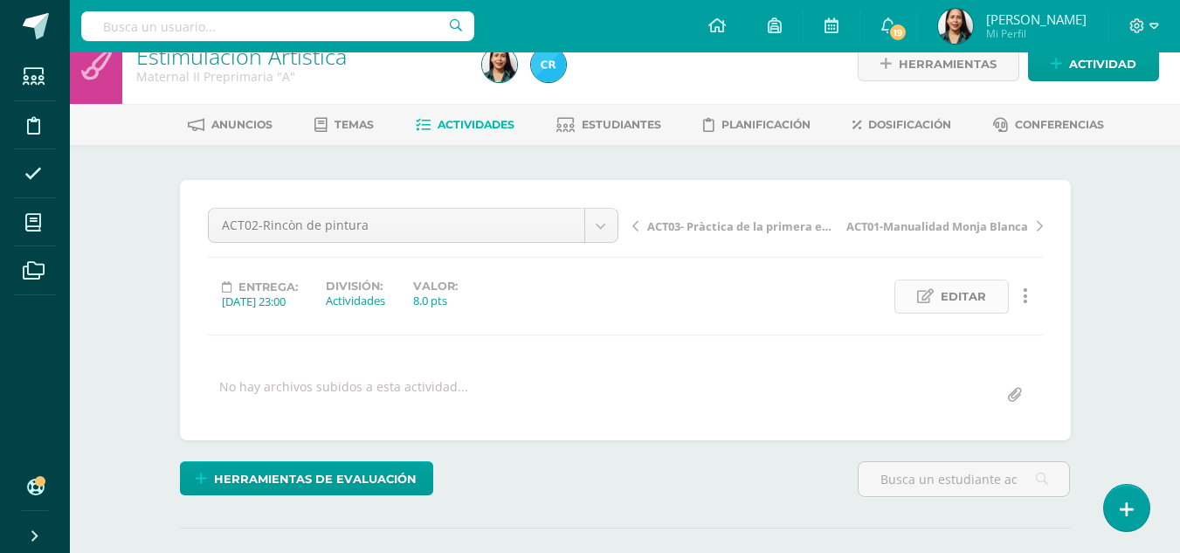
click at [962, 297] on span "Editar" at bounding box center [963, 296] width 45 height 32
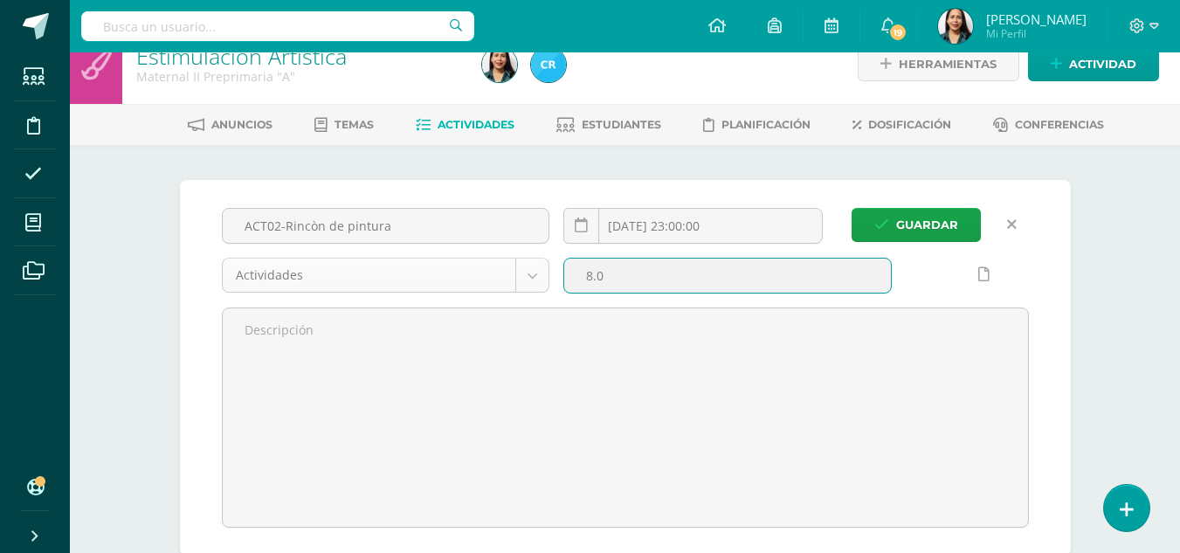
drag, startPoint x: 631, startPoint y: 285, endPoint x: 539, endPoint y: 279, distance: 92.7
click at [539, 279] on div "ACT02-Rincòn de pintura 2025-09-02 23:00:00 Actividades Prueba Objetiva Asisten…" at bounding box center [625, 368] width 821 height 320
type input "8"
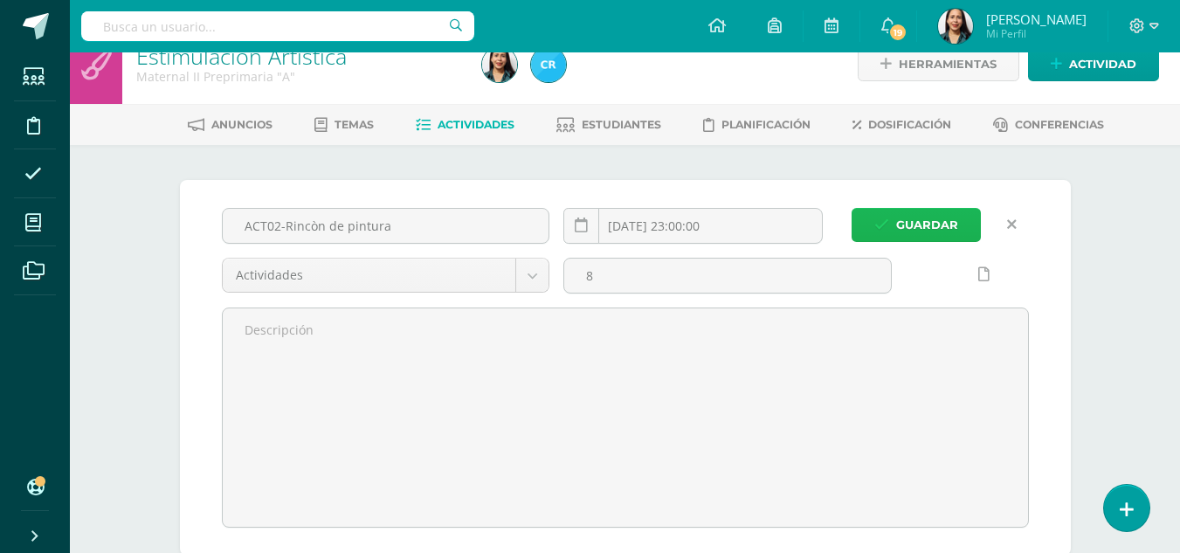
click at [926, 218] on span "Guardar" at bounding box center [927, 225] width 62 height 32
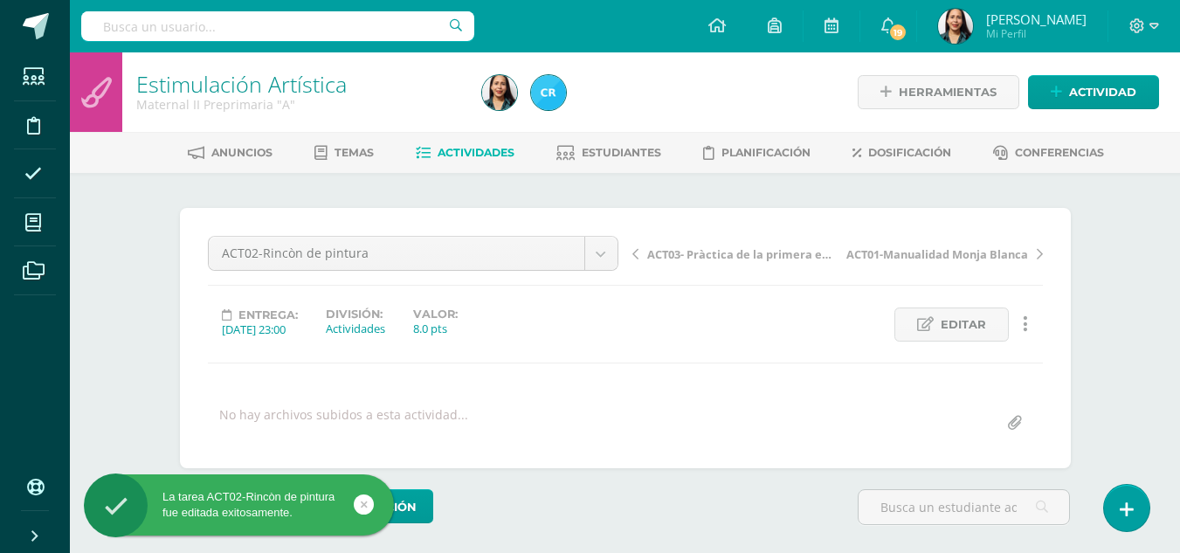
click at [458, 152] on span "Actividades" at bounding box center [476, 152] width 77 height 13
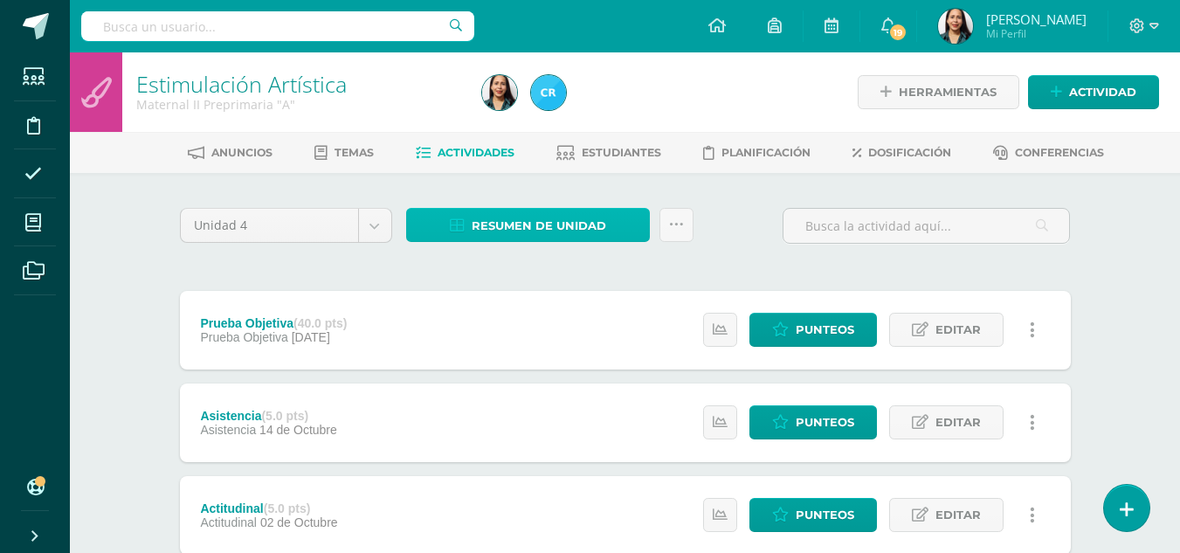
click at [548, 215] on span "Resumen de unidad" at bounding box center [539, 226] width 134 height 32
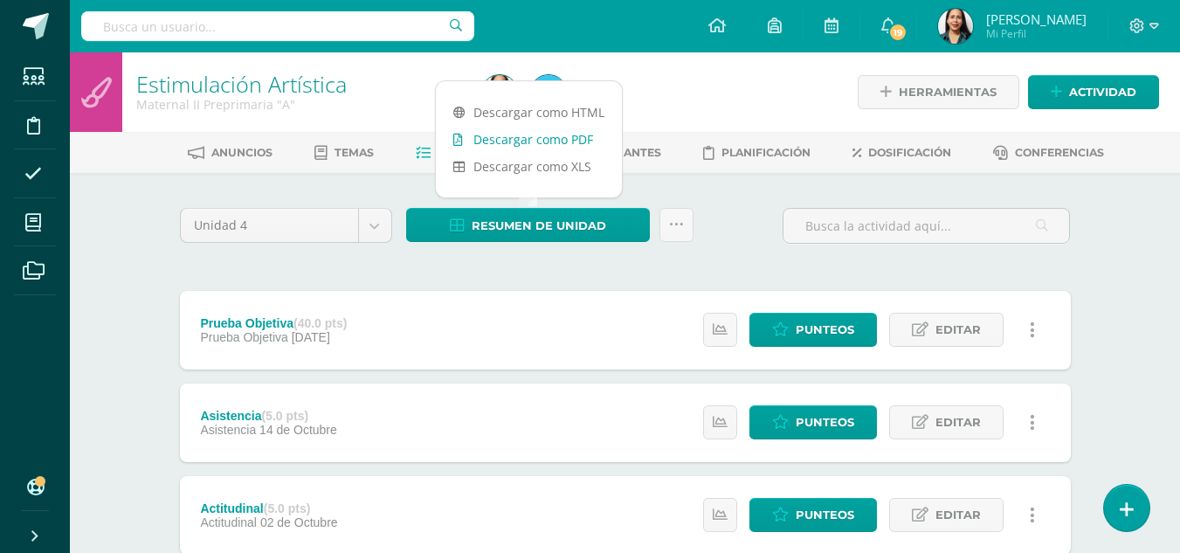
click at [543, 140] on link "Descargar como PDF" at bounding box center [529, 139] width 186 height 27
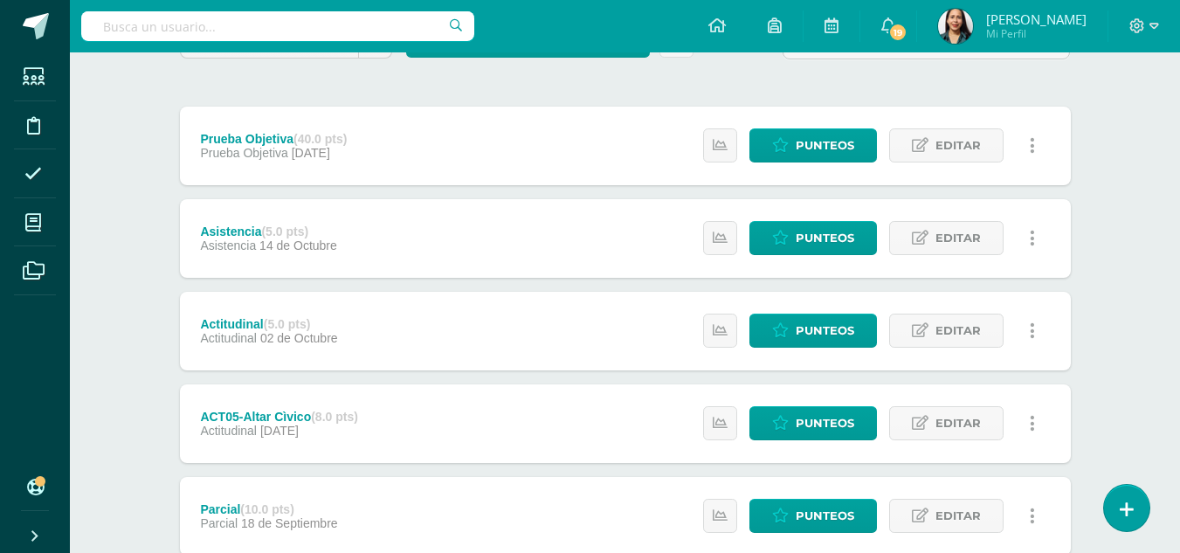
scroll to position [173, 0]
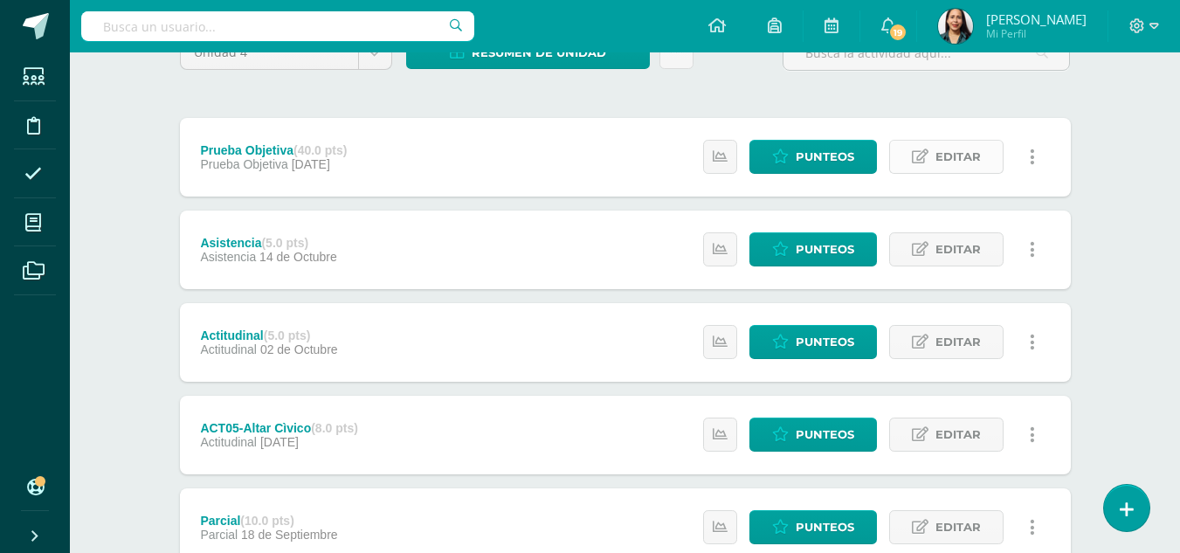
click at [952, 159] on span "Editar" at bounding box center [957, 157] width 45 height 32
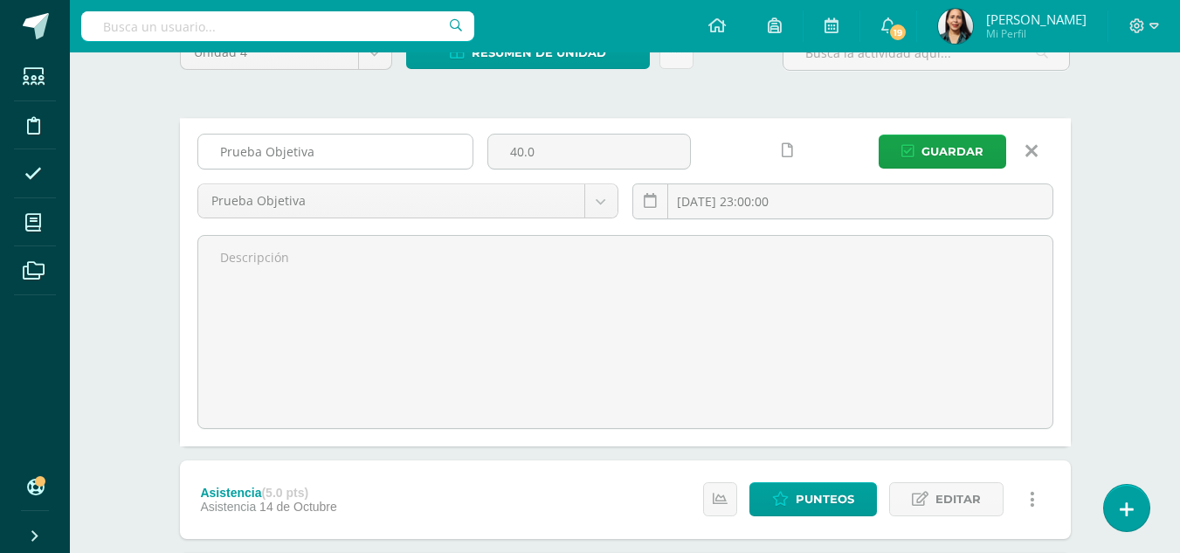
drag, startPoint x: 565, startPoint y: 144, endPoint x: 452, endPoint y: 155, distance: 113.1
click at [452, 155] on div "Prueba Objetiva 40.0 Prueba Objetiva Prueba Objetiva Asistencia Actitudinal Par…" at bounding box center [625, 184] width 870 height 100
type input "40"
click at [979, 142] on span "Guardar" at bounding box center [952, 151] width 62 height 32
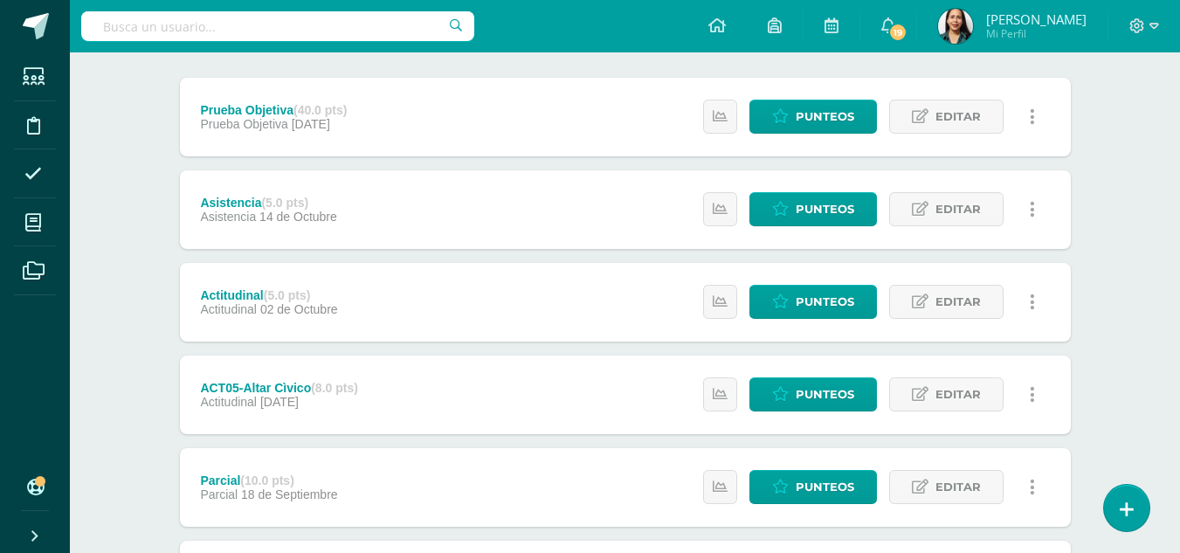
scroll to position [254, 0]
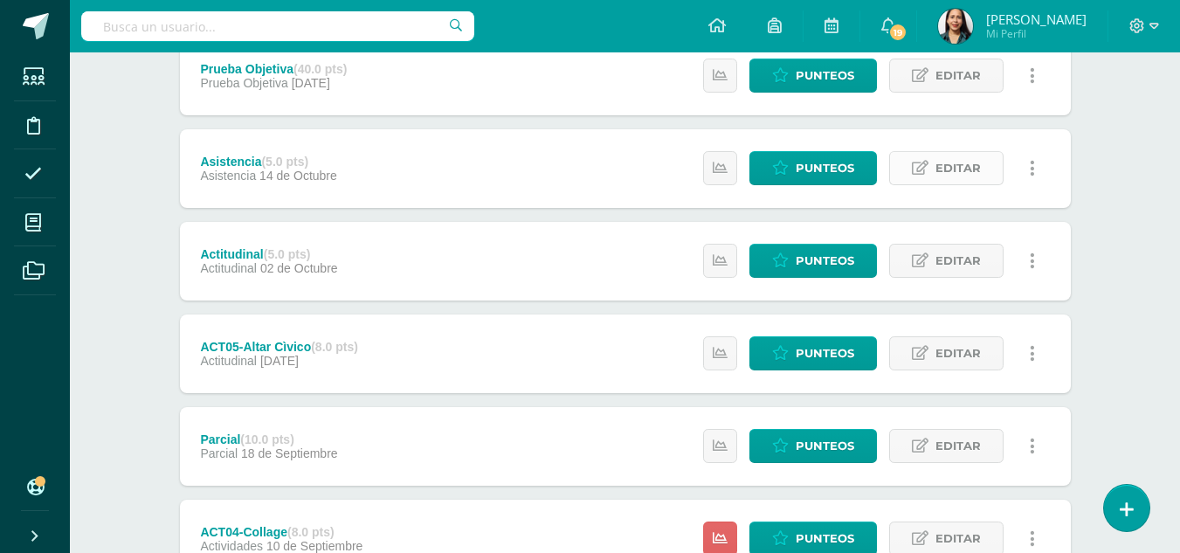
click at [943, 162] on span "Editar" at bounding box center [957, 168] width 45 height 32
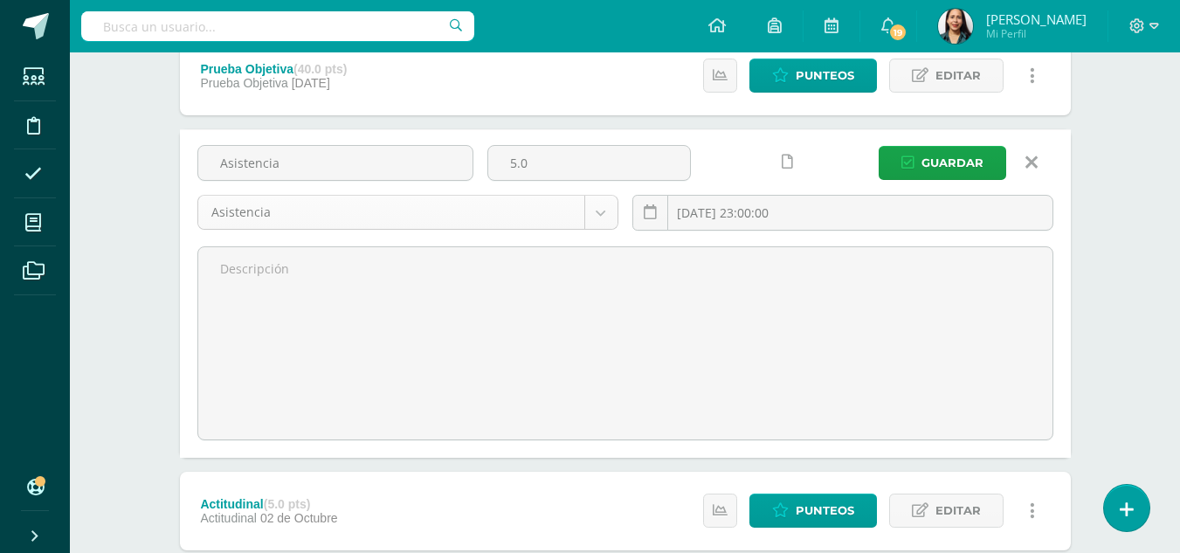
click at [597, 208] on body "La tarea Prueba Objetiva fue editada exitosamente. Estudiantes Disciplina Asist…" at bounding box center [590, 484] width 1180 height 1476
drag, startPoint x: 544, startPoint y: 170, endPoint x: 463, endPoint y: 169, distance: 81.2
click at [463, 169] on div "Asistencia 5.0 Asistencia Prueba Objetiva [GEOGRAPHIC_DATA] Actitudinal Parcial…" at bounding box center [625, 195] width 870 height 100
type input "5"
click at [967, 155] on span "Guardar" at bounding box center [952, 163] width 62 height 32
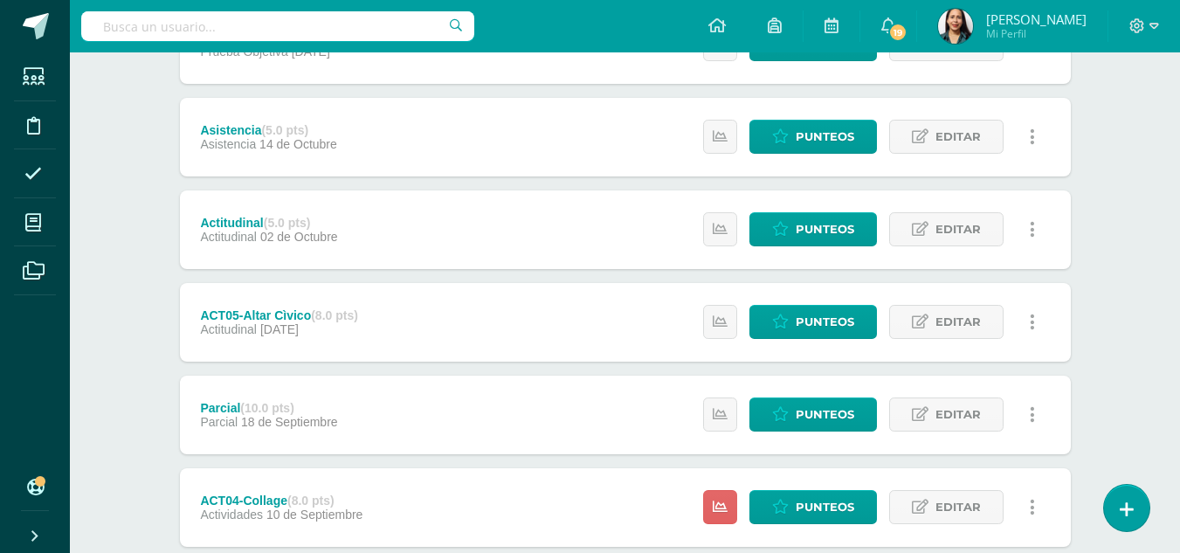
scroll to position [287, 0]
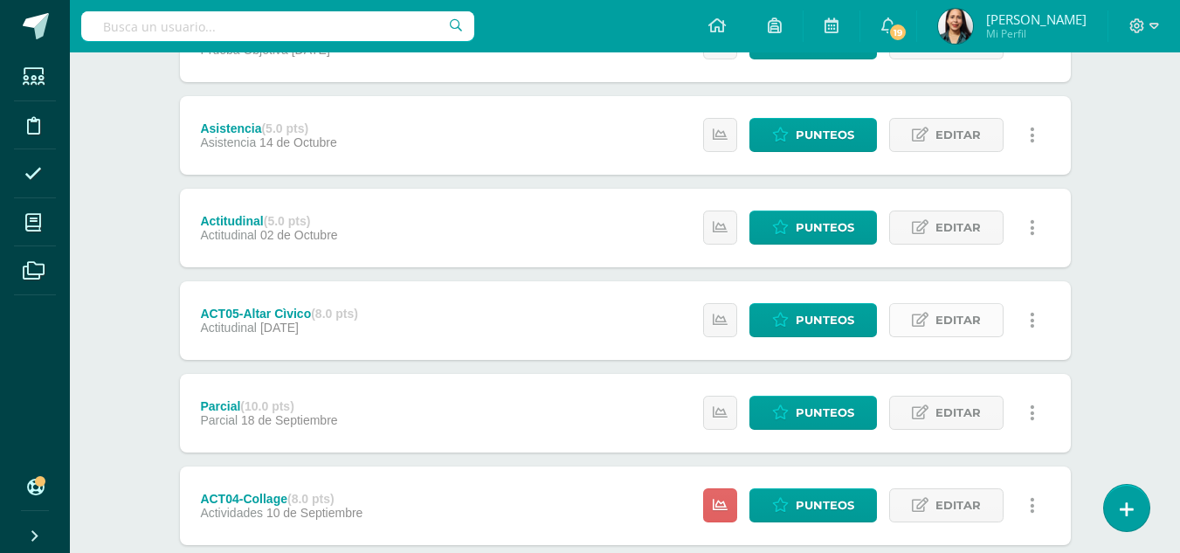
click at [962, 314] on span "Editar" at bounding box center [957, 320] width 45 height 32
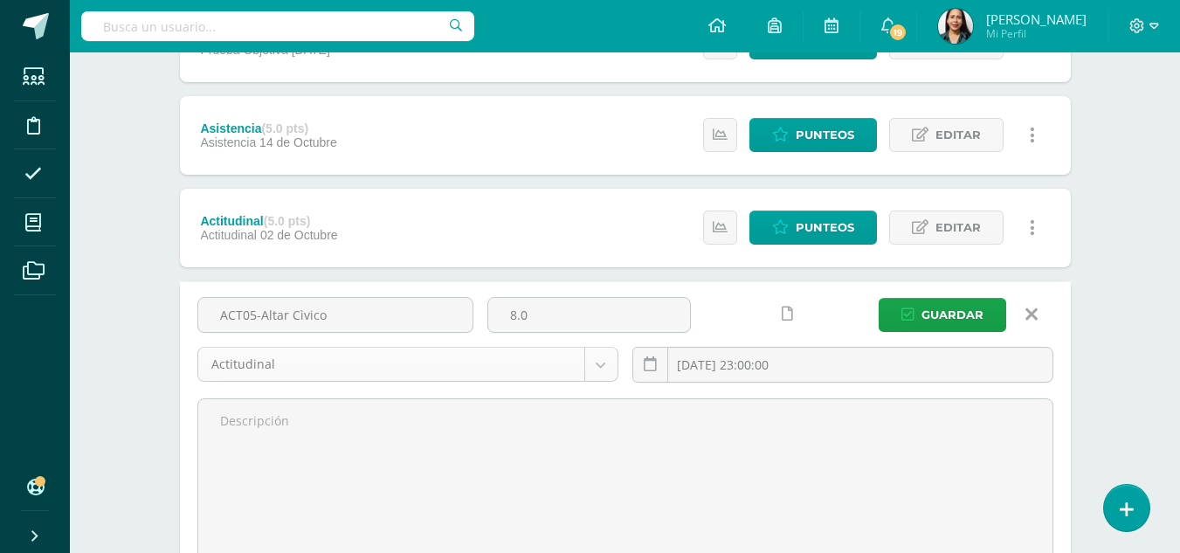
click at [609, 356] on body "La tarea Asistencia fue editada exitosamente. Estudiantes Disciplina Asistencia…" at bounding box center [590, 451] width 1180 height 1476
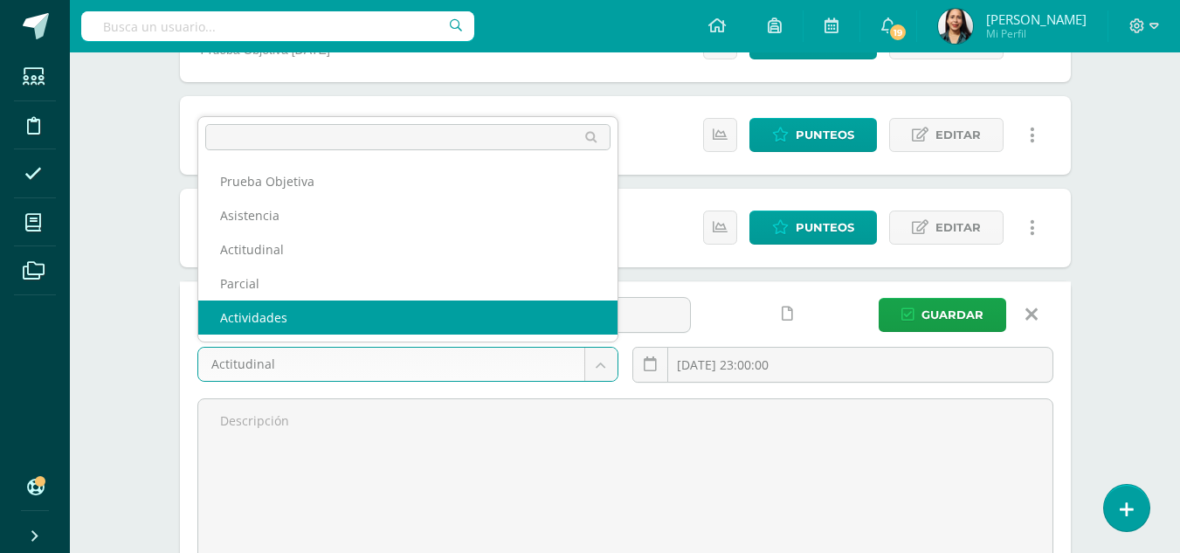
select select "122452"
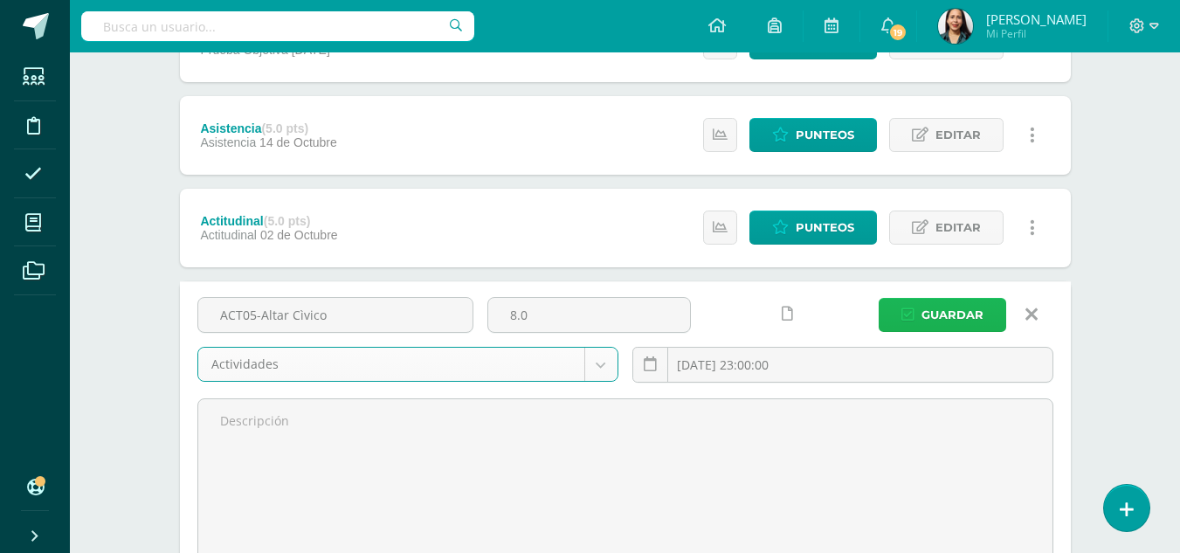
click at [975, 310] on span "Guardar" at bounding box center [952, 315] width 62 height 32
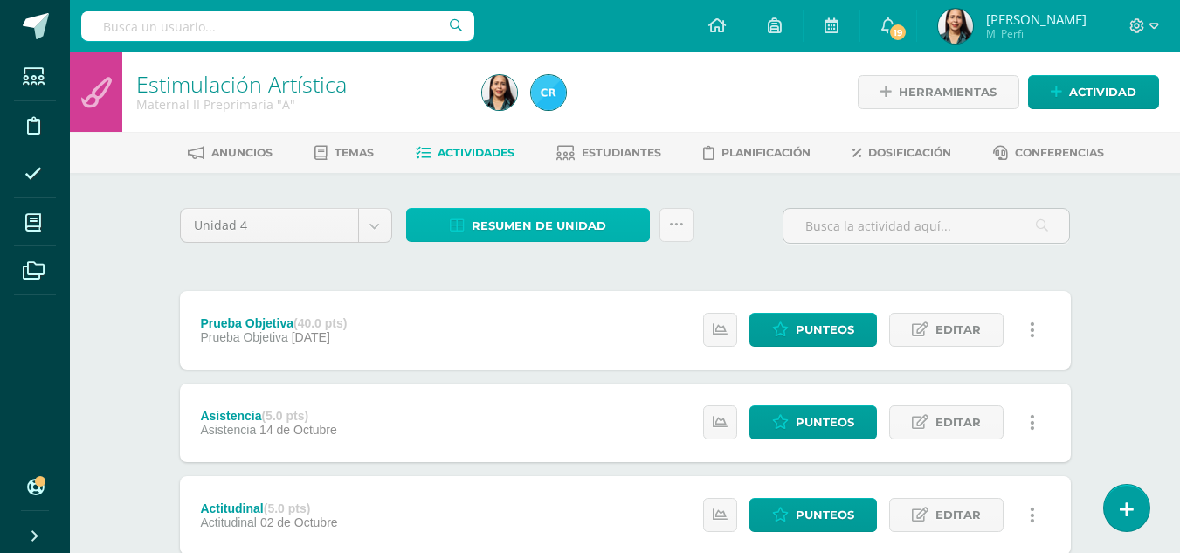
click at [548, 225] on span "Resumen de unidad" at bounding box center [539, 226] width 134 height 32
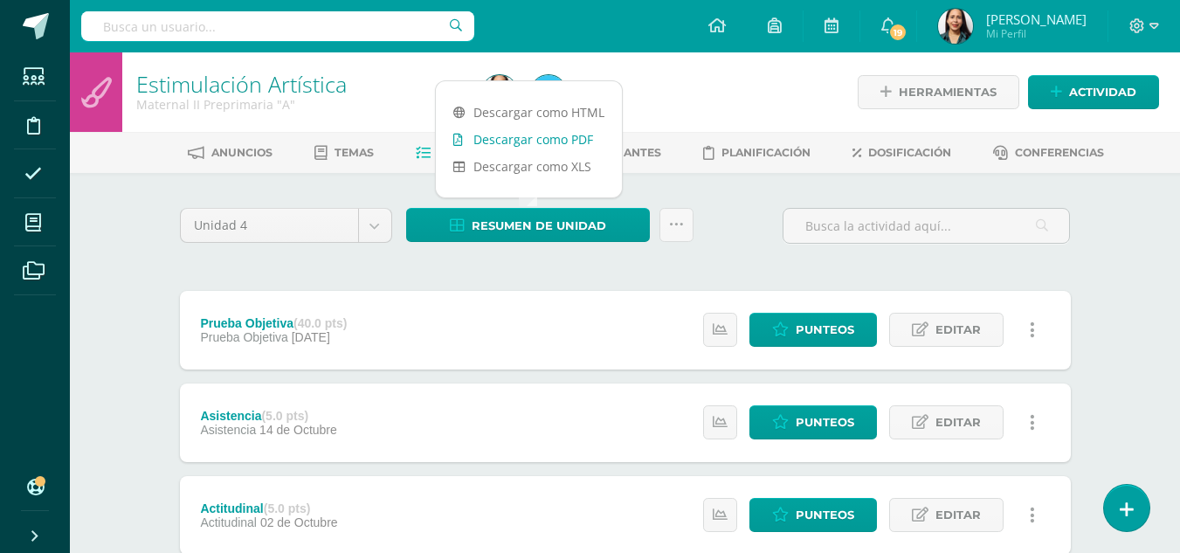
click at [558, 140] on link "Descargar como PDF" at bounding box center [529, 139] width 186 height 27
